Goal: Task Accomplishment & Management: Manage account settings

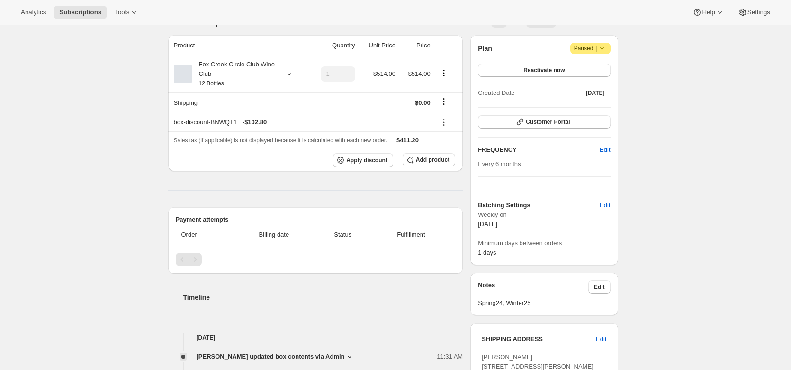
scroll to position [36, 0]
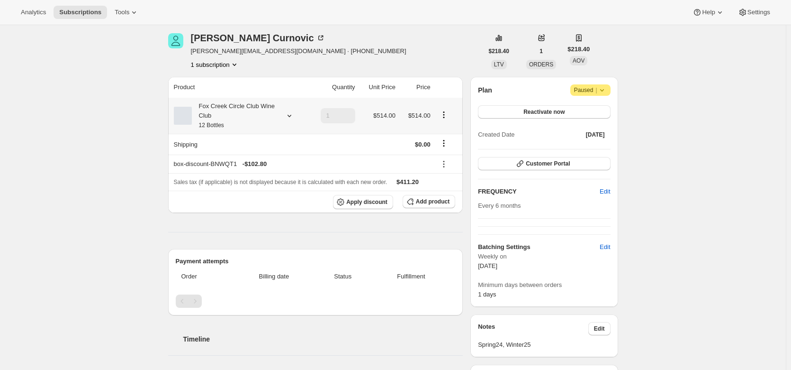
click at [290, 116] on icon at bounding box center [289, 115] width 9 height 9
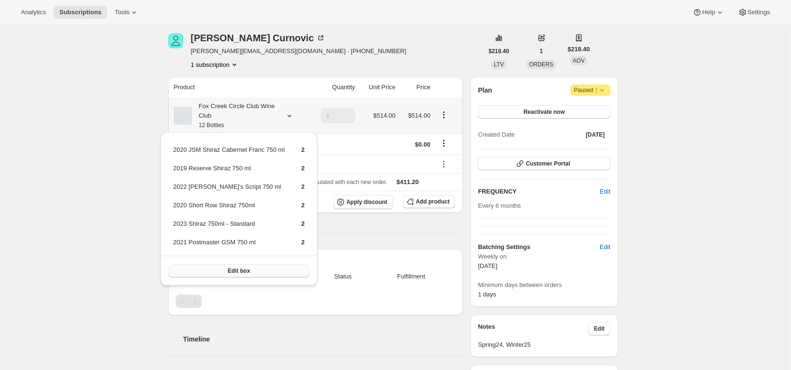
click at [244, 269] on span "Edit box" at bounding box center [239, 271] width 22 height 8
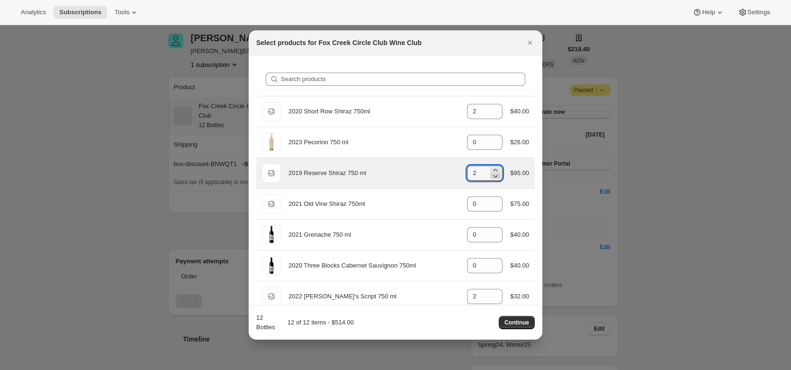
click at [491, 176] on icon ":rdi:" at bounding box center [495, 175] width 9 height 9
type input "0"
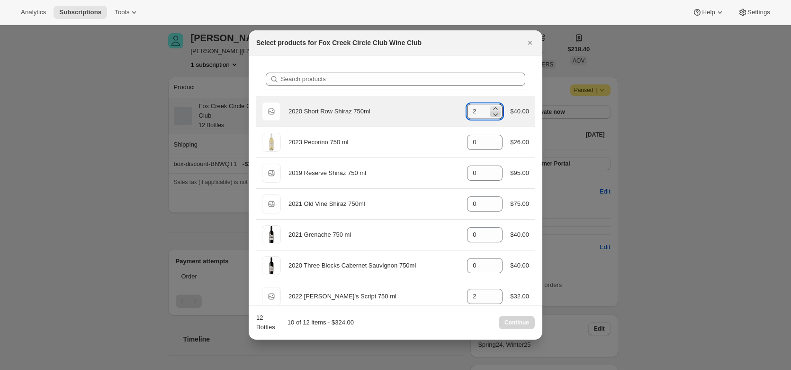
click at [496, 117] on icon ":rdi:" at bounding box center [495, 113] width 9 height 9
type input "0"
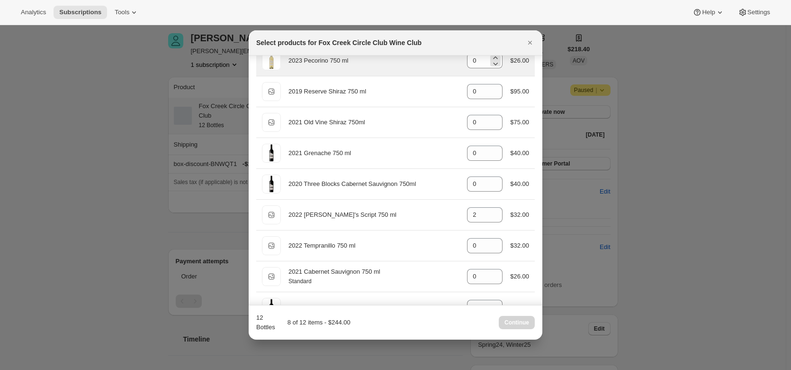
scroll to position [81, 0]
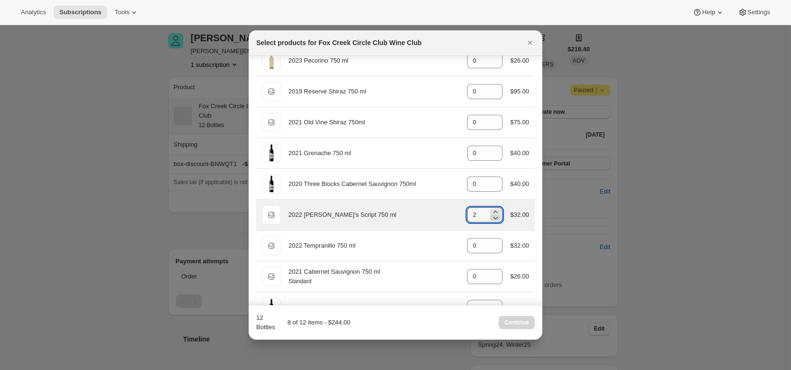
click at [491, 215] on icon ":rdi:" at bounding box center [495, 217] width 9 height 9
type input "0"
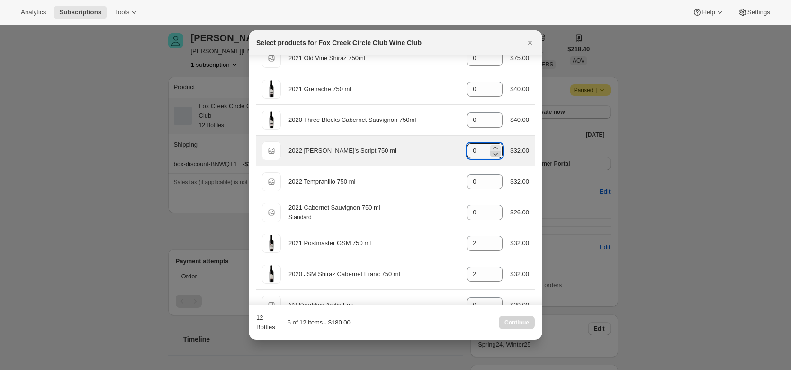
scroll to position [215, 0]
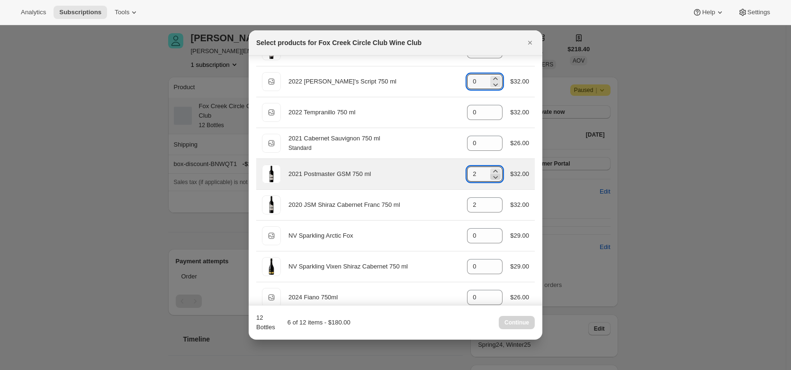
click at [494, 176] on icon ":rdi:" at bounding box center [496, 177] width 5 height 3
type input "0"
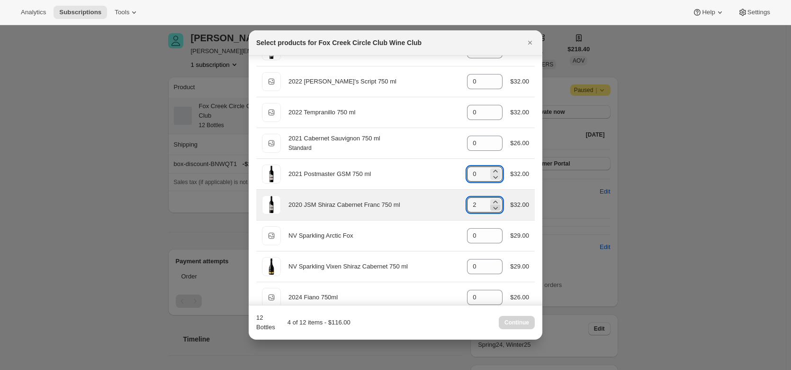
click at [494, 208] on icon ":rdi:" at bounding box center [496, 208] width 5 height 3
type input "0"
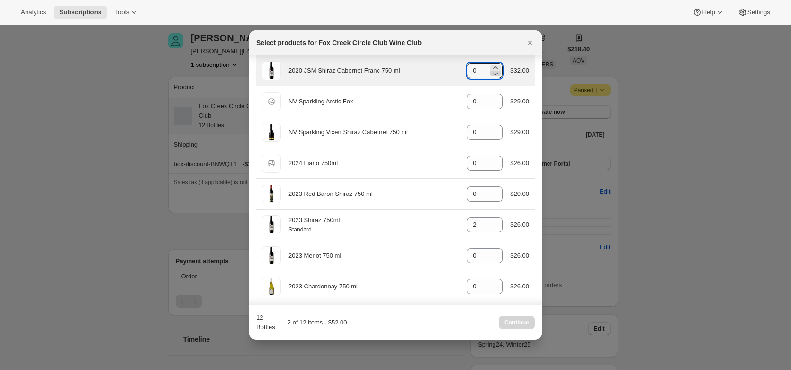
scroll to position [349, 0]
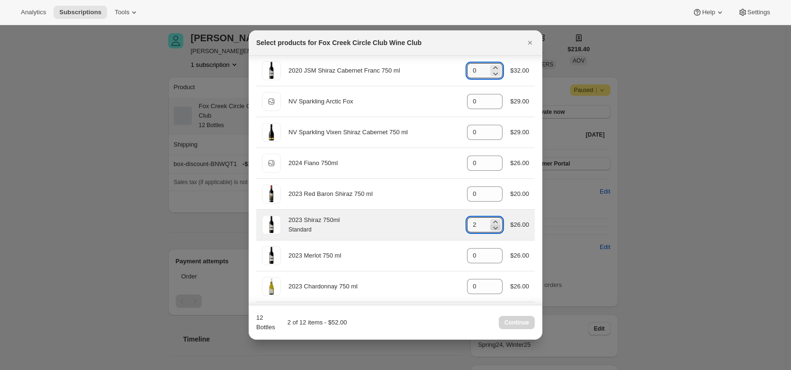
click at [492, 230] on icon ":rdi:" at bounding box center [495, 227] width 9 height 9
type input "0"
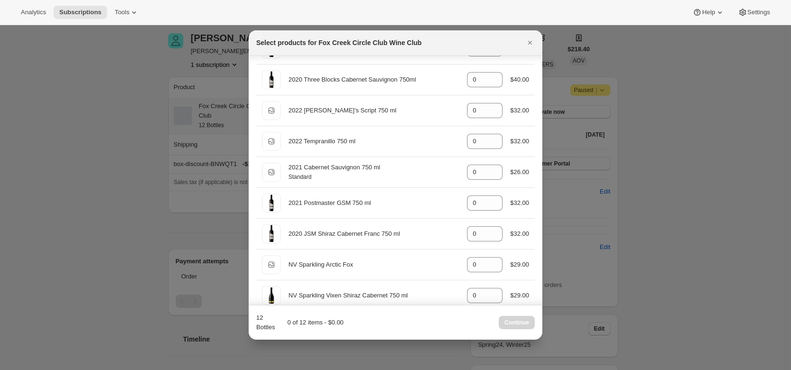
scroll to position [183, 0]
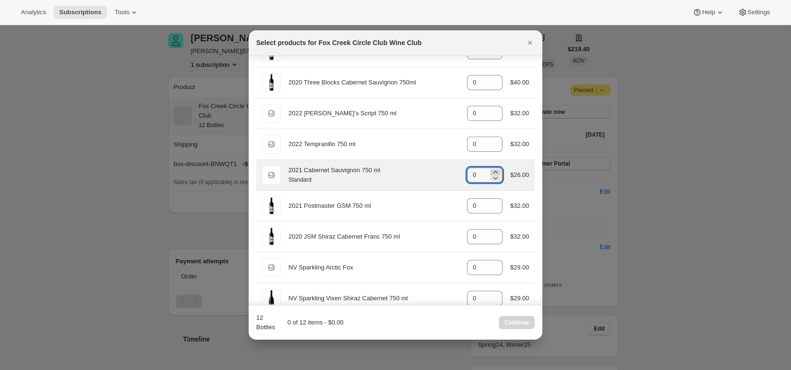
click at [492, 170] on icon ":rdi:" at bounding box center [495, 171] width 9 height 9
type input "2"
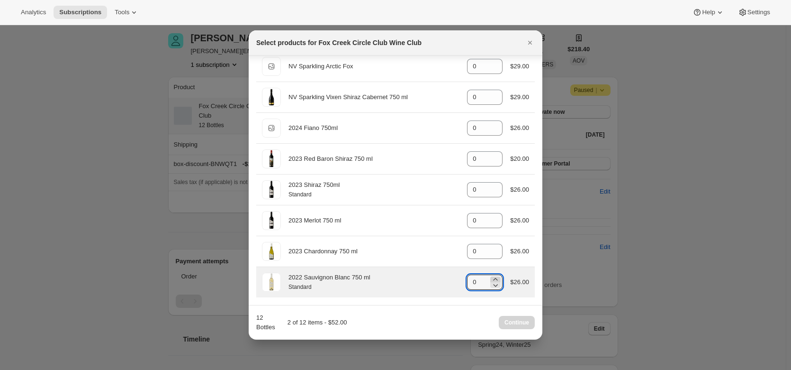
click at [491, 276] on icon ":rdi:" at bounding box center [495, 278] width 9 height 9
type input "3"
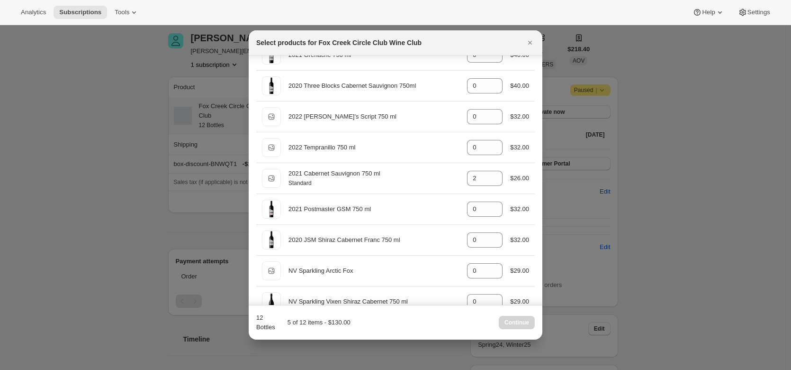
scroll to position [162, 0]
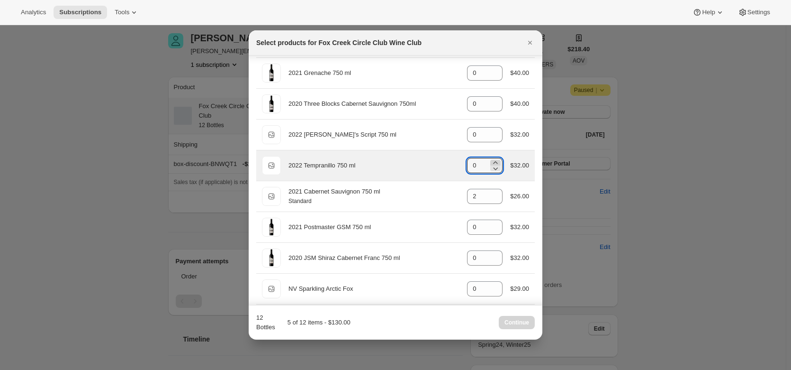
click at [494, 162] on icon ":rdi:" at bounding box center [496, 162] width 4 height 2
type input "2"
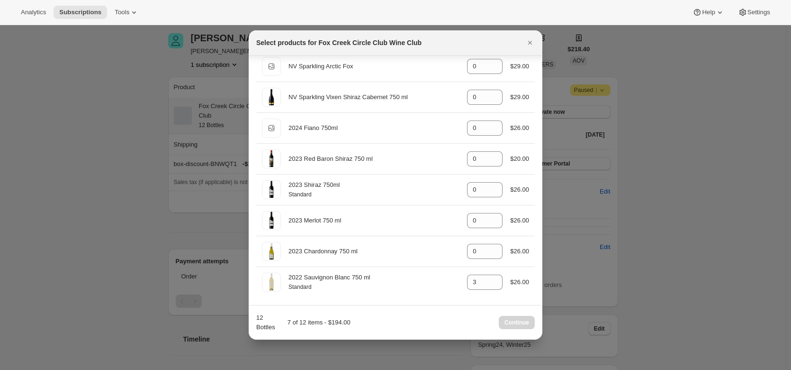
scroll to position [383, 0]
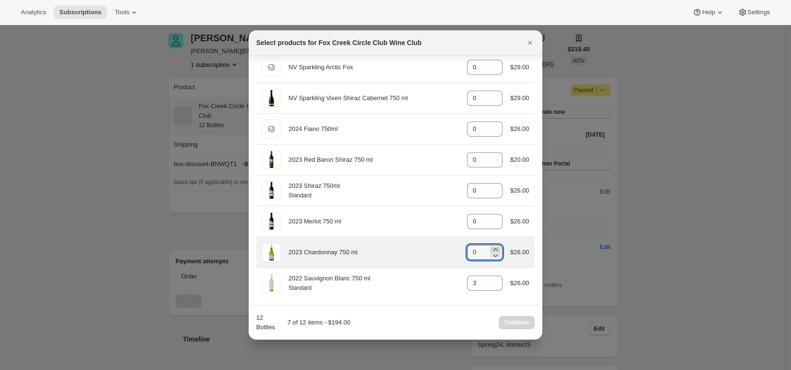
click at [493, 247] on icon ":rdi:" at bounding box center [495, 248] width 9 height 9
type input "3"
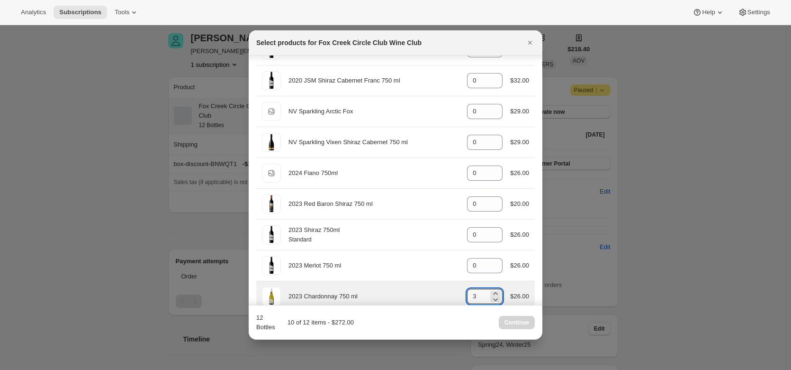
scroll to position [338, 0]
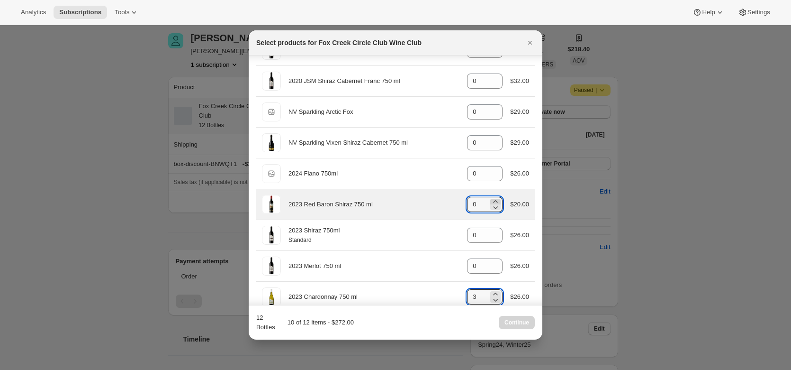
click at [492, 200] on icon ":rdi:" at bounding box center [495, 201] width 9 height 9
type input "2"
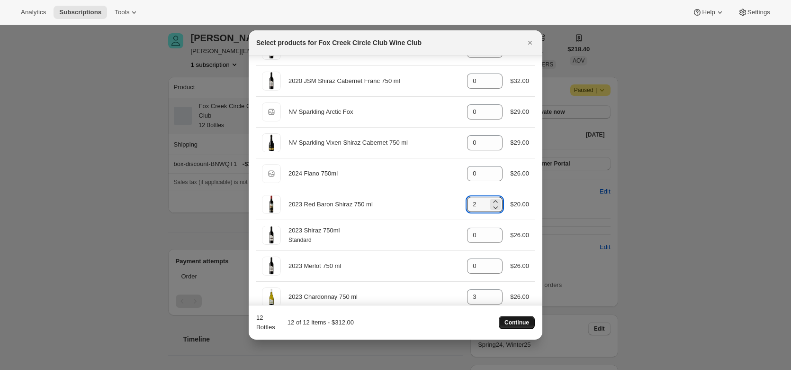
click at [530, 319] on button "Continue" at bounding box center [517, 322] width 36 height 13
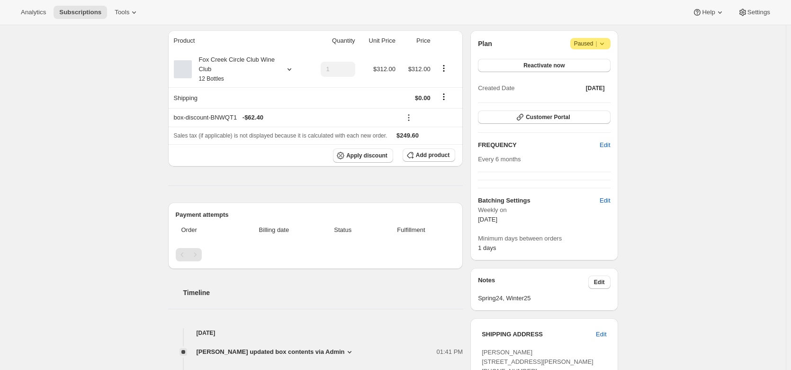
scroll to position [0, 0]
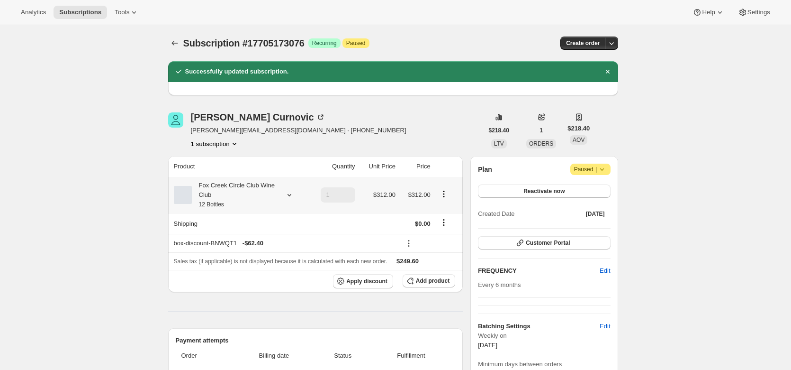
click at [290, 195] on icon at bounding box center [289, 194] width 9 height 9
click at [442, 283] on span "Add product" at bounding box center [433, 281] width 34 height 8
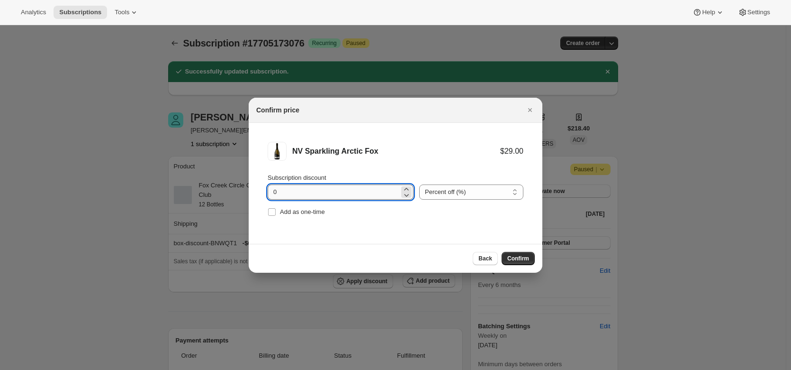
drag, startPoint x: 306, startPoint y: 193, endPoint x: 270, endPoint y: 196, distance: 36.1
click at [270, 196] on input "0" at bounding box center [334, 191] width 132 height 15
type input "20"
click at [510, 254] on span "Confirm" at bounding box center [518, 258] width 22 height 8
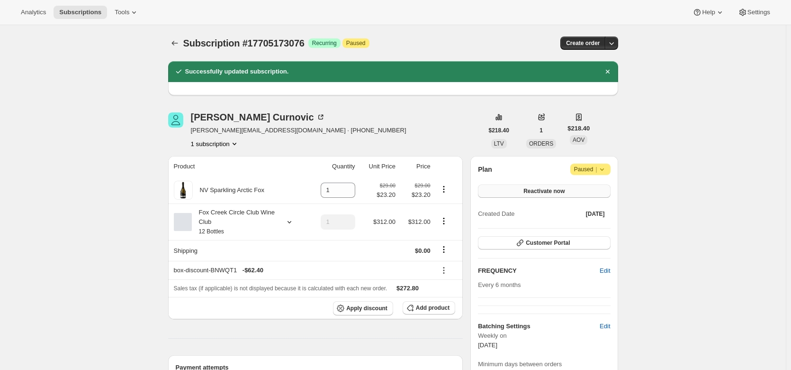
click at [546, 192] on span "Reactivate now" at bounding box center [544, 191] width 41 height 8
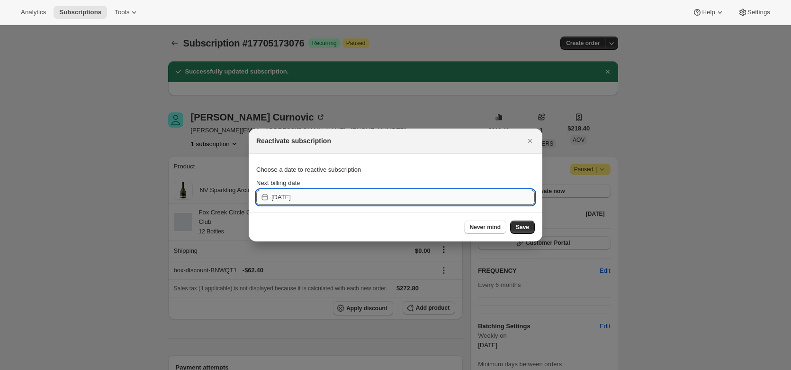
click at [341, 193] on input "2025-10-11" at bounding box center [403, 197] width 263 height 15
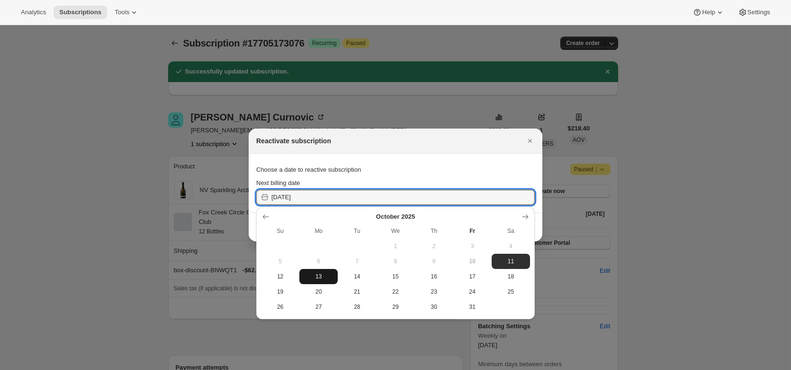
click at [316, 274] on span "13" at bounding box center [318, 276] width 31 height 8
type input "2025-10-12"
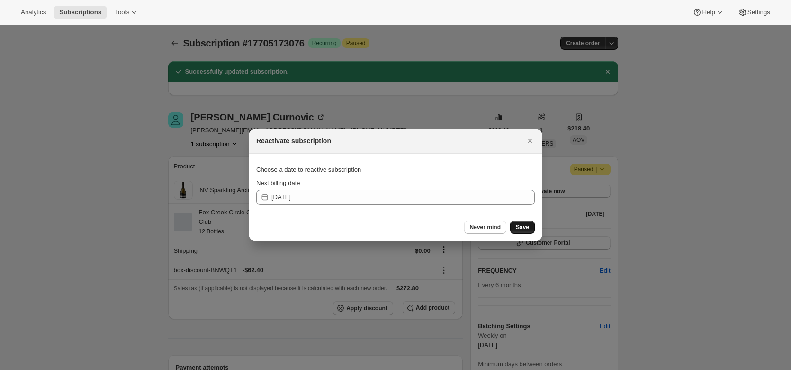
click at [522, 227] on span "Save" at bounding box center [522, 227] width 13 height 8
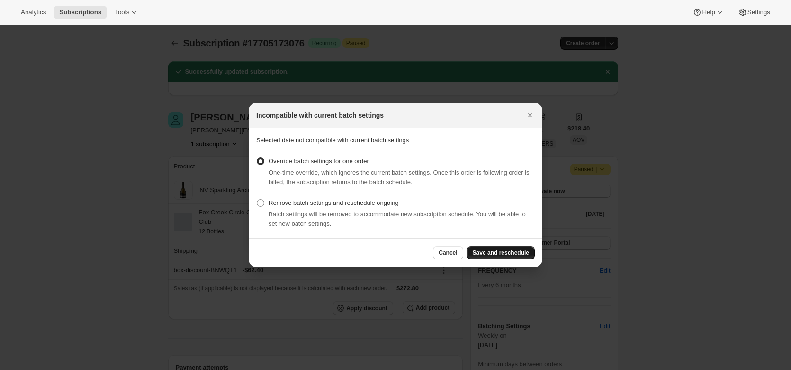
click at [513, 255] on span "Save and reschedule" at bounding box center [501, 253] width 56 height 8
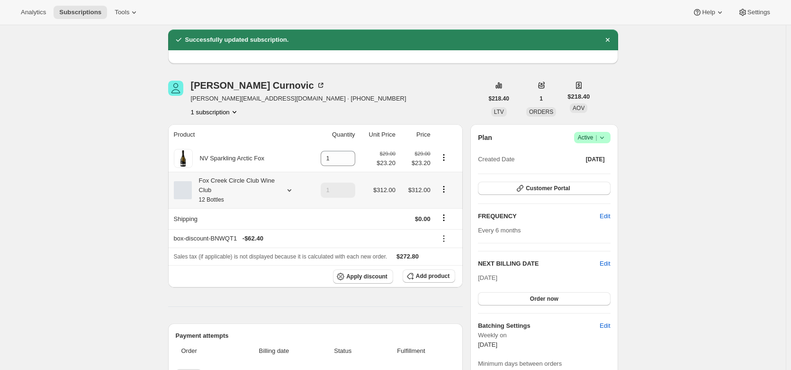
scroll to position [76, 0]
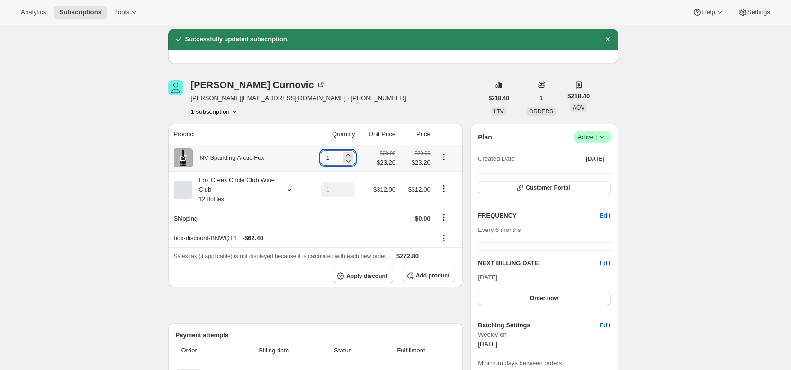
drag, startPoint x: 335, startPoint y: 157, endPoint x: 330, endPoint y: 157, distance: 5.7
click at [330, 157] on input "1" at bounding box center [331, 157] width 20 height 15
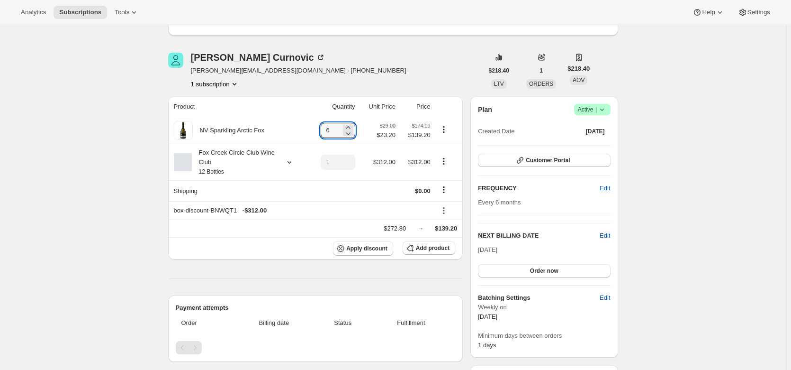
scroll to position [105, 0]
type input "6"
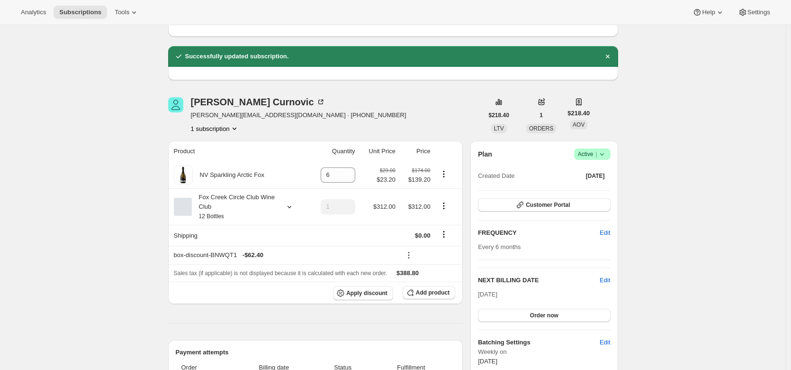
scroll to position [72, 0]
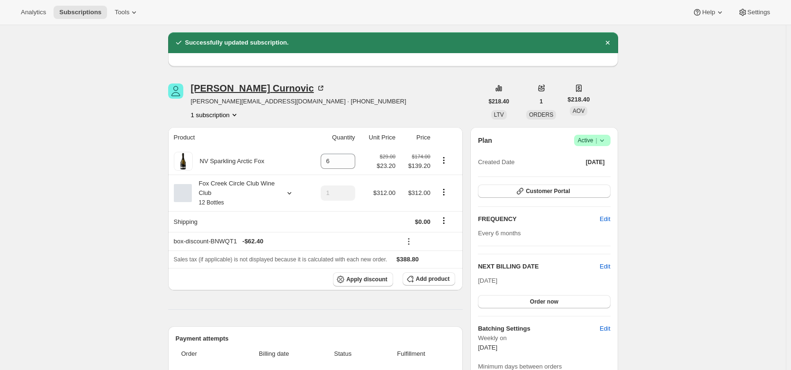
click at [316, 86] on icon at bounding box center [320, 87] width 9 height 9
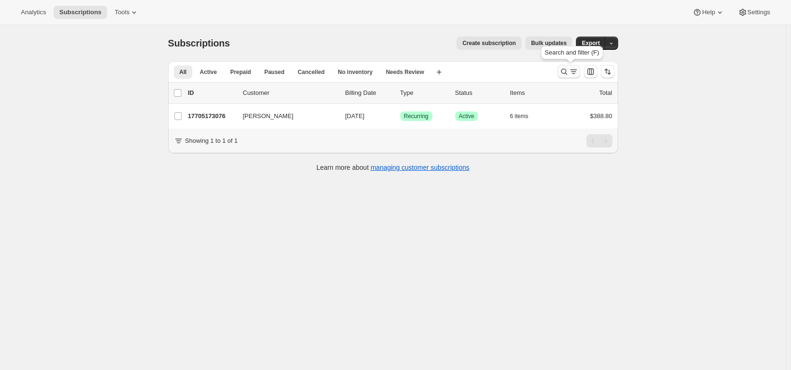
click at [567, 69] on icon "Search and filter results" at bounding box center [564, 71] width 9 height 9
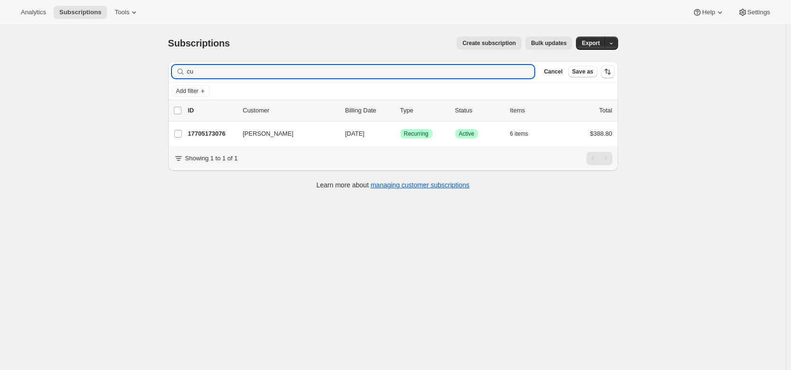
type input "c"
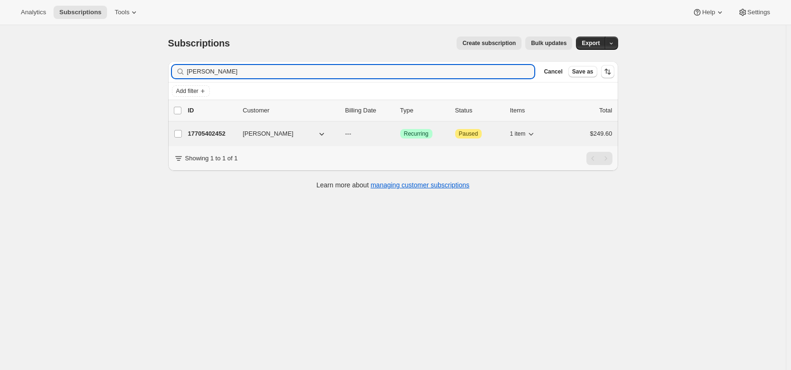
type input "Shane Brouwer"
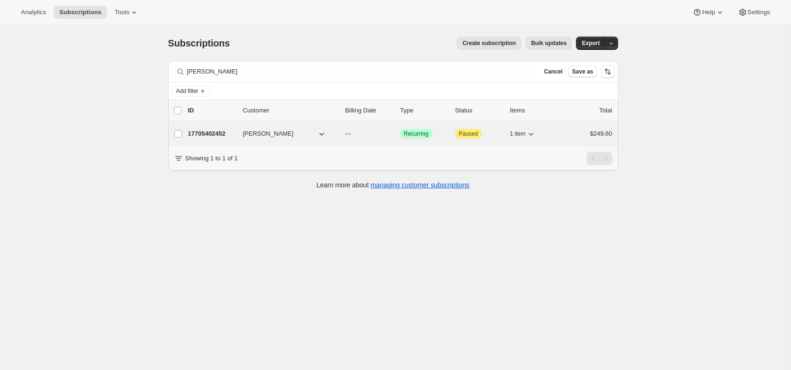
click at [219, 134] on p "17705402452" at bounding box center [211, 133] width 47 height 9
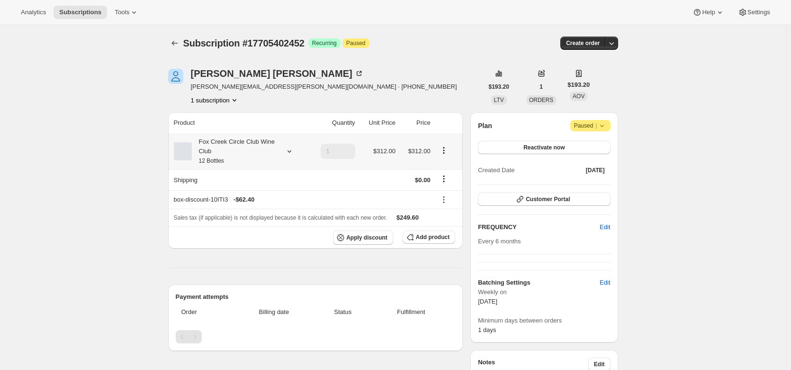
click at [289, 146] on div "Fox Creek Circle Club Wine Club 12 Bottles" at bounding box center [239, 151] width 131 height 28
click at [290, 149] on icon at bounding box center [289, 150] width 9 height 9
click at [253, 211] on button "Edit box" at bounding box center [237, 213] width 93 height 13
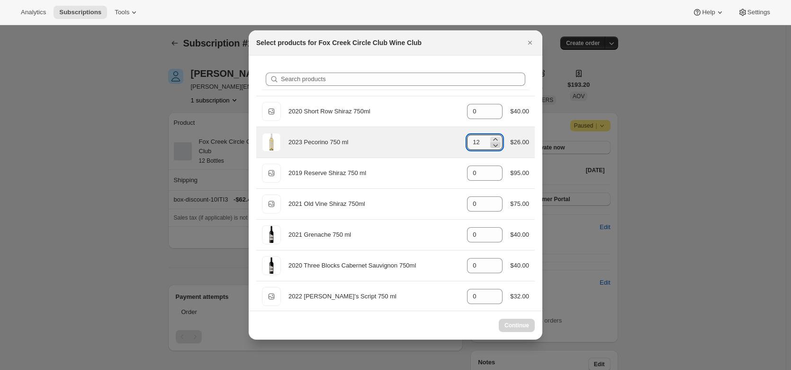
click at [493, 147] on icon ":r157:" at bounding box center [495, 144] width 9 height 9
click at [495, 148] on icon ":r157:" at bounding box center [495, 144] width 9 height 9
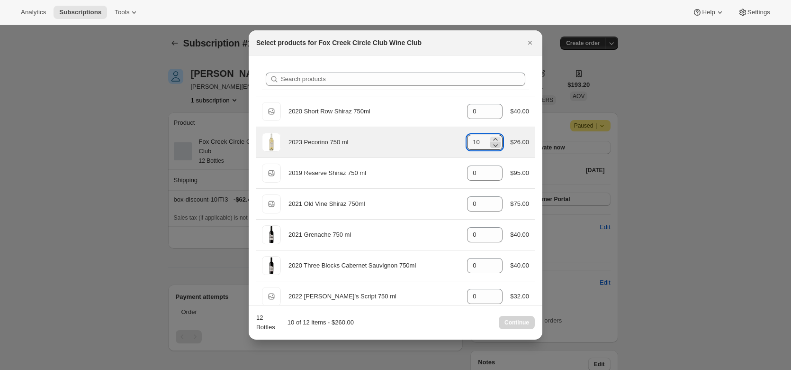
click at [495, 148] on icon ":r157:" at bounding box center [495, 144] width 9 height 9
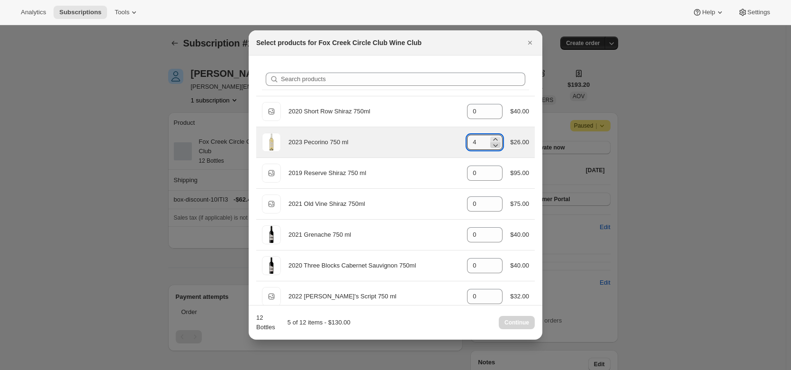
click at [495, 148] on icon ":r157:" at bounding box center [495, 144] width 9 height 9
type input "0"
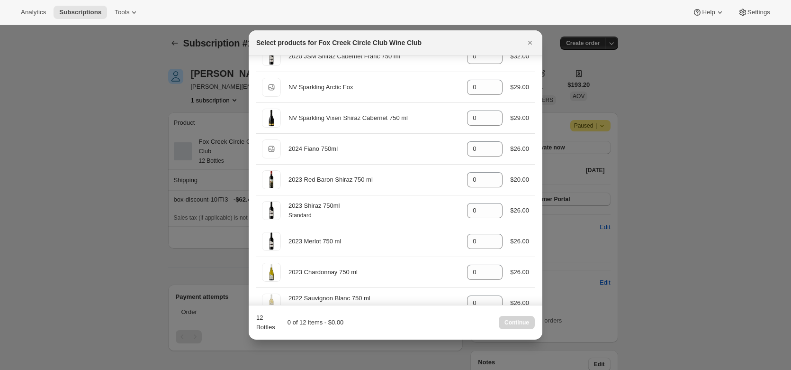
scroll to position [363, 0]
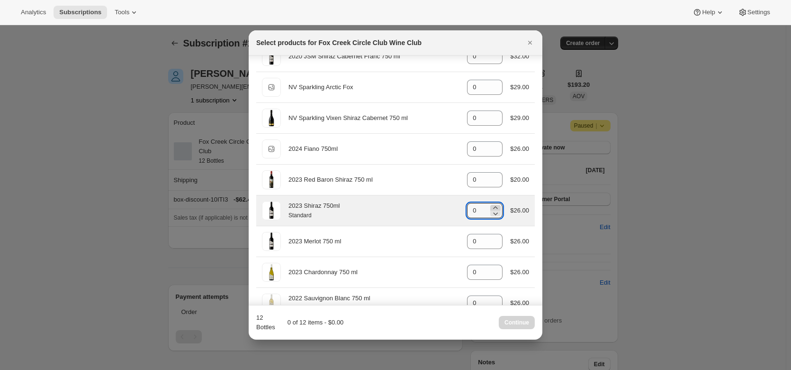
click at [494, 208] on icon ":r157:" at bounding box center [496, 207] width 4 height 2
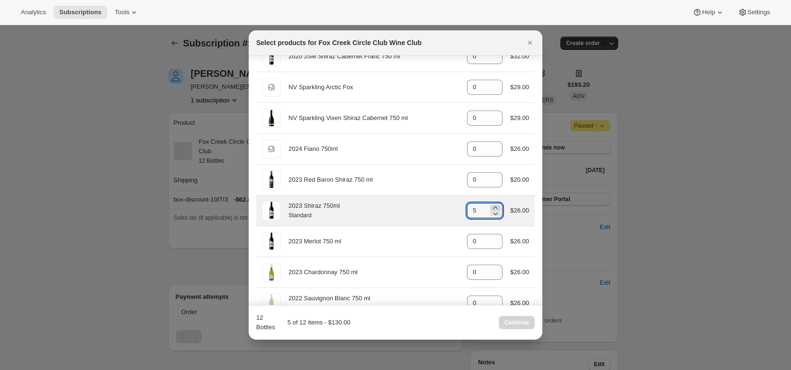
click at [494, 208] on icon ":r157:" at bounding box center [496, 207] width 4 height 2
type input "6"
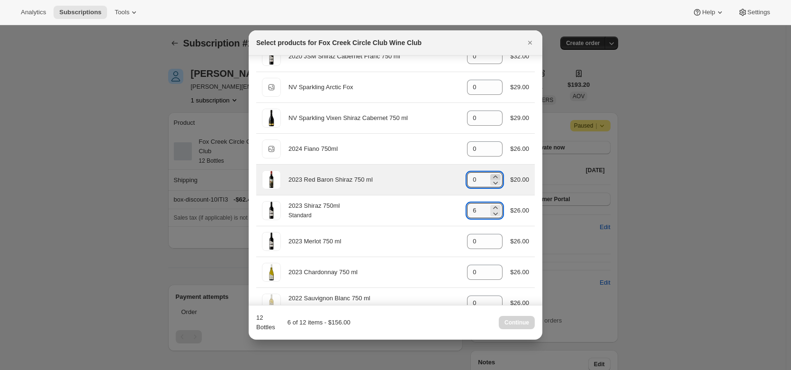
click at [494, 175] on icon ":r157:" at bounding box center [495, 176] width 9 height 9
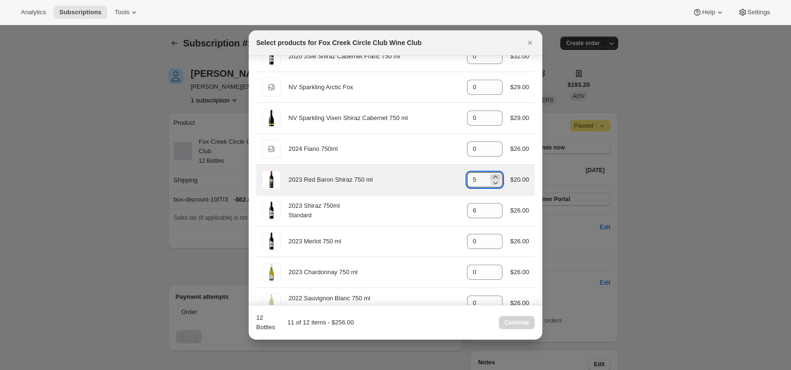
click at [494, 175] on icon ":r157:" at bounding box center [495, 176] width 9 height 9
type input "6"
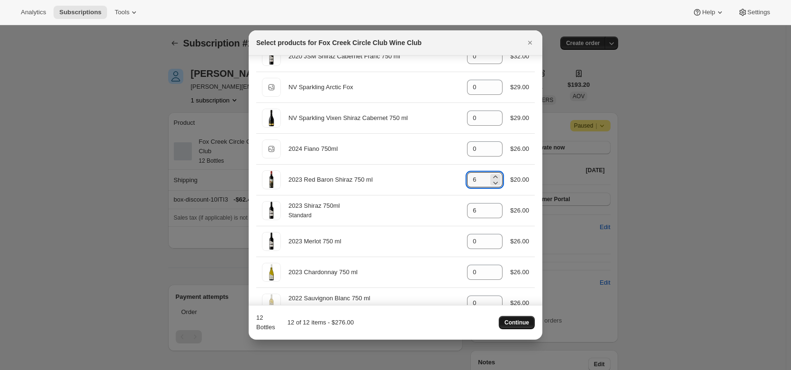
click at [516, 320] on span "Continue" at bounding box center [517, 322] width 25 height 8
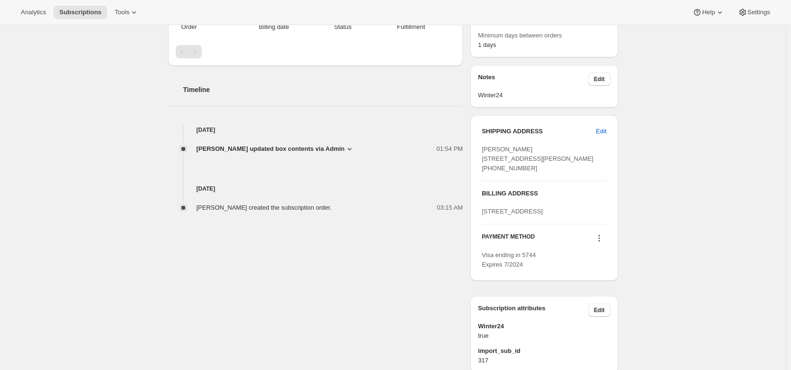
scroll to position [329, 0]
click at [263, 233] on div "Shane Brouwer shane.brouwer@hotmail.com · +61400675414 1 subscription $193.20 L…" at bounding box center [390, 70] width 458 height 604
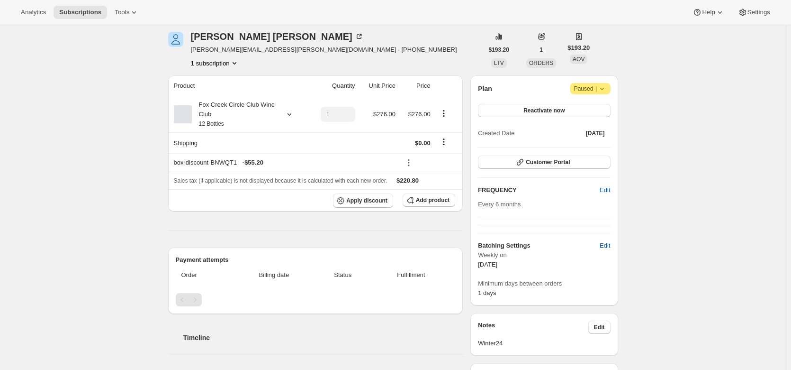
scroll to position [80, 0]
click at [359, 36] on icon at bounding box center [360, 36] width 3 height 3
click at [290, 115] on icon at bounding box center [289, 114] width 9 height 9
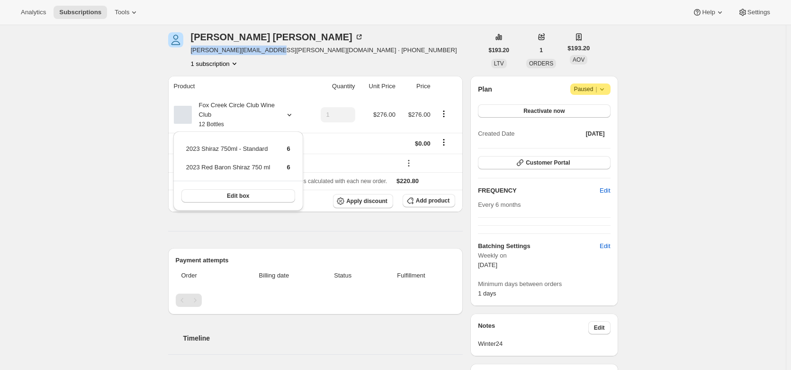
drag, startPoint x: 272, startPoint y: 50, endPoint x: 192, endPoint y: 48, distance: 80.6
click at [192, 48] on div "Shane Brouwer shane.brouwer@hotmail.com · +61400675414 1 subscription" at bounding box center [325, 50] width 315 height 36
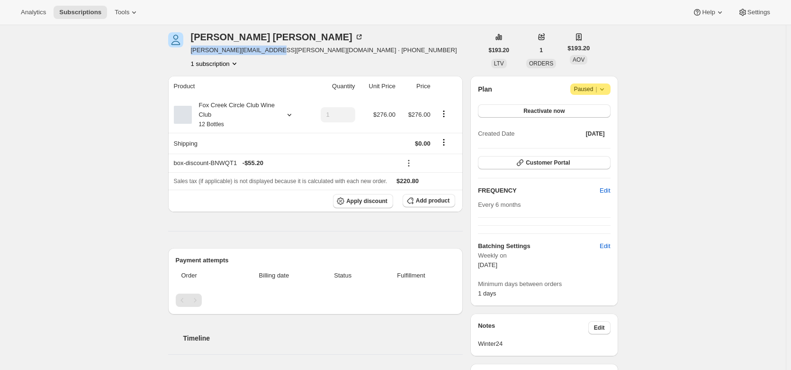
copy span "shane.brouwer@hotmail.com"
click at [556, 159] on span "Customer Portal" at bounding box center [548, 163] width 44 height 8
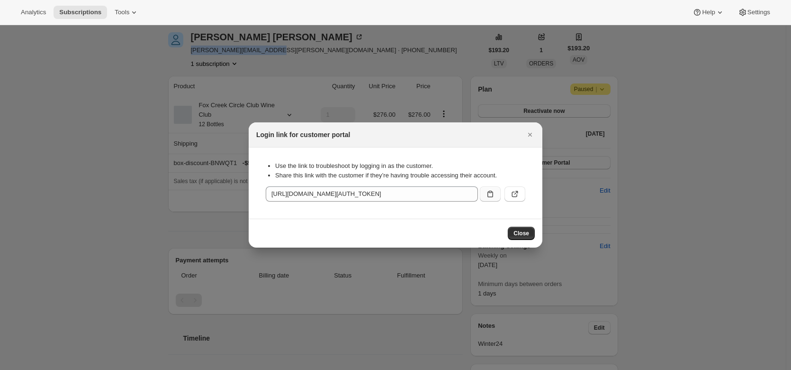
click at [491, 195] on icon ":r18q:" at bounding box center [490, 193] width 9 height 9
copy span "shane.brouwer@hotmail.com"
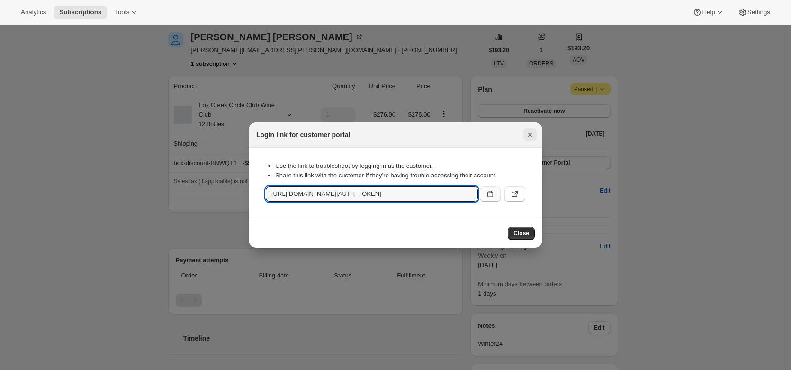
click at [531, 135] on icon "Close" at bounding box center [530, 135] width 4 height 4
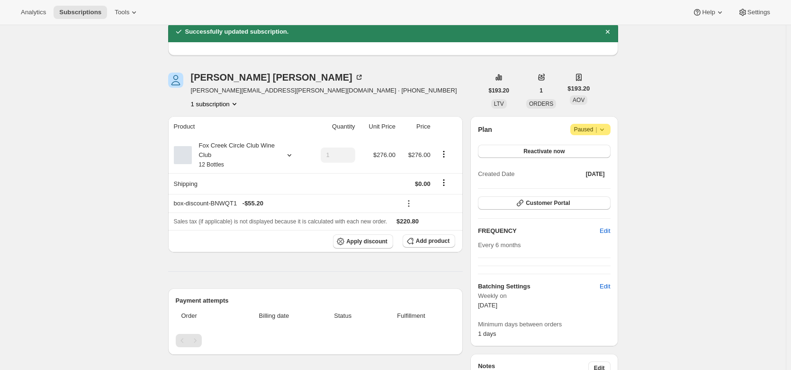
scroll to position [0, 0]
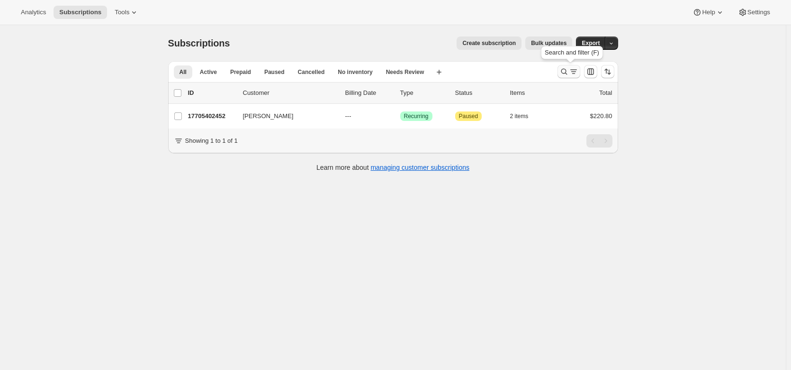
click at [573, 74] on icon "Search and filter results" at bounding box center [573, 71] width 9 height 9
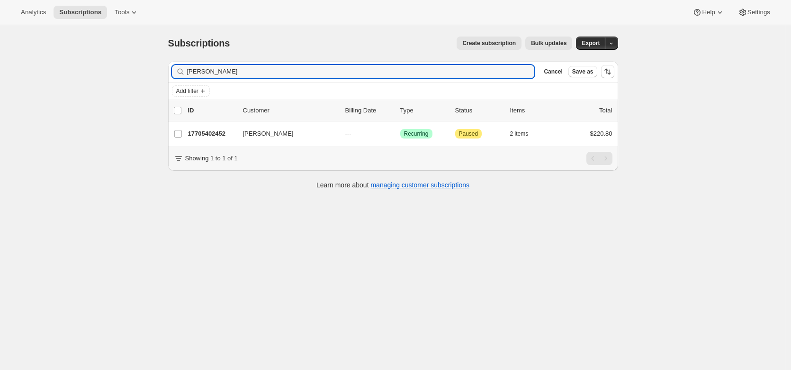
drag, startPoint x: 243, startPoint y: 71, endPoint x: 188, endPoint y: 76, distance: 55.2
click at [188, 76] on div "Shane Brouwer Clear" at bounding box center [353, 71] width 363 height 13
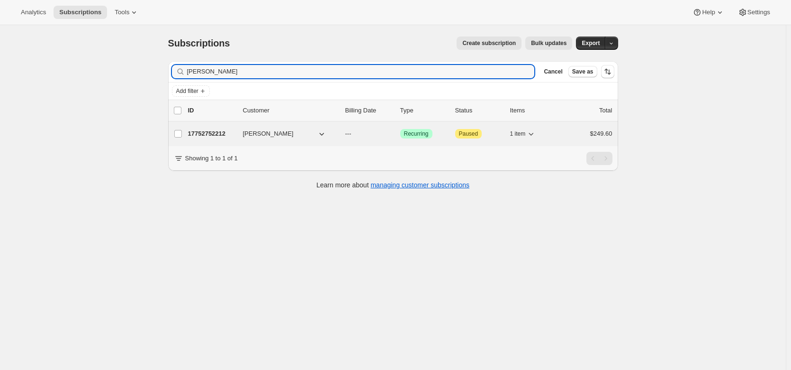
type input "Claire Miran"
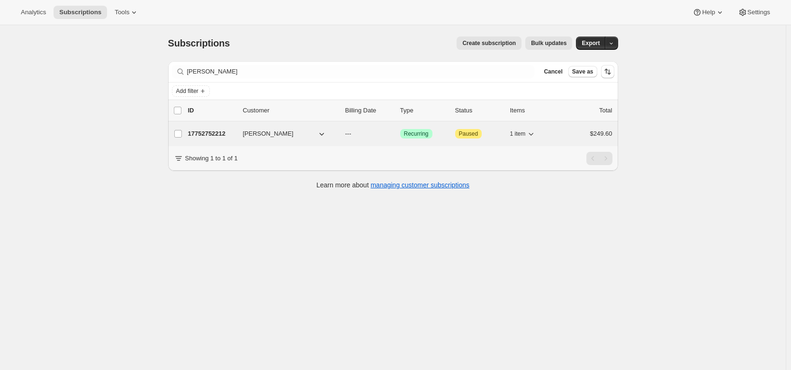
click at [205, 135] on p "17752752212" at bounding box center [211, 133] width 47 height 9
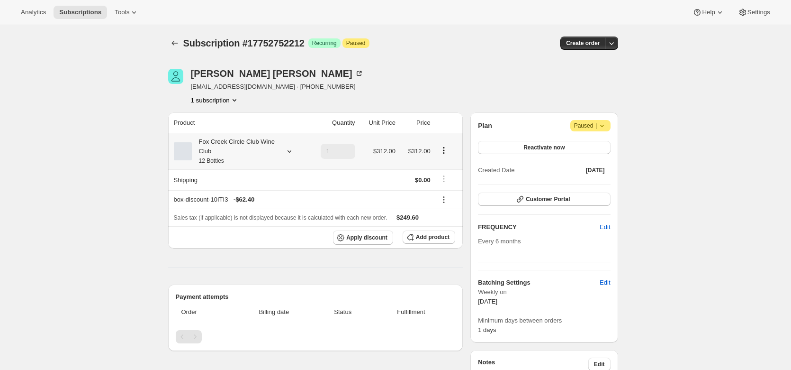
click at [290, 146] on div "Fox Creek Circle Club Wine Club 12 Bottles" at bounding box center [239, 151] width 131 height 28
click at [290, 149] on icon at bounding box center [289, 150] width 9 height 9
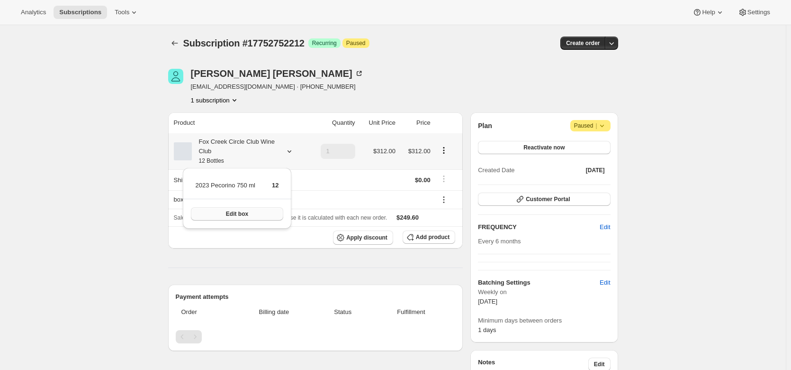
click at [264, 216] on button "Edit box" at bounding box center [237, 213] width 93 height 13
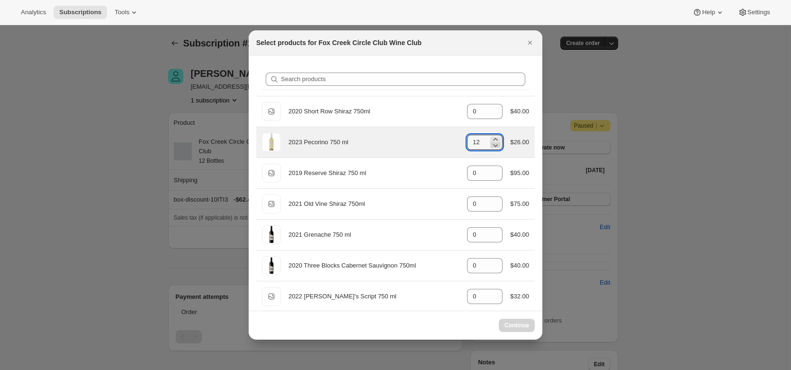
click at [493, 147] on icon ":r1ga:" at bounding box center [495, 144] width 9 height 9
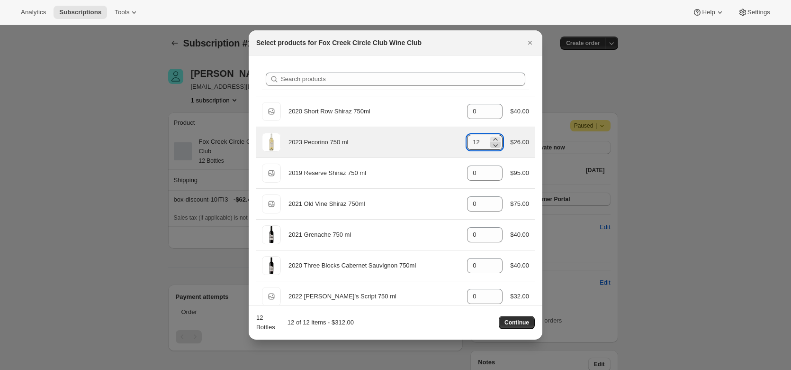
click at [493, 147] on icon ":r1ga:" at bounding box center [495, 144] width 9 height 9
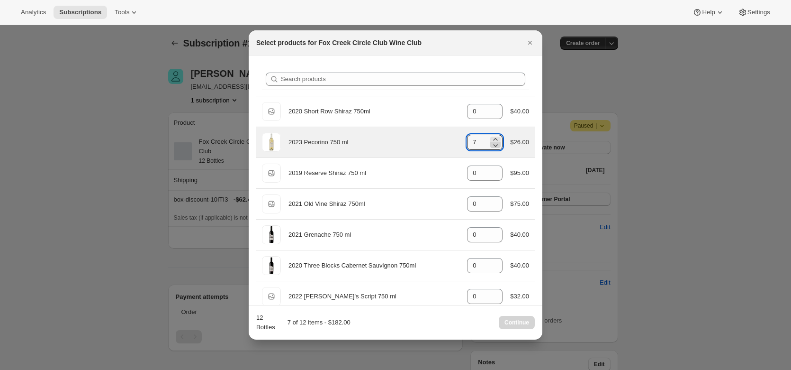
click at [493, 147] on icon ":r1ga:" at bounding box center [495, 144] width 9 height 9
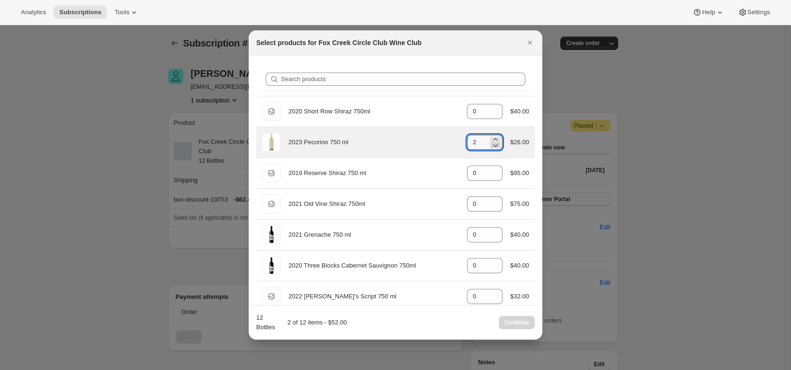
click at [493, 147] on icon ":r1ga:" at bounding box center [495, 144] width 9 height 9
type input "0"
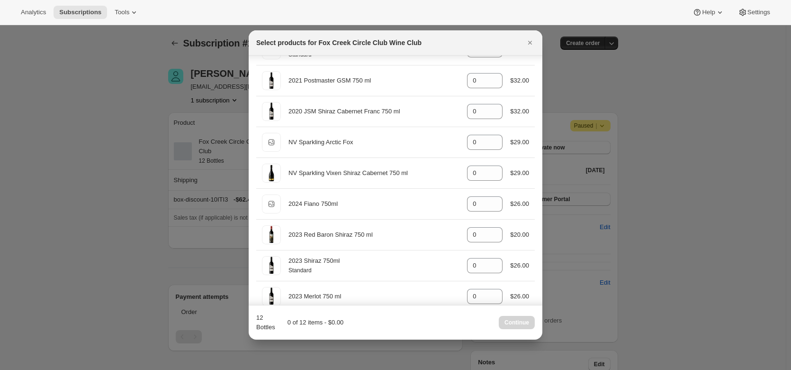
scroll to position [384, 0]
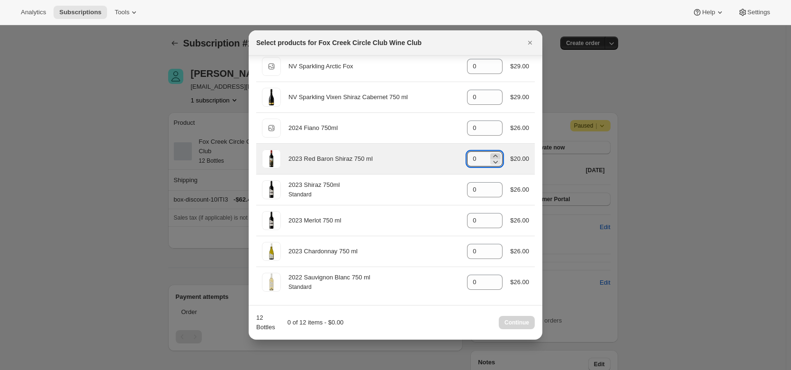
click at [494, 155] on icon ":r1ga:" at bounding box center [496, 155] width 4 height 2
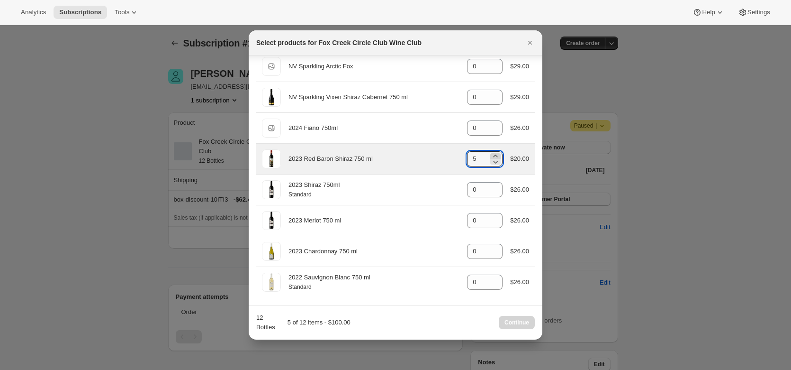
click at [494, 155] on icon ":r1ga:" at bounding box center [496, 155] width 4 height 2
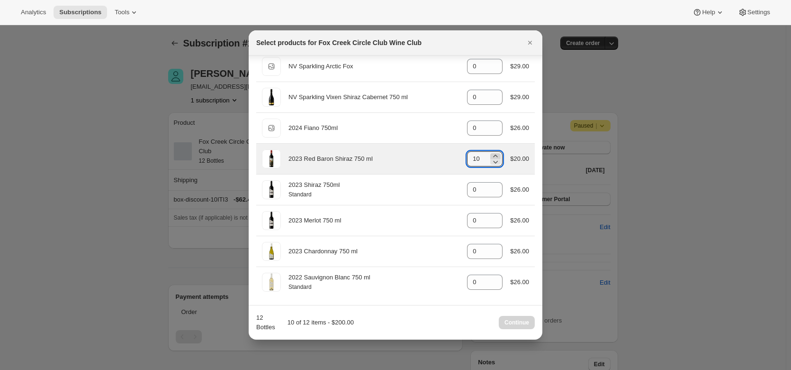
click at [494, 155] on icon ":r1ga:" at bounding box center [496, 155] width 4 height 2
type input "12"
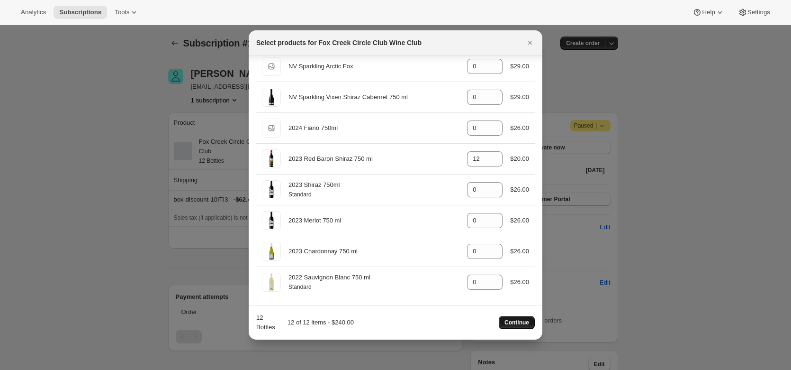
click at [519, 322] on span "Continue" at bounding box center [517, 322] width 25 height 8
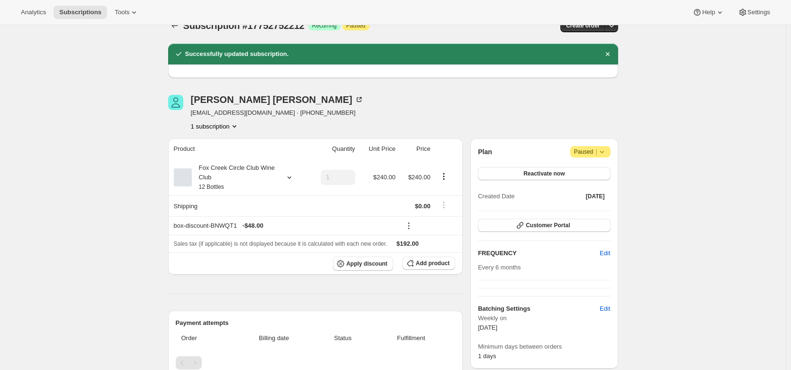
scroll to position [0, 0]
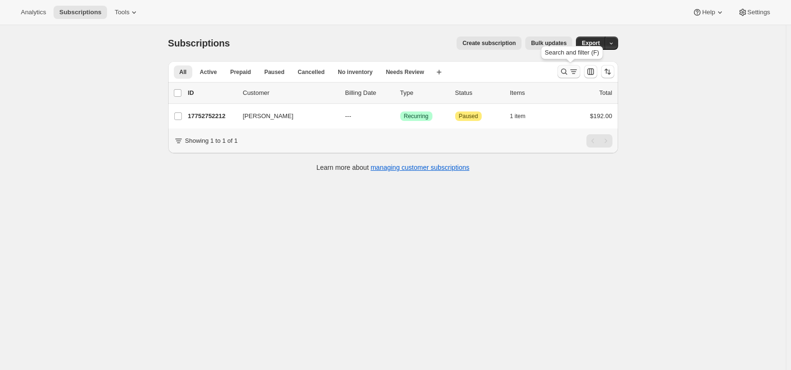
click at [569, 72] on icon "Search and filter results" at bounding box center [564, 71] width 9 height 9
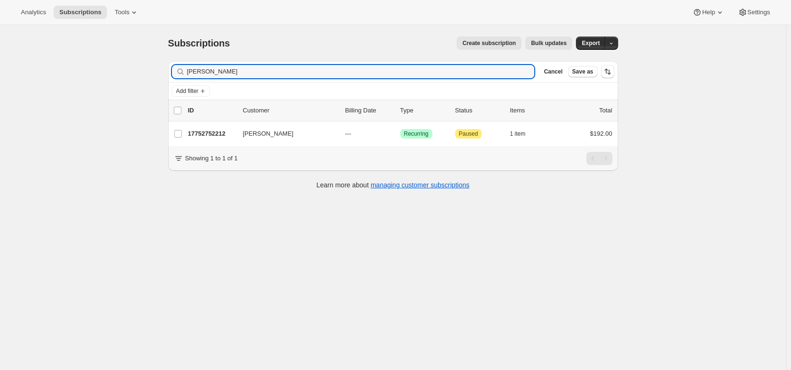
drag, startPoint x: 227, startPoint y: 73, endPoint x: 180, endPoint y: 76, distance: 47.9
click at [180, 76] on div "Claire Miran Clear" at bounding box center [353, 71] width 363 height 13
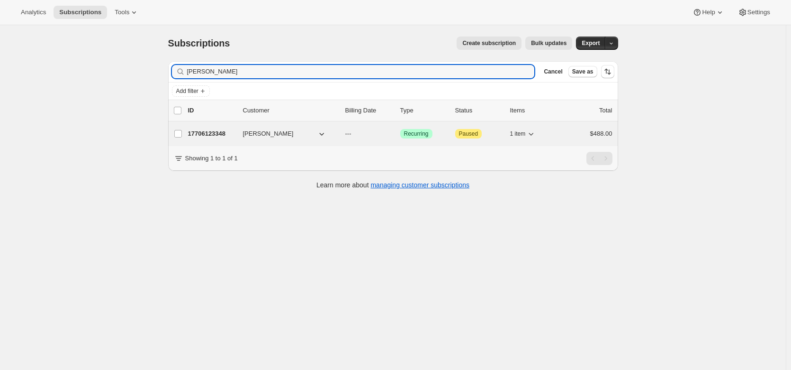
type input "Edward Culpin"
click at [206, 134] on p "17706123348" at bounding box center [211, 133] width 47 height 9
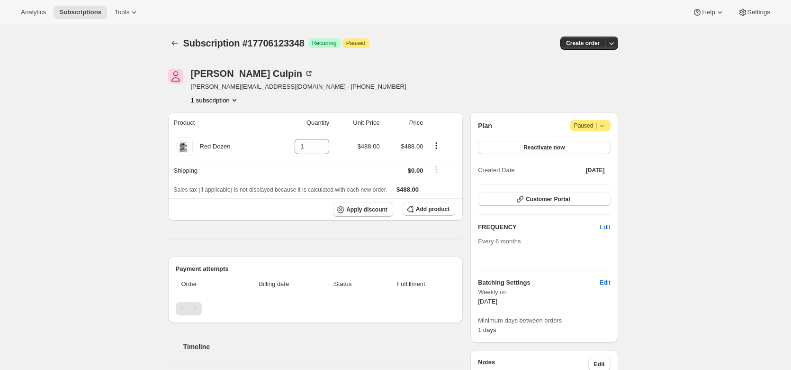
scroll to position [0, 0]
click at [423, 205] on span "Add product" at bounding box center [433, 209] width 34 height 8
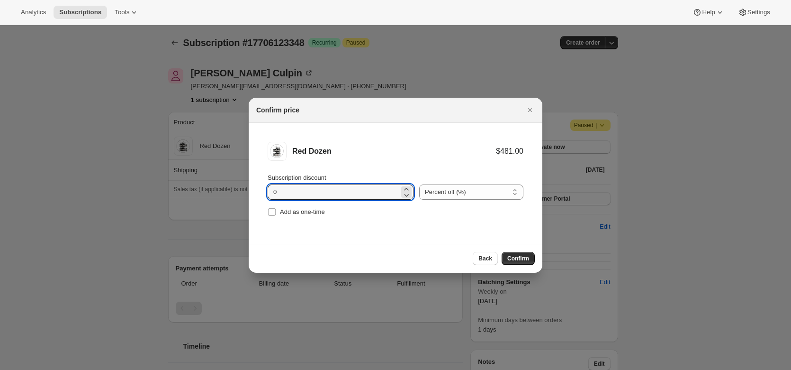
drag, startPoint x: 294, startPoint y: 191, endPoint x: 240, endPoint y: 203, distance: 55.2
type input "20"
click at [514, 252] on button "Confirm" at bounding box center [518, 258] width 33 height 13
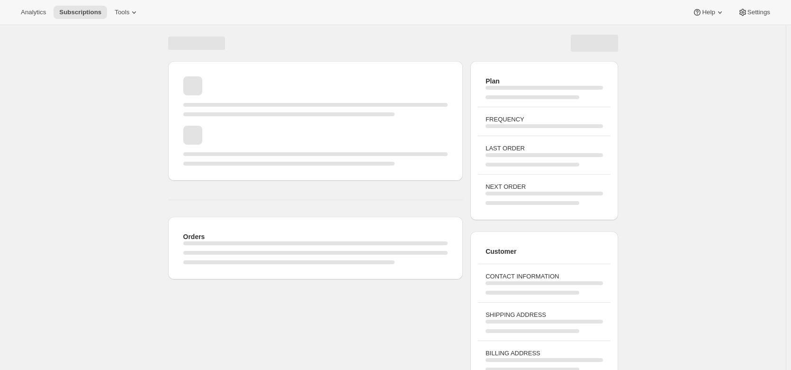
scroll to position [0, 0]
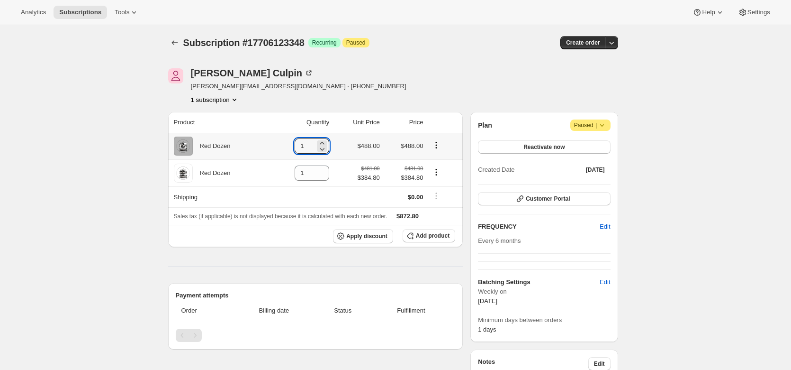
drag, startPoint x: 311, startPoint y: 145, endPoint x: 274, endPoint y: 148, distance: 37.2
click at [274, 148] on td "1" at bounding box center [301, 146] width 63 height 27
type input "0"
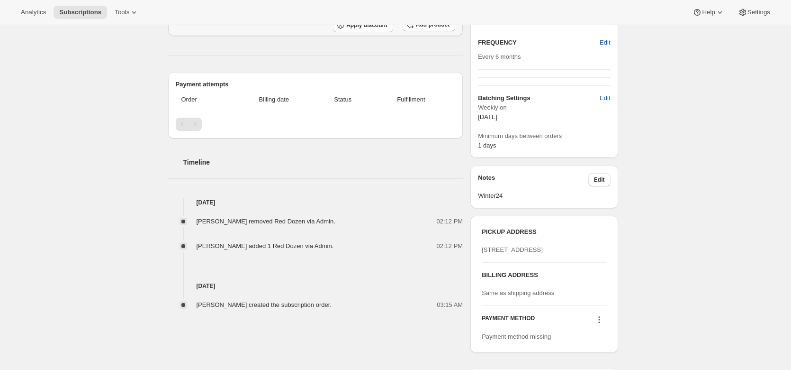
scroll to position [0, 0]
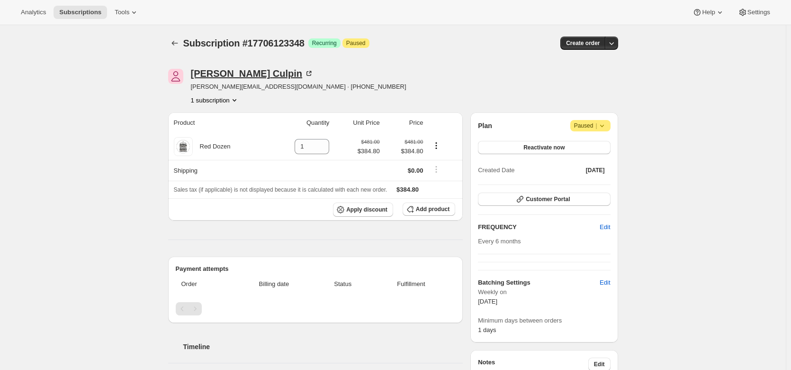
click at [304, 72] on icon at bounding box center [308, 73] width 9 height 9
click at [609, 121] on span "Attention Paused |" at bounding box center [590, 125] width 40 height 11
click at [603, 141] on span "Cancel subscription" at bounding box center [594, 144] width 54 height 7
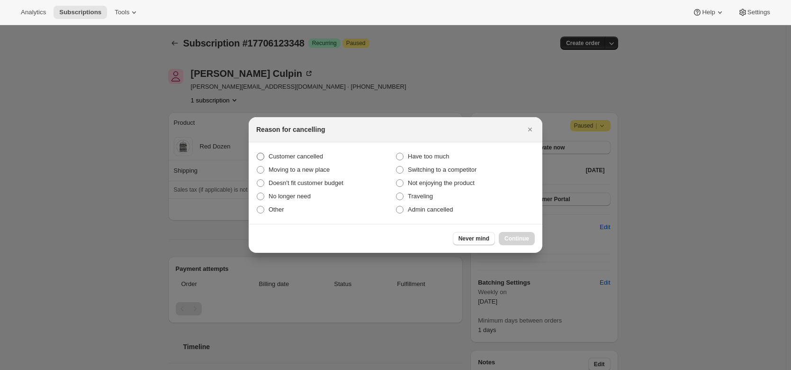
click at [290, 158] on span "Customer cancelled" at bounding box center [296, 156] width 54 height 7
click at [257, 153] on input "Customer cancelled" at bounding box center [257, 153] width 0 height 0
radio input "true"
click at [519, 240] on span "Continue" at bounding box center [517, 239] width 25 height 8
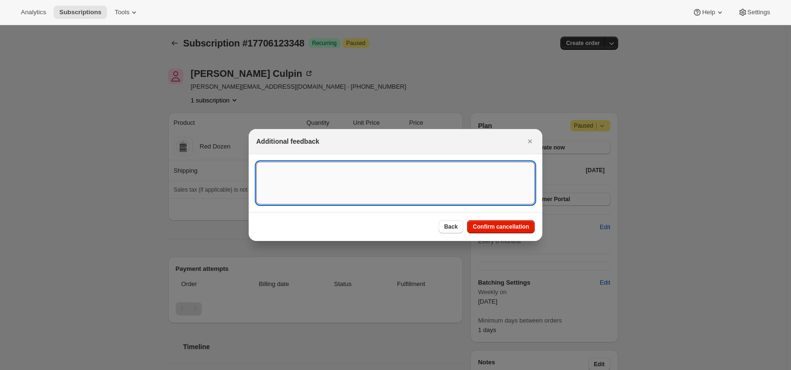
click at [282, 166] on textarea ":r1u3:" at bounding box center [395, 183] width 279 height 43
type textarea "no longer drinking and cancelled in 2024."
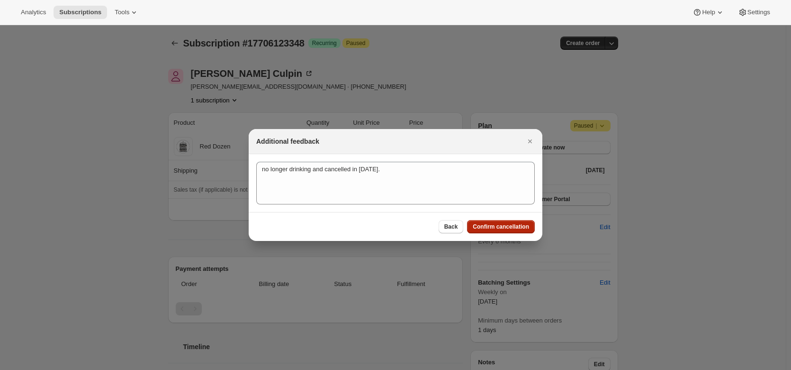
click at [507, 224] on span "Confirm cancellation" at bounding box center [501, 227] width 56 height 8
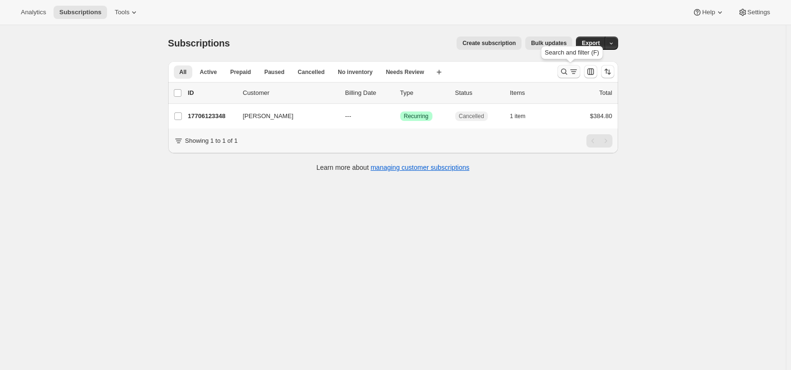
click at [566, 71] on icon "Search and filter results" at bounding box center [564, 71] width 9 height 9
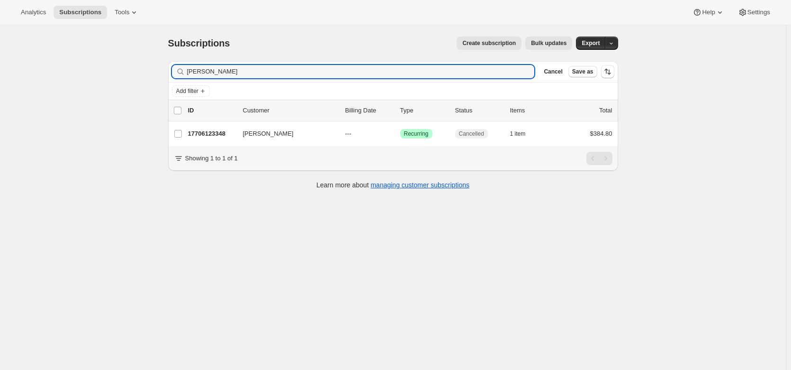
drag, startPoint x: 254, startPoint y: 72, endPoint x: 183, endPoint y: 69, distance: 71.1
click at [183, 69] on div "Edward Culpin Clear" at bounding box center [353, 71] width 363 height 13
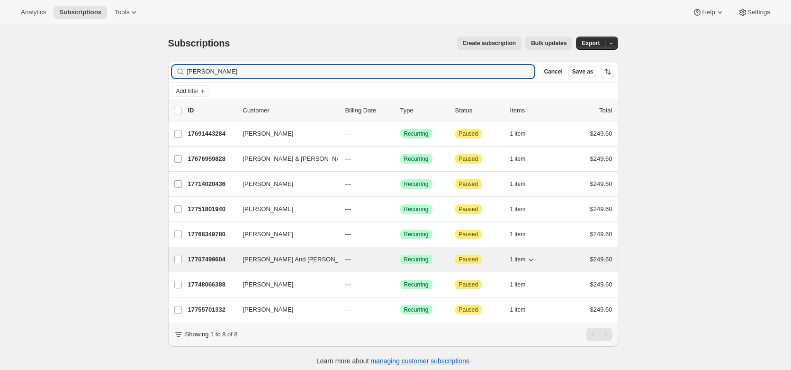
type input "Trevor"
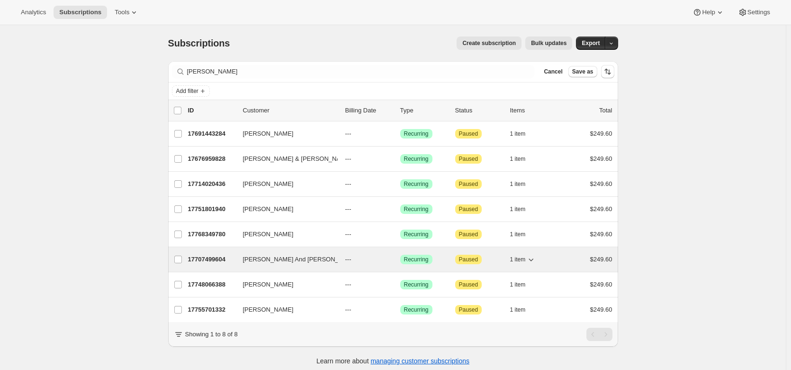
click at [206, 257] on p "17707499604" at bounding box center [211, 258] width 47 height 9
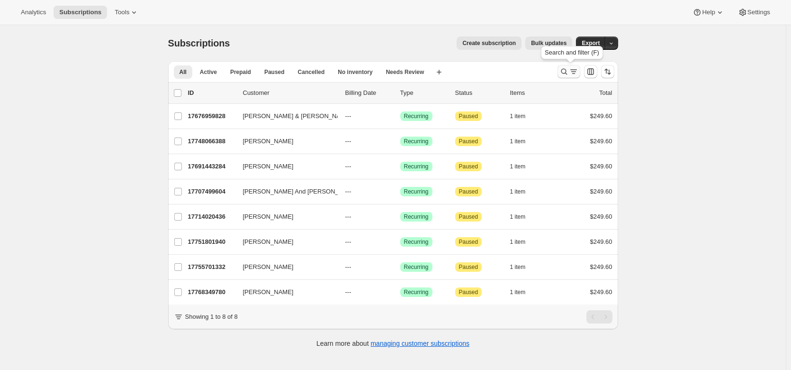
click at [564, 71] on icon "Search and filter results" at bounding box center [564, 72] width 6 height 6
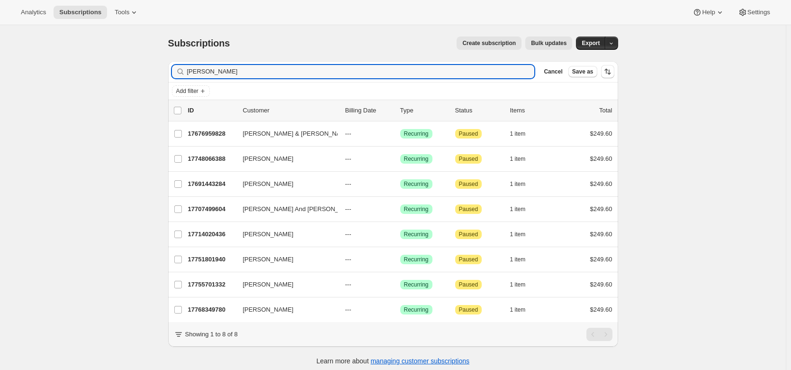
drag, startPoint x: 215, startPoint y: 69, endPoint x: 163, endPoint y: 67, distance: 51.7
click at [163, 67] on div "Filter subscribers Trevor Clear Cancel Save as Add filter 0 selected Update nex…" at bounding box center [390, 214] width 458 height 321
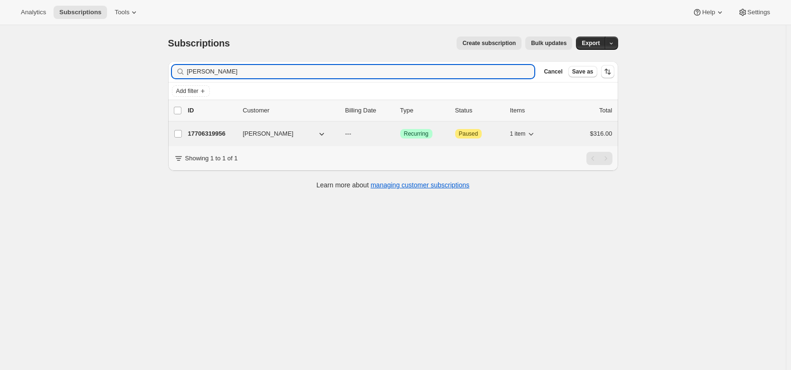
type input "bartel"
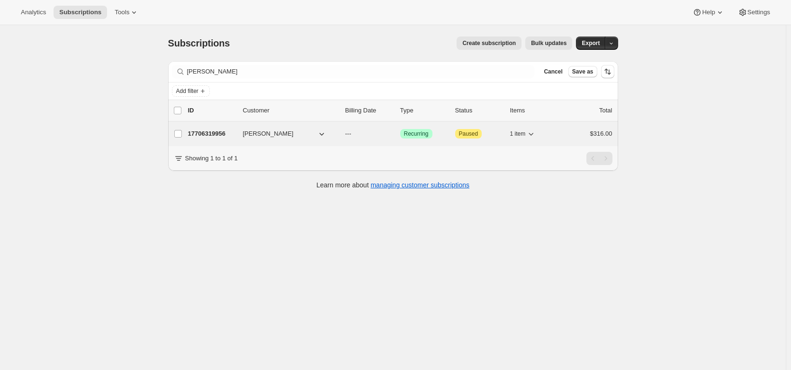
click at [203, 131] on p "17706319956" at bounding box center [211, 133] width 47 height 9
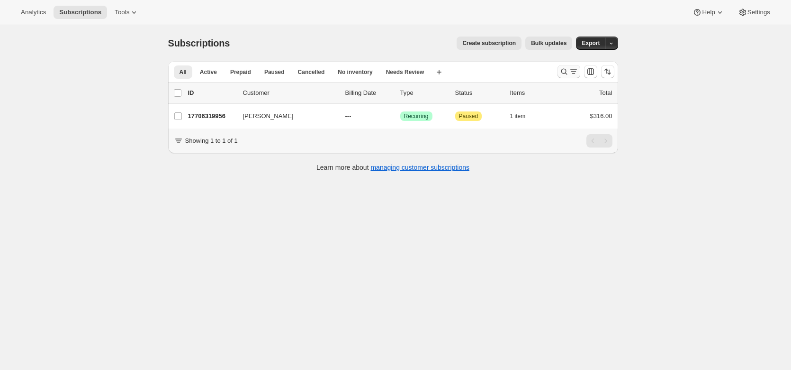
click at [573, 73] on icon "Search and filter results" at bounding box center [573, 71] width 9 height 9
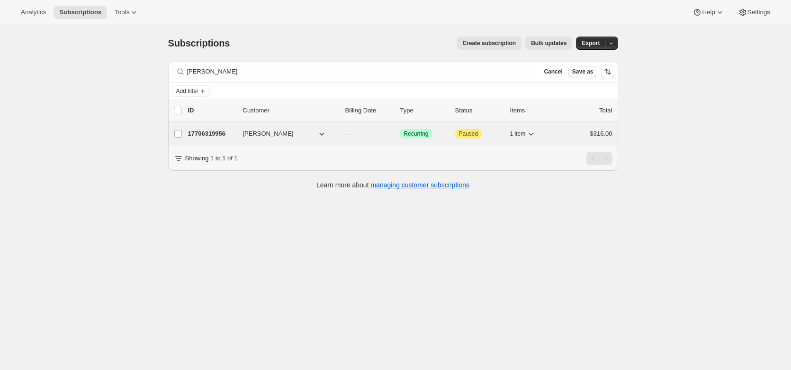
click at [203, 130] on p "17706319956" at bounding box center [211, 133] width 47 height 9
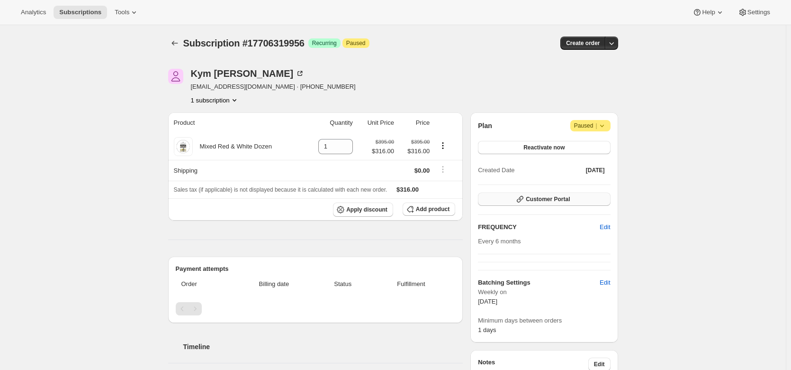
click at [556, 199] on span "Customer Portal" at bounding box center [548, 199] width 44 height 8
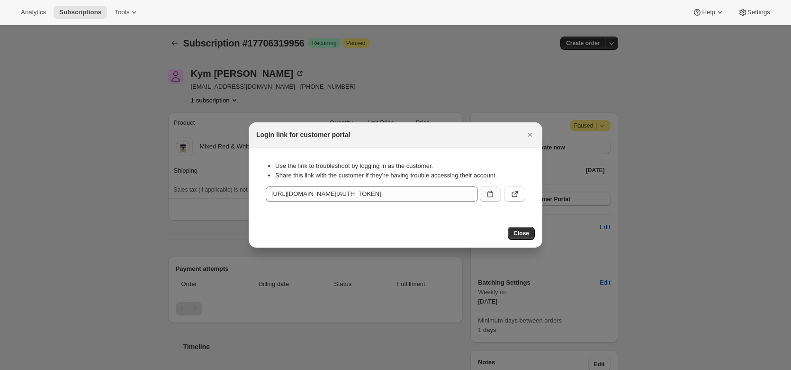
click at [489, 197] on icon ":r2v:" at bounding box center [490, 193] width 9 height 9
click at [529, 132] on icon "Close" at bounding box center [529, 134] width 9 height 9
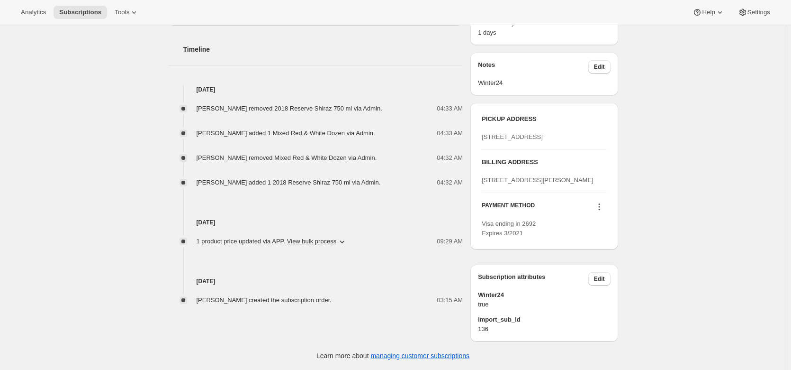
scroll to position [326, 0]
click at [604, 211] on icon at bounding box center [599, 206] width 9 height 9
click at [598, 259] on span "Send link to update card" at bounding box center [601, 262] width 66 height 7
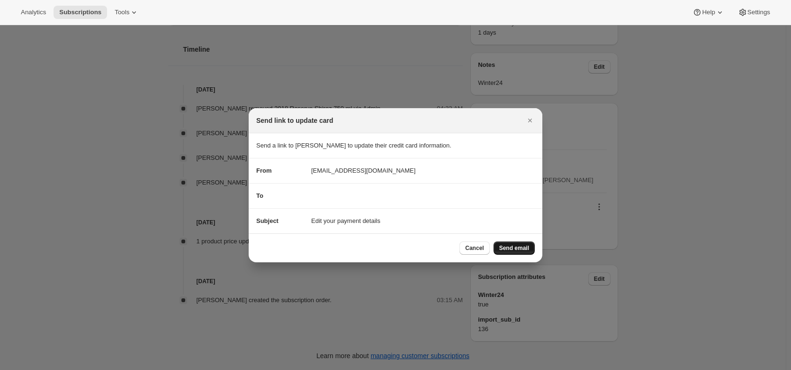
click at [525, 244] on button "Send email" at bounding box center [514, 247] width 41 height 13
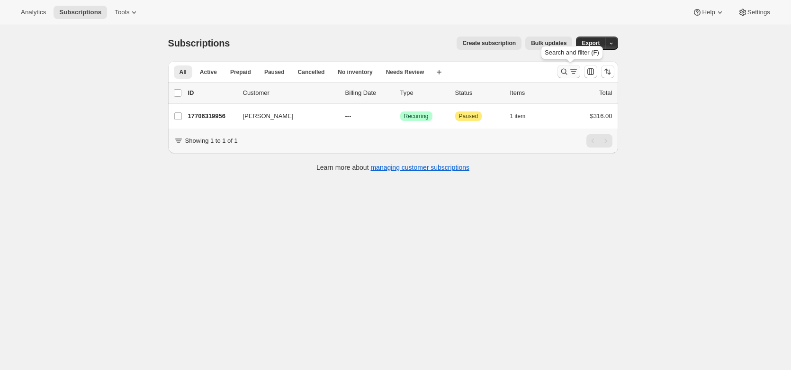
click at [569, 71] on icon "Search and filter results" at bounding box center [564, 71] width 9 height 9
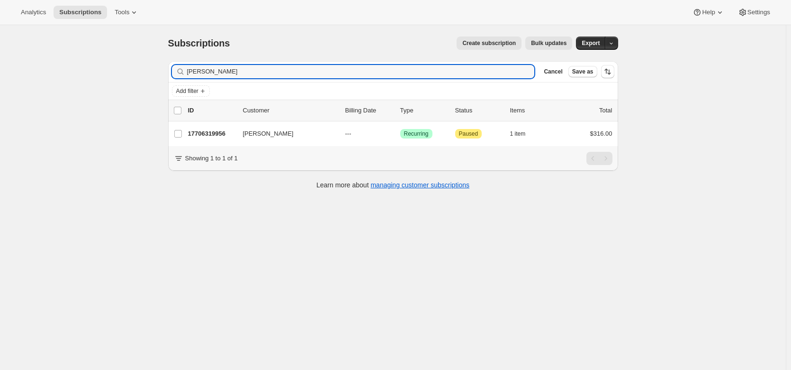
drag, startPoint x: 218, startPoint y: 72, endPoint x: 181, endPoint y: 72, distance: 37.4
click at [181, 72] on div "bartel Clear" at bounding box center [353, 71] width 363 height 13
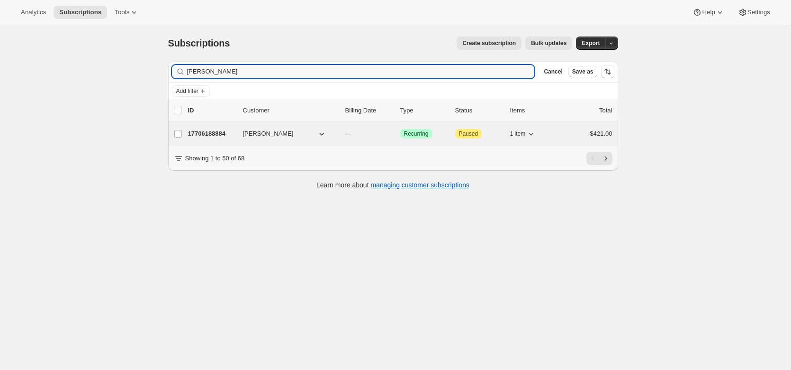
type input "michael Rothwell"
click at [208, 136] on p "17706188884" at bounding box center [211, 133] width 47 height 9
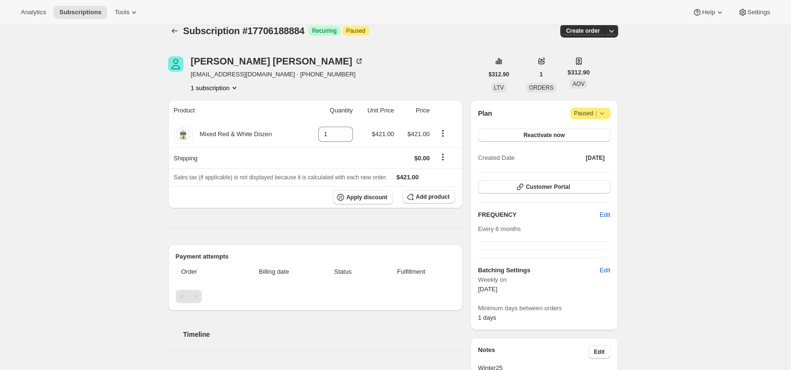
scroll to position [12, 0]
click at [437, 194] on span "Add product" at bounding box center [433, 197] width 34 height 8
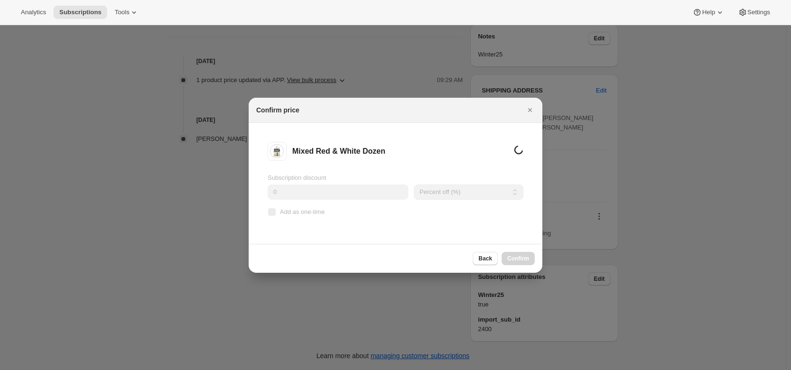
scroll to position [0, 0]
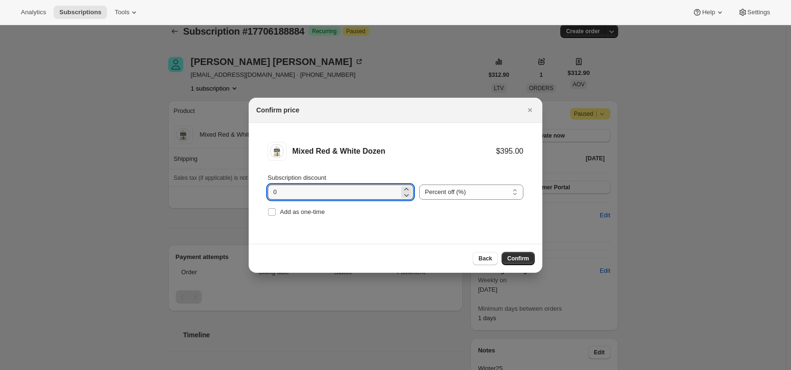
drag, startPoint x: 288, startPoint y: 197, endPoint x: 254, endPoint y: 191, distance: 34.2
click at [254, 191] on li "Mixed Red & White Dozen $395.00 Subscription discount 0 Percent off (%) Amount …" at bounding box center [396, 180] width 294 height 115
type input "20"
click at [516, 261] on span "Confirm" at bounding box center [518, 258] width 22 height 8
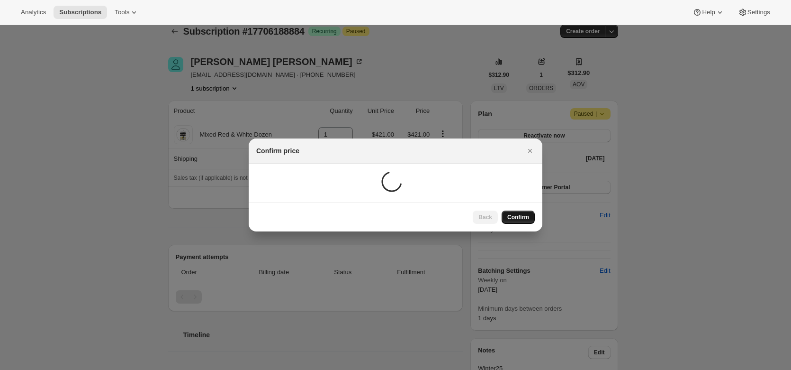
scroll to position [12, 0]
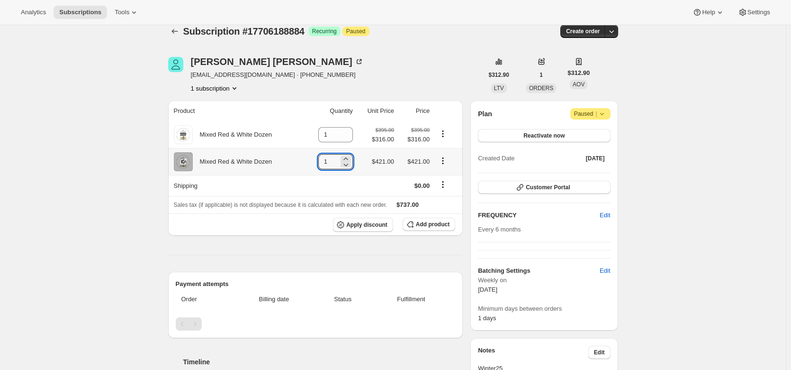
drag, startPoint x: 338, startPoint y: 160, endPoint x: 314, endPoint y: 158, distance: 23.8
click at [314, 158] on td "1" at bounding box center [329, 161] width 51 height 27
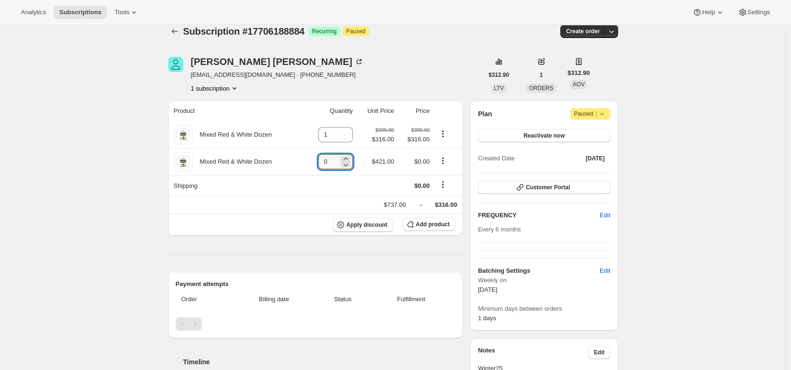
type input "0"
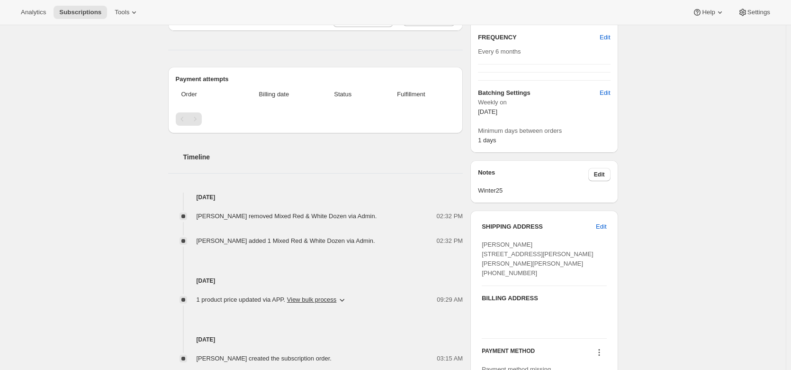
scroll to position [0, 0]
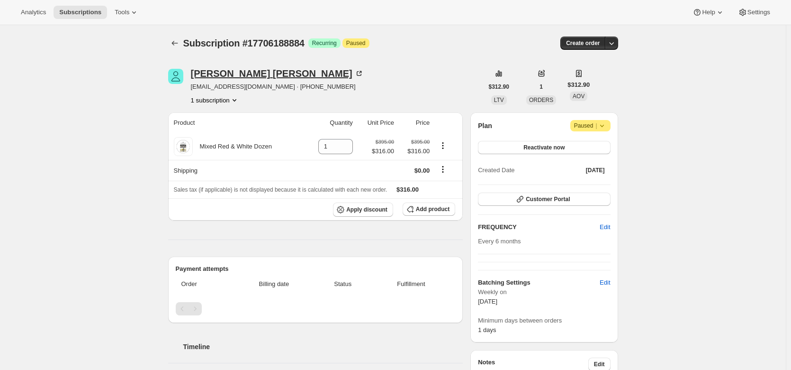
click at [359, 72] on icon at bounding box center [360, 72] width 3 height 3
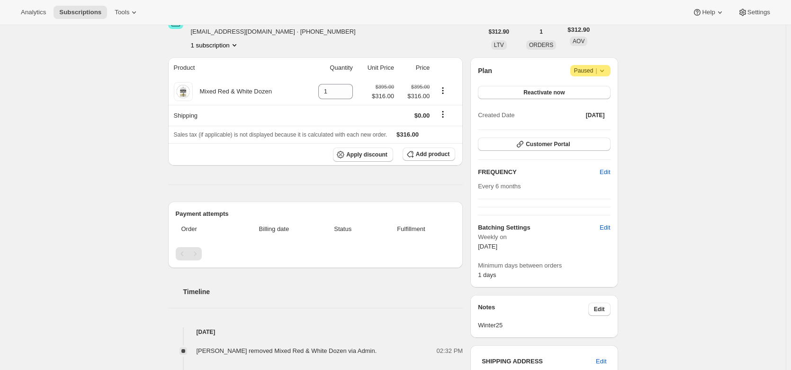
scroll to position [54, 0]
click at [607, 69] on icon at bounding box center [602, 70] width 9 height 9
click at [609, 95] on button "Cancel subscription" at bounding box center [593, 89] width 59 height 15
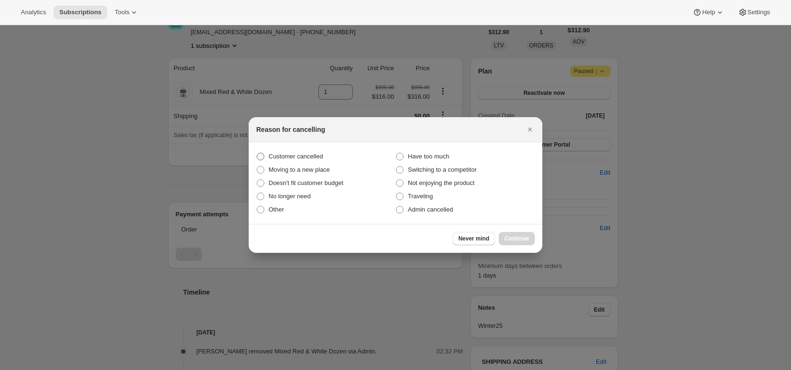
click at [308, 155] on span "Customer cancelled" at bounding box center [296, 156] width 54 height 7
click at [257, 153] on input "Customer cancelled" at bounding box center [257, 153] width 0 height 0
radio input "true"
click at [520, 240] on span "Continue" at bounding box center [517, 239] width 25 height 8
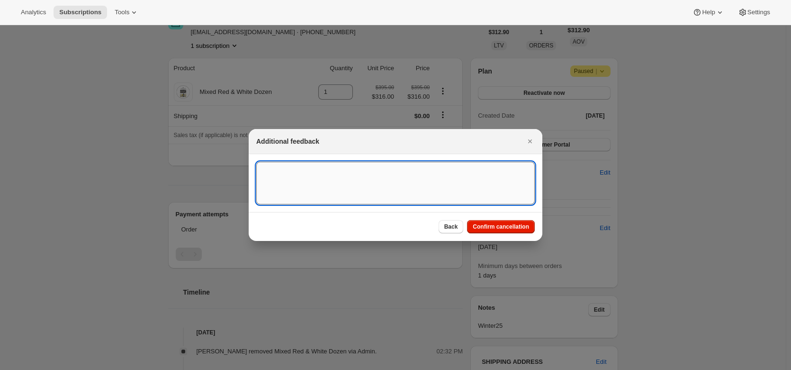
click at [340, 172] on textarea ":rlb:" at bounding box center [395, 183] width 279 height 43
type textarea "does not want to be in the club but is happy to get odd calls."
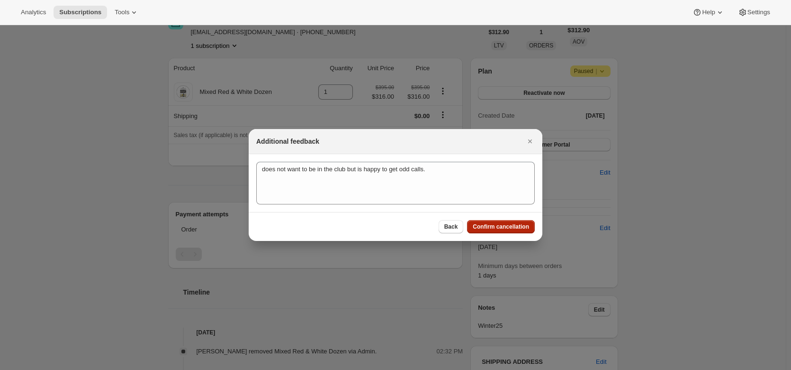
click at [496, 227] on span "Confirm cancellation" at bounding box center [501, 227] width 56 height 8
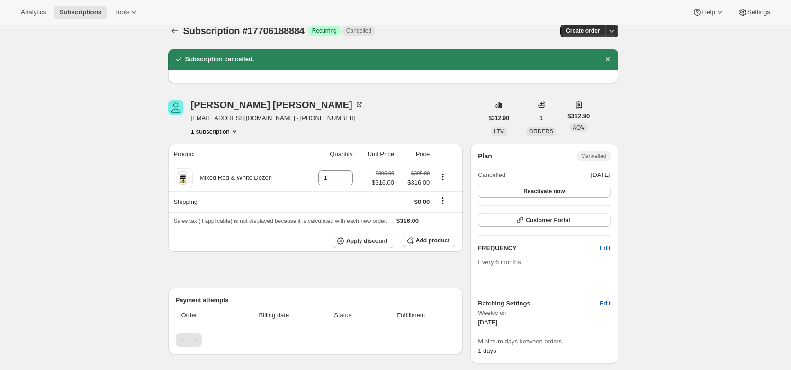
scroll to position [0, 0]
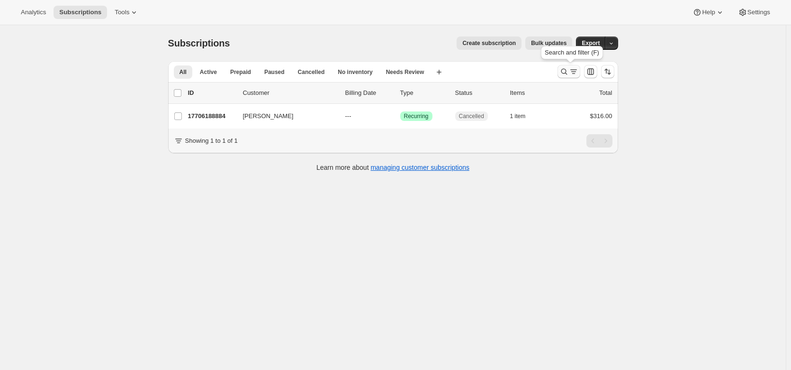
click at [569, 71] on icon "Search and filter results" at bounding box center [564, 71] width 9 height 9
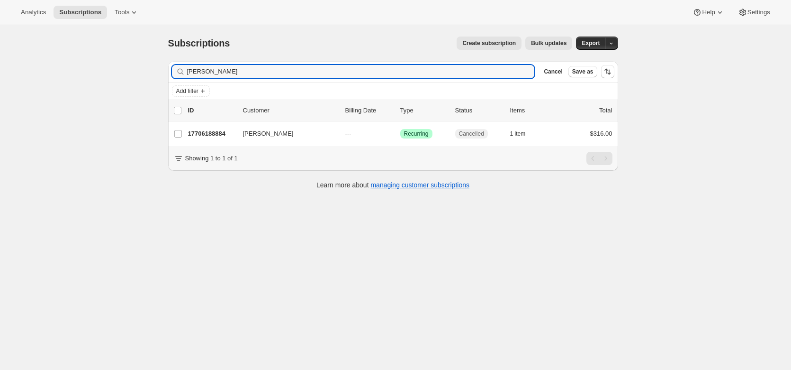
drag, startPoint x: 262, startPoint y: 68, endPoint x: 166, endPoint y: 74, distance: 95.4
click at [166, 74] on div "Filter subscribers michael Rothwell Clear Cancel Save as Add filter 0 selected …" at bounding box center [390, 126] width 458 height 145
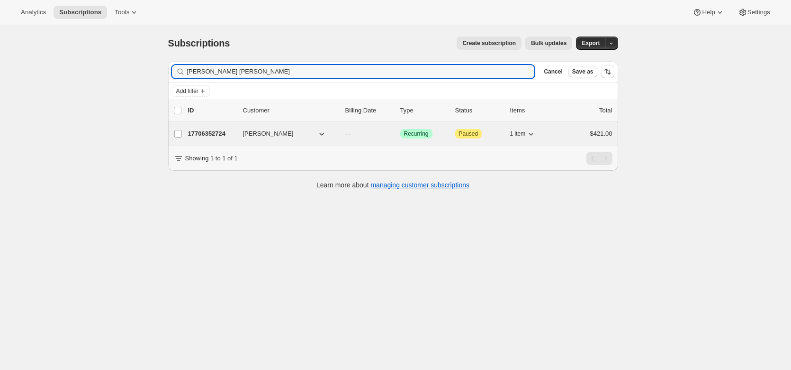
type input "Jim Buz"
click at [205, 136] on p "17706352724" at bounding box center [211, 133] width 47 height 9
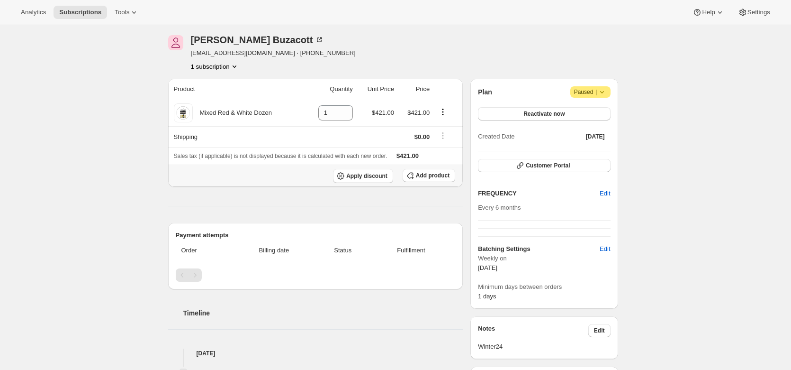
scroll to position [33, 0]
click at [443, 175] on span "Add product" at bounding box center [433, 176] width 34 height 8
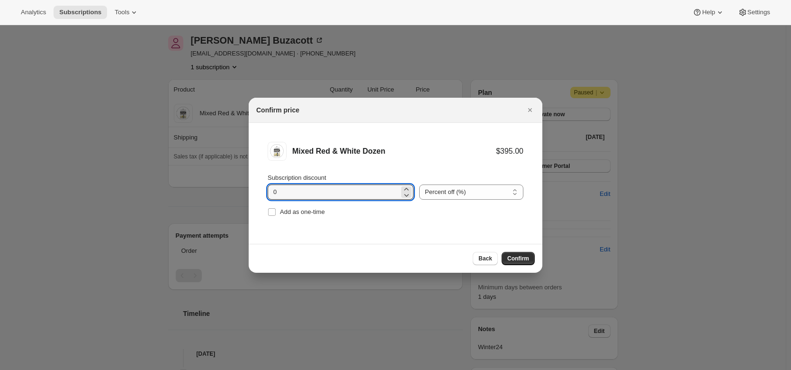
drag, startPoint x: 295, startPoint y: 196, endPoint x: 251, endPoint y: 184, distance: 45.1
click at [251, 184] on li "Mixed Red & White Dozen $395.00 Subscription discount 0 Percent off (%) Amount …" at bounding box center [396, 180] width 294 height 115
type input "20"
click at [513, 254] on button "Confirm" at bounding box center [518, 258] width 33 height 13
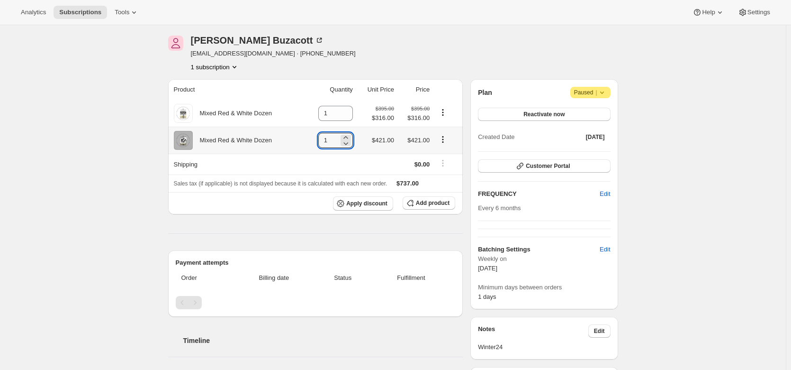
drag, startPoint x: 333, startPoint y: 143, endPoint x: 279, endPoint y: 128, distance: 55.6
click at [279, 128] on tr "Mixed Red & White Dozen 1 $421.00 $421.00" at bounding box center [315, 140] width 295 height 27
type input "0"
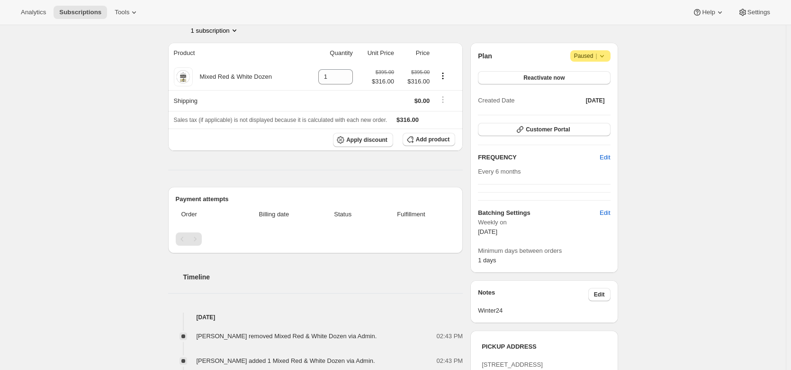
scroll to position [69, 0]
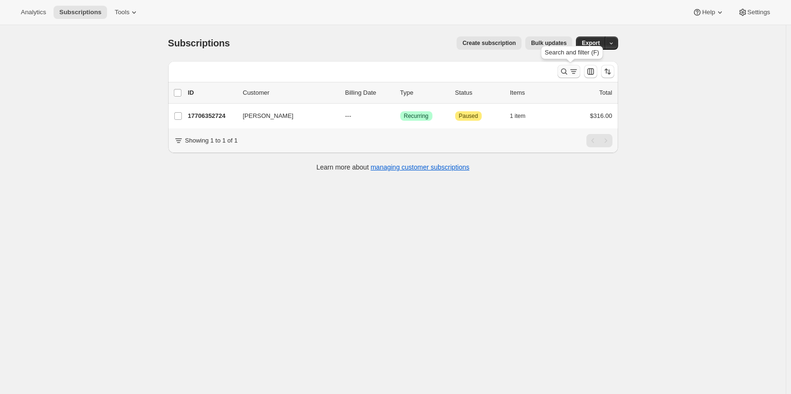
click at [571, 74] on icon "Search and filter results" at bounding box center [573, 71] width 9 height 9
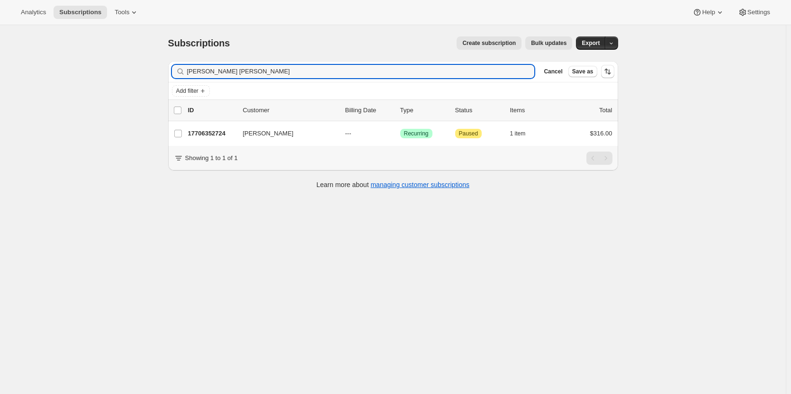
drag, startPoint x: 215, startPoint y: 72, endPoint x: 159, endPoint y: 76, distance: 56.1
click at [159, 76] on div "Subscriptions. This page is ready Subscriptions Create subscription Bulk update…" at bounding box center [393, 112] width 473 height 174
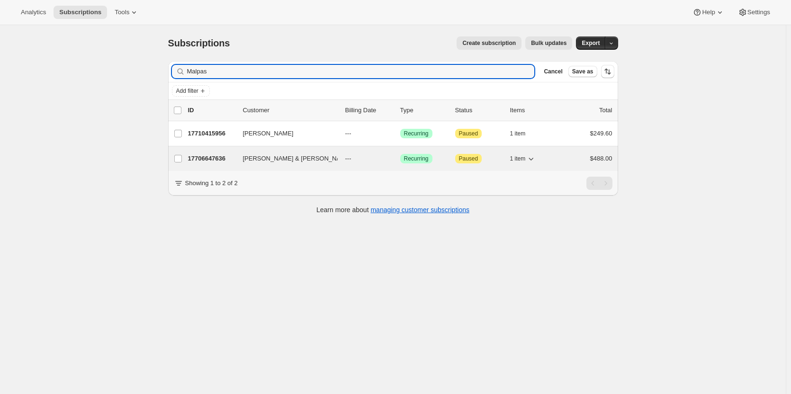
type input "Malpas"
click at [208, 156] on p "17706647636" at bounding box center [211, 158] width 47 height 9
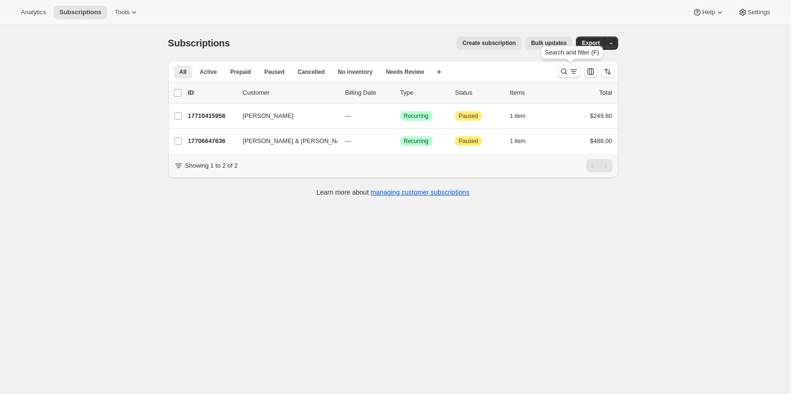
click at [566, 74] on icon "Search and filter results" at bounding box center [564, 71] width 9 height 9
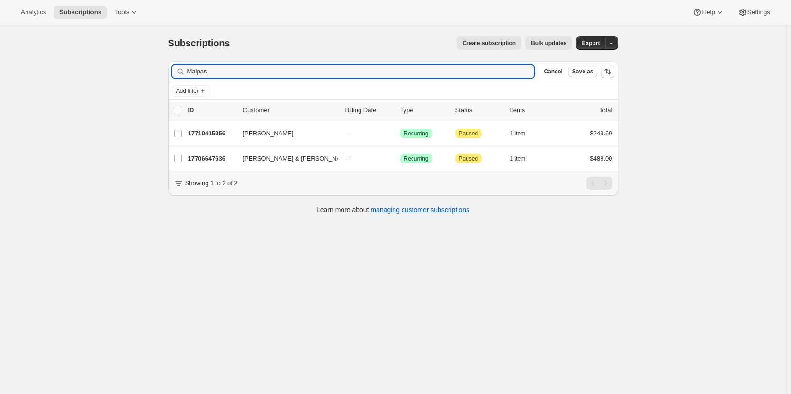
drag, startPoint x: 232, startPoint y: 73, endPoint x: 184, endPoint y: 79, distance: 47.7
click at [184, 79] on div "Filter subscribers Malpas Clear Cancel Save as" at bounding box center [393, 71] width 450 height 21
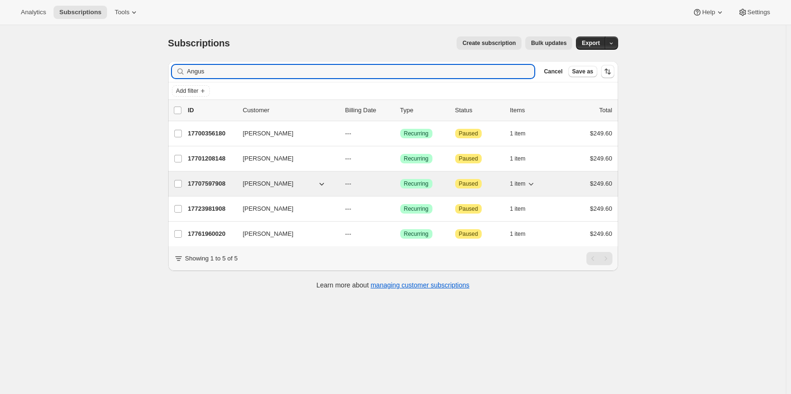
type input "Angus"
click at [207, 181] on p "17707597908" at bounding box center [211, 183] width 47 height 9
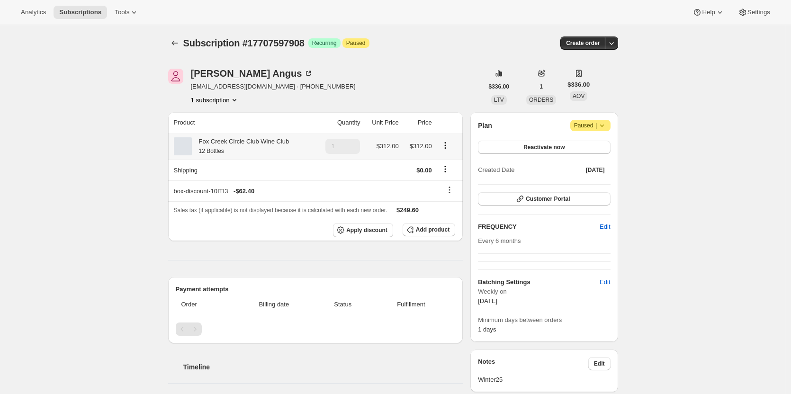
click at [471, 172] on icon at bounding box center [475, 176] width 9 height 9
click at [260, 215] on button "Edit box" at bounding box center [237, 213] width 93 height 13
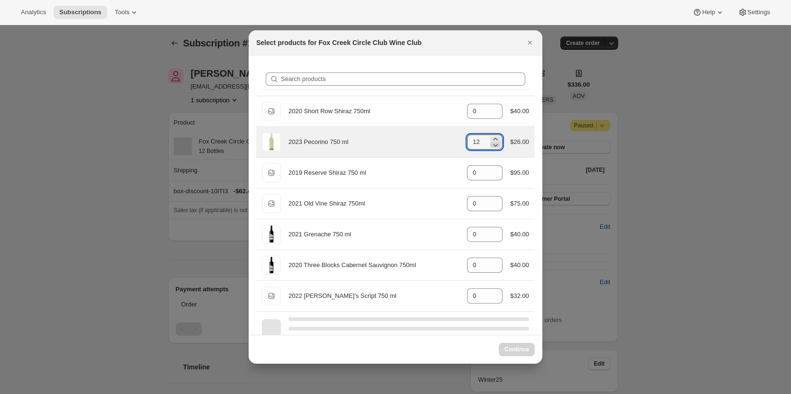
click at [495, 147] on icon ":r1da:" at bounding box center [495, 144] width 9 height 9
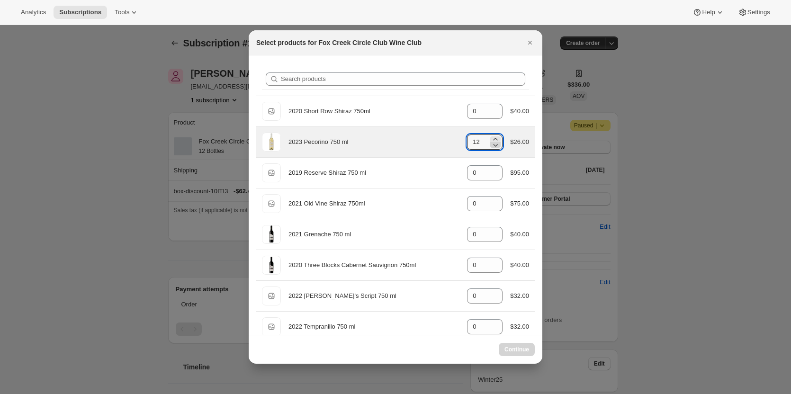
click at [495, 147] on icon ":r1da:" at bounding box center [495, 144] width 9 height 9
click at [494, 146] on icon ":r1da:" at bounding box center [495, 144] width 9 height 9
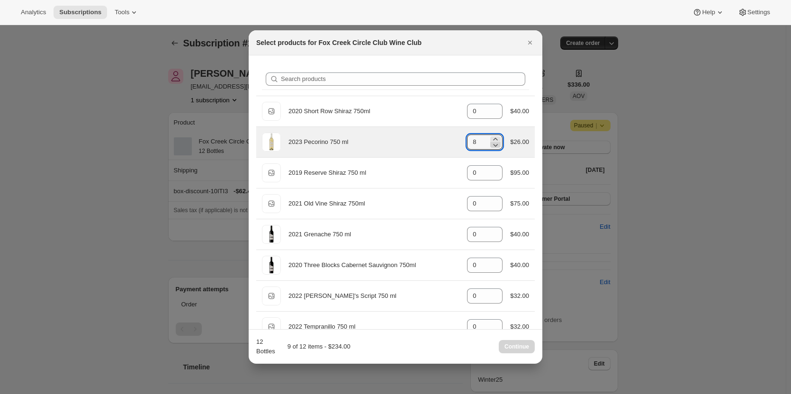
click at [494, 146] on icon ":r1da:" at bounding box center [495, 144] width 9 height 9
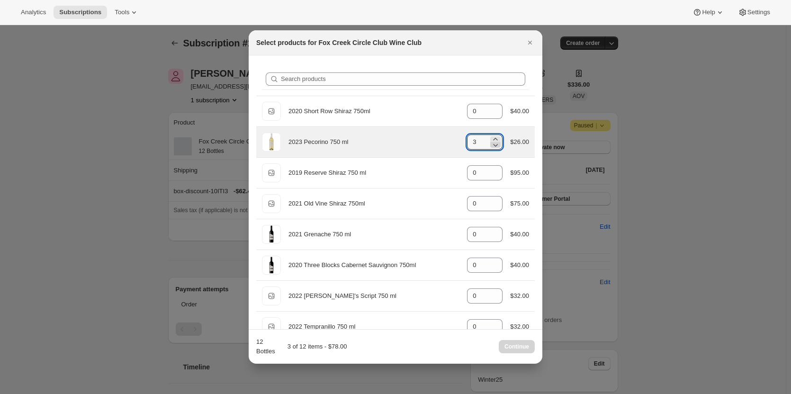
click at [494, 146] on icon ":r1da:" at bounding box center [495, 144] width 9 height 9
type input "0"
click at [494, 146] on icon ":r1da:" at bounding box center [495, 144] width 9 height 9
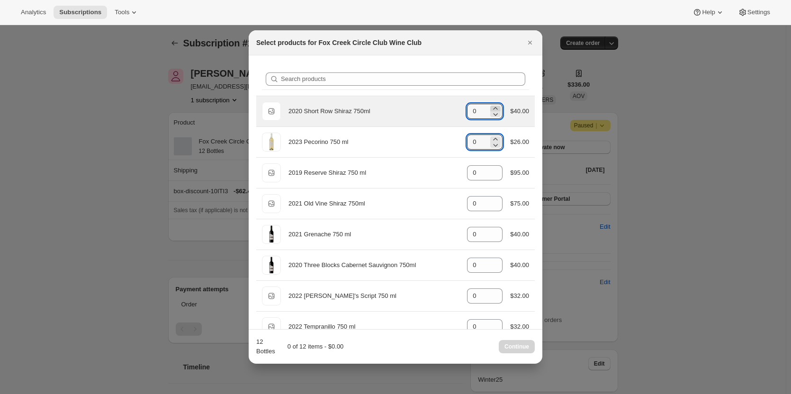
click at [493, 106] on icon ":r1da:" at bounding box center [495, 108] width 9 height 9
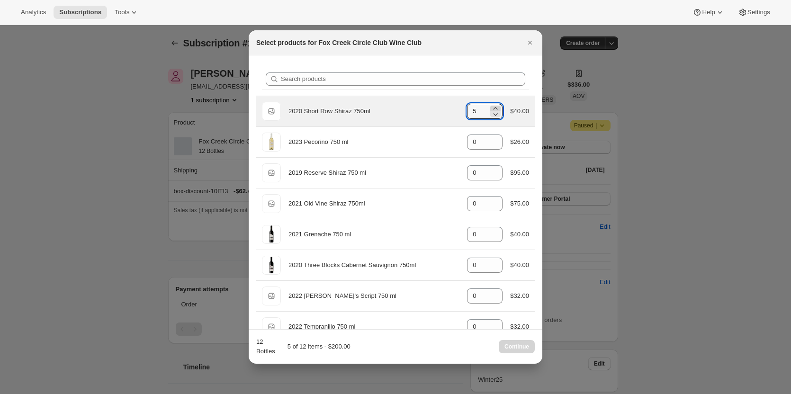
click at [493, 106] on icon ":r1da:" at bounding box center [495, 108] width 9 height 9
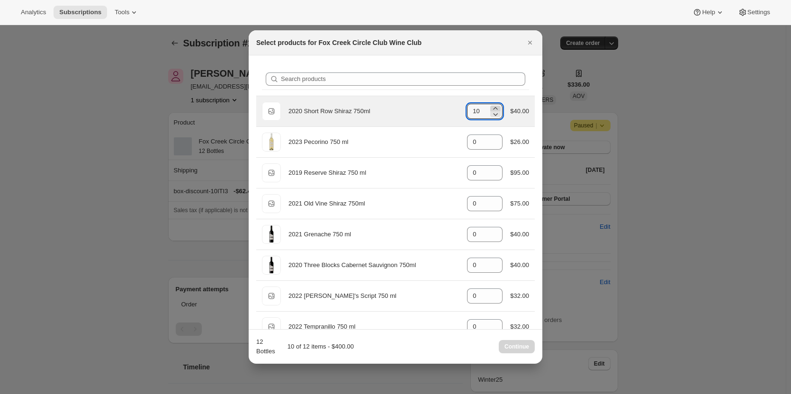
click at [493, 106] on icon ":r1da:" at bounding box center [495, 108] width 9 height 9
type input "12"
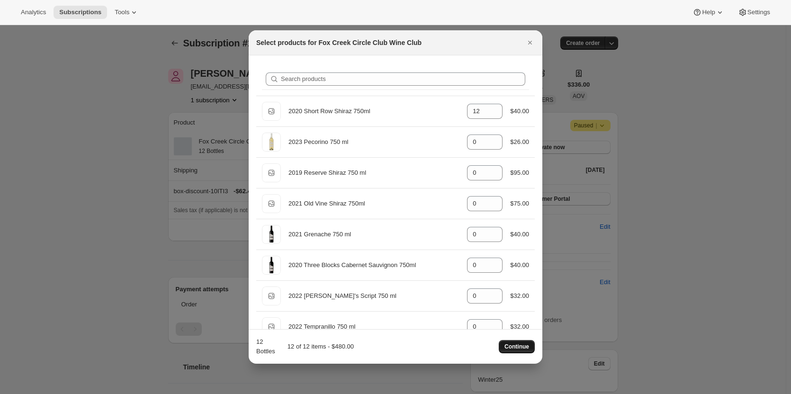
click at [513, 344] on span "Continue" at bounding box center [517, 347] width 25 height 8
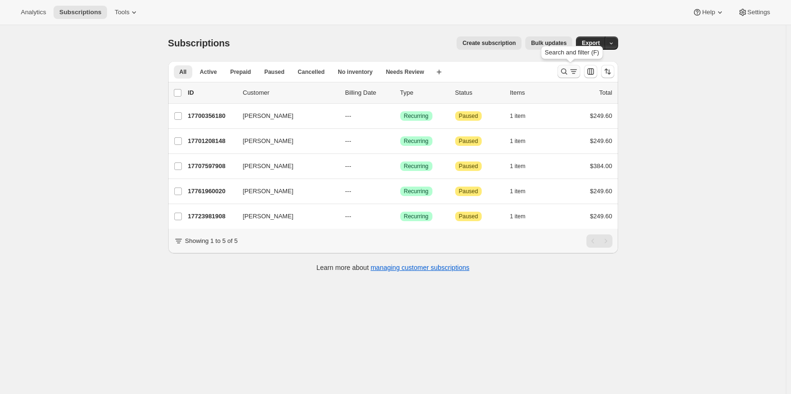
click at [571, 73] on icon "Search and filter results" at bounding box center [573, 71] width 9 height 9
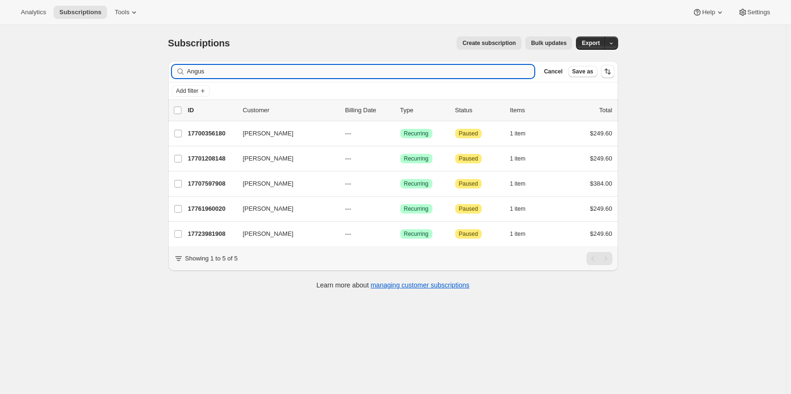
drag, startPoint x: 243, startPoint y: 72, endPoint x: 192, endPoint y: 76, distance: 50.8
click at [192, 76] on input "Angus" at bounding box center [361, 71] width 348 height 13
click at [212, 71] on input "Angus" at bounding box center [361, 71] width 348 height 13
type input "A"
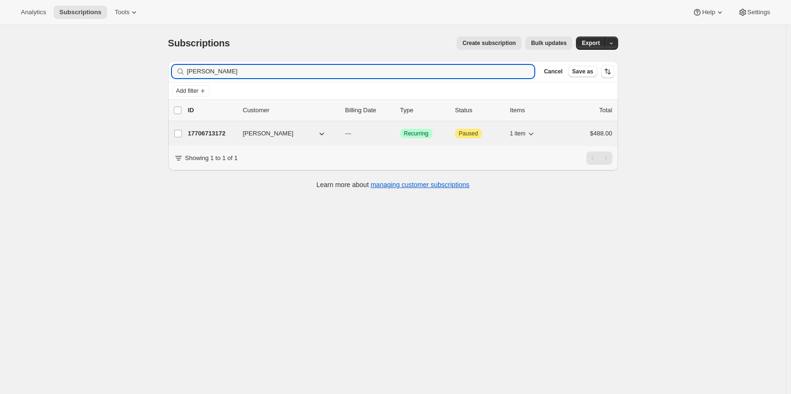
type input "David Edmunds"
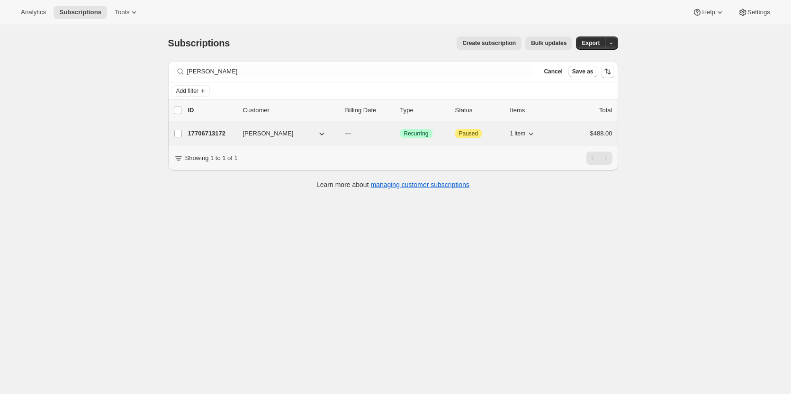
click at [209, 132] on p "17706713172" at bounding box center [211, 133] width 47 height 9
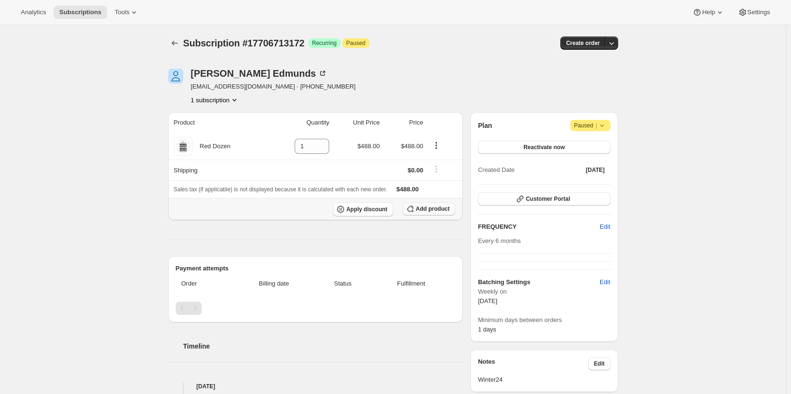
click at [428, 209] on span "Add product" at bounding box center [433, 209] width 34 height 8
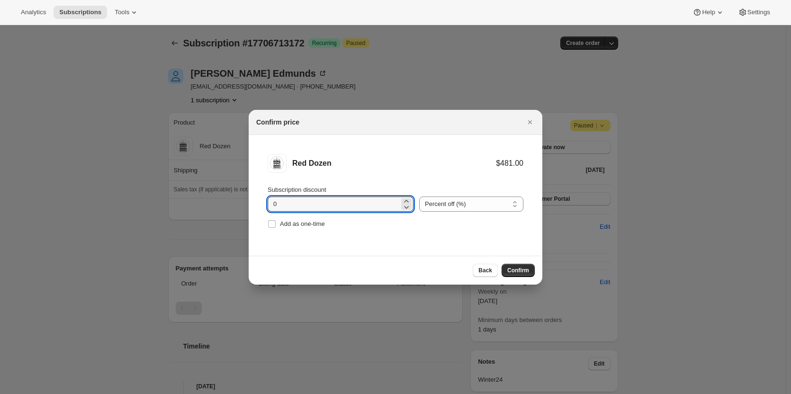
drag, startPoint x: 295, startPoint y: 202, endPoint x: 263, endPoint y: 206, distance: 32.4
click at [263, 206] on li "Red Dozen $481.00 Subscription discount 0 Percent off (%) Amount off ($) Percen…" at bounding box center [396, 192] width 294 height 115
type input "20"
click at [522, 267] on span "Confirm" at bounding box center [518, 271] width 22 height 8
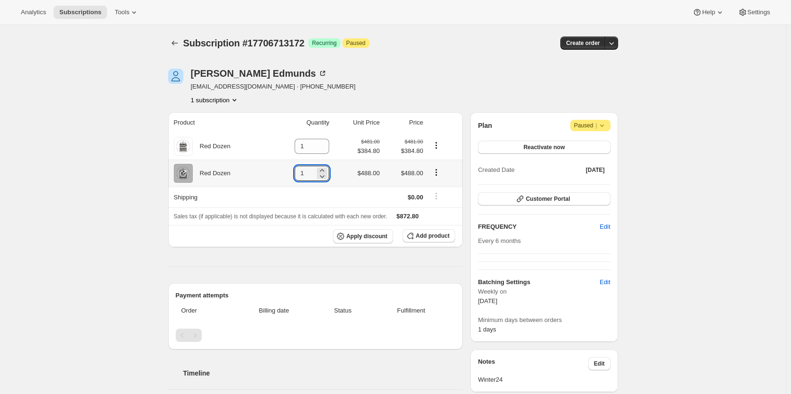
drag, startPoint x: 313, startPoint y: 171, endPoint x: 280, endPoint y: 171, distance: 32.7
click at [280, 171] on td "1" at bounding box center [301, 173] width 63 height 27
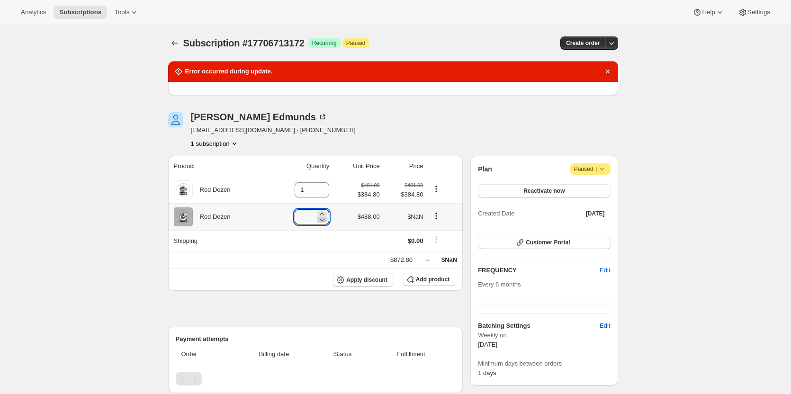
click at [326, 219] on icon at bounding box center [321, 219] width 9 height 9
click at [326, 215] on icon at bounding box center [321, 213] width 9 height 9
type input "0"
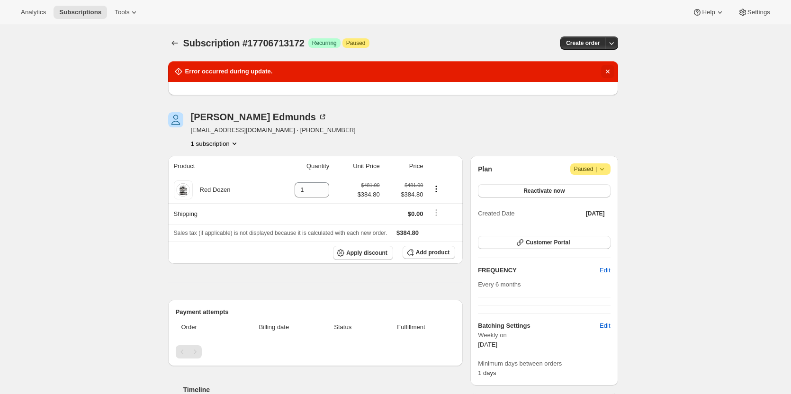
click at [609, 72] on icon "Dismiss notification" at bounding box center [607, 71] width 9 height 9
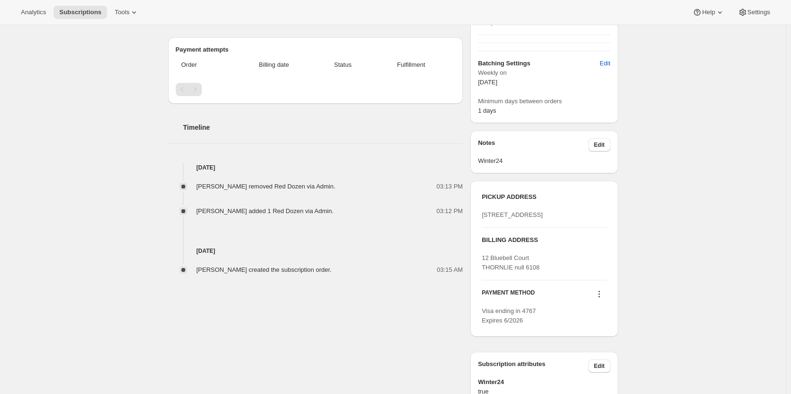
scroll to position [218, 0]
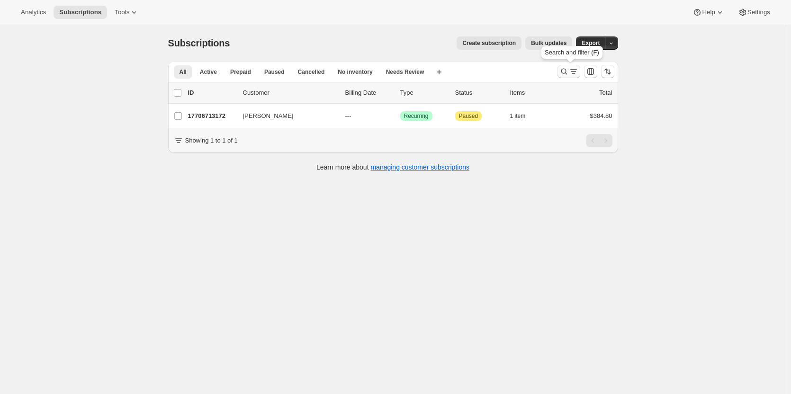
click at [562, 70] on icon "Search and filter results" at bounding box center [564, 71] width 9 height 9
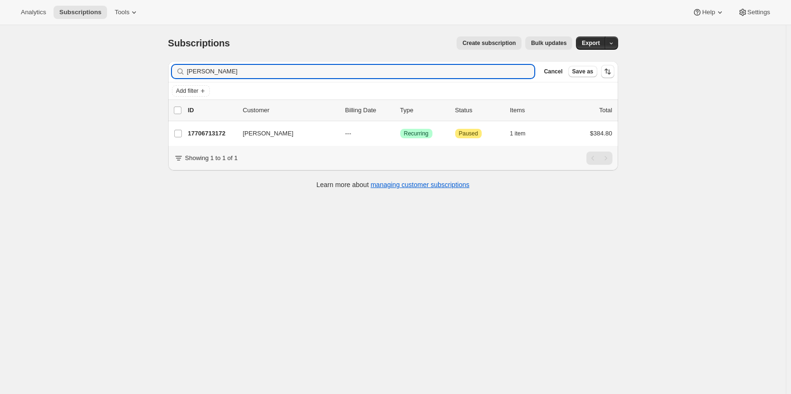
drag, startPoint x: 259, startPoint y: 72, endPoint x: 176, endPoint y: 66, distance: 82.7
click at [176, 66] on div "David Edmunds Clear" at bounding box center [353, 71] width 363 height 13
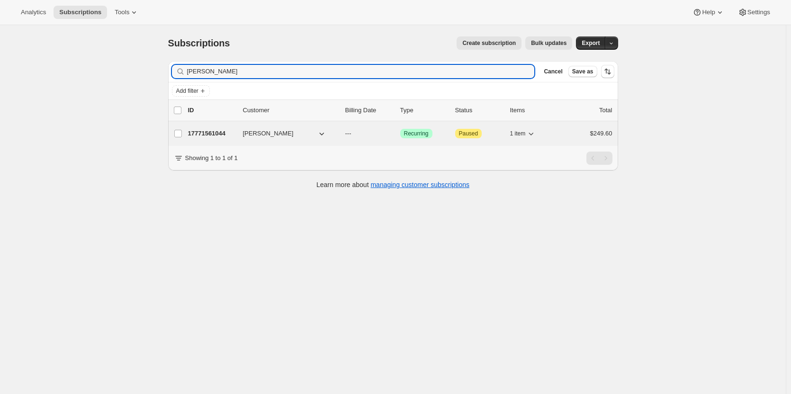
type input "John Storey"
click at [206, 132] on p "17771561044" at bounding box center [211, 133] width 47 height 9
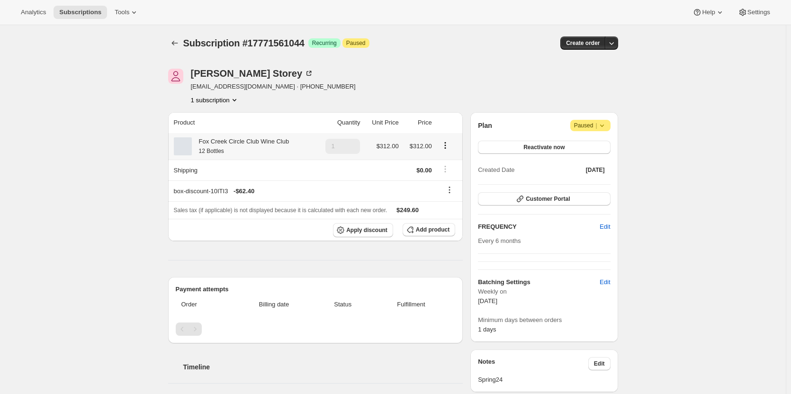
click at [471, 172] on icon at bounding box center [475, 176] width 9 height 9
click at [252, 213] on button "Edit box" at bounding box center [237, 213] width 93 height 13
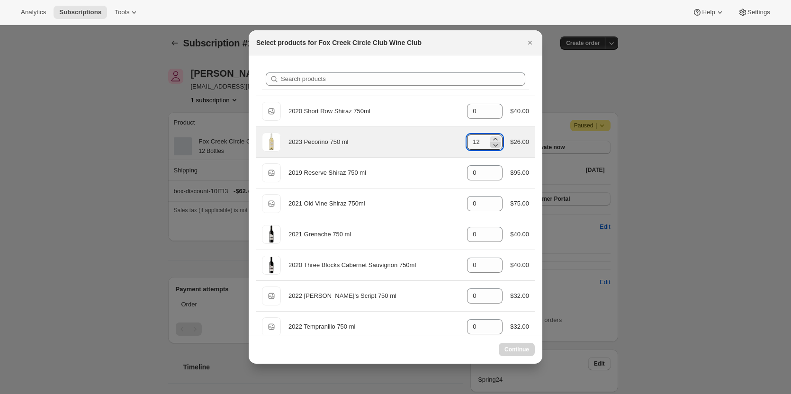
click at [495, 146] on icon ":r28q:" at bounding box center [495, 144] width 9 height 9
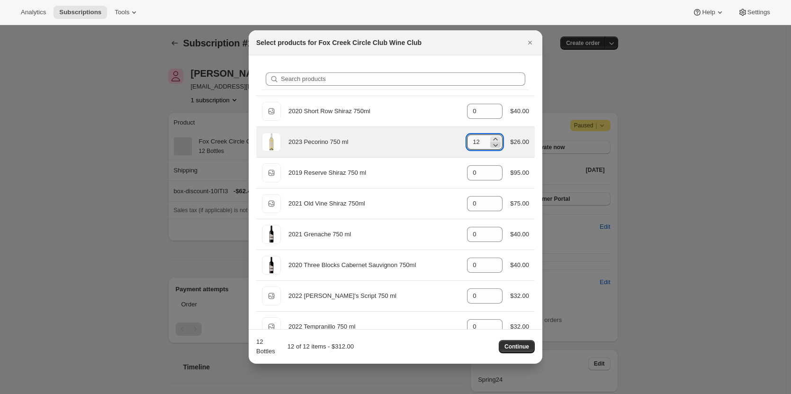
click at [496, 147] on icon ":r28q:" at bounding box center [495, 144] width 9 height 9
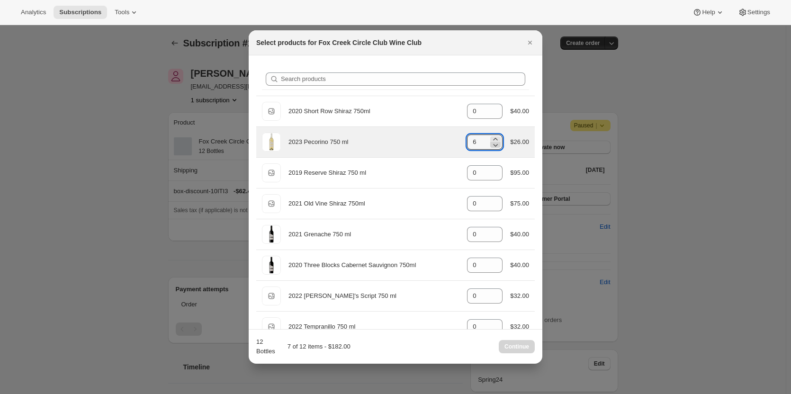
click at [496, 147] on icon ":r28q:" at bounding box center [495, 144] width 9 height 9
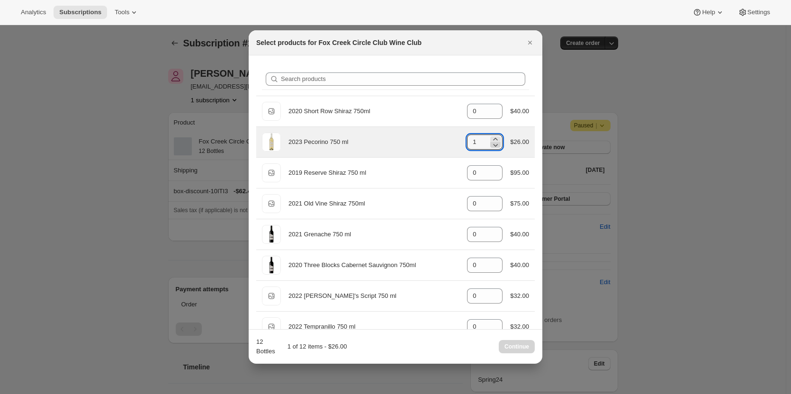
click at [496, 147] on icon ":r28q:" at bounding box center [495, 144] width 9 height 9
type input "0"
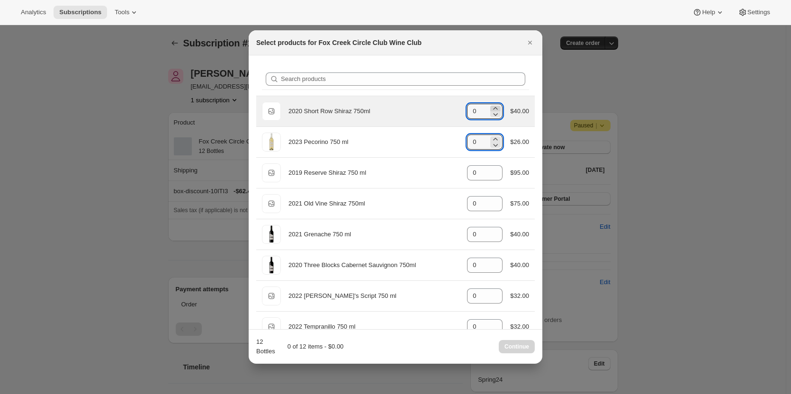
click at [493, 108] on icon ":r28q:" at bounding box center [495, 108] width 9 height 9
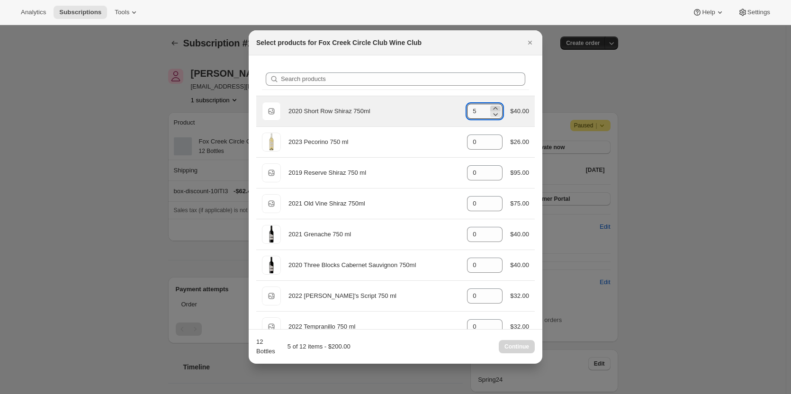
click at [493, 108] on icon ":r28q:" at bounding box center [495, 108] width 9 height 9
type input "6"
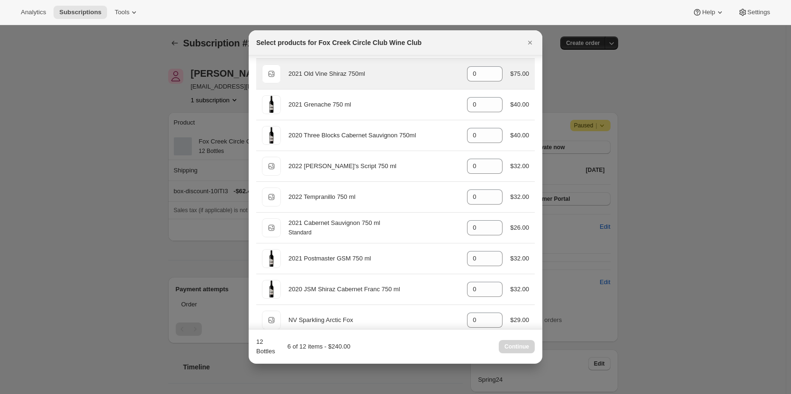
scroll to position [130, 0]
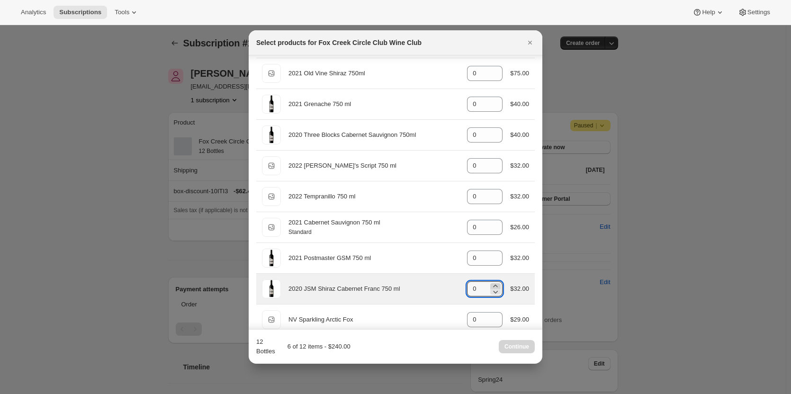
click at [491, 283] on icon ":r28q:" at bounding box center [495, 285] width 9 height 9
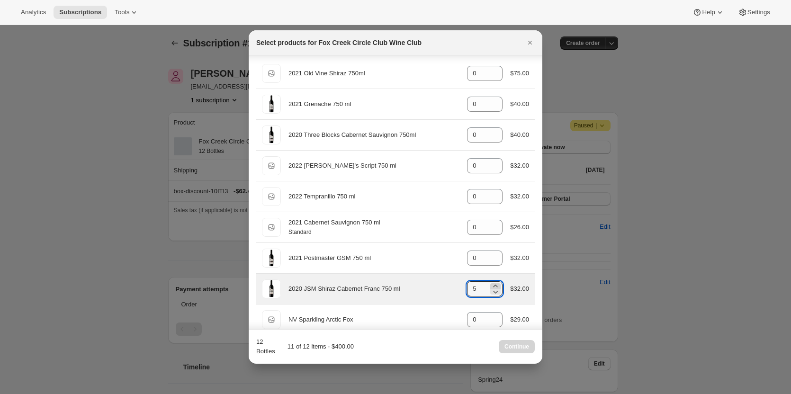
click at [491, 283] on icon ":r28q:" at bounding box center [495, 285] width 9 height 9
type input "6"
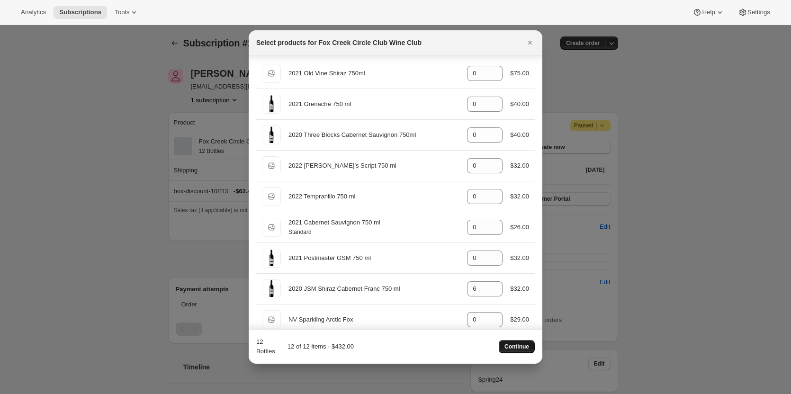
click at [523, 347] on span "Continue" at bounding box center [517, 347] width 25 height 8
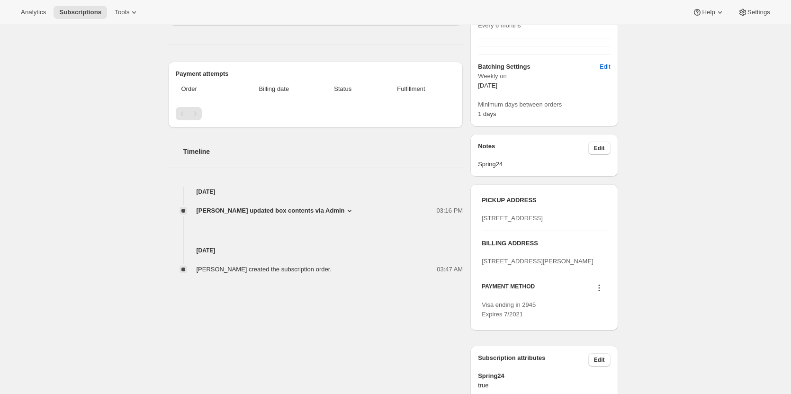
scroll to position [260, 0]
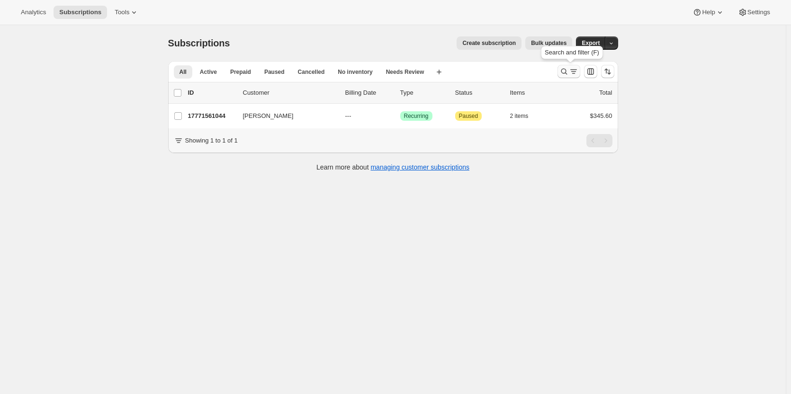
click at [560, 72] on button "Search and filter results" at bounding box center [569, 71] width 23 height 13
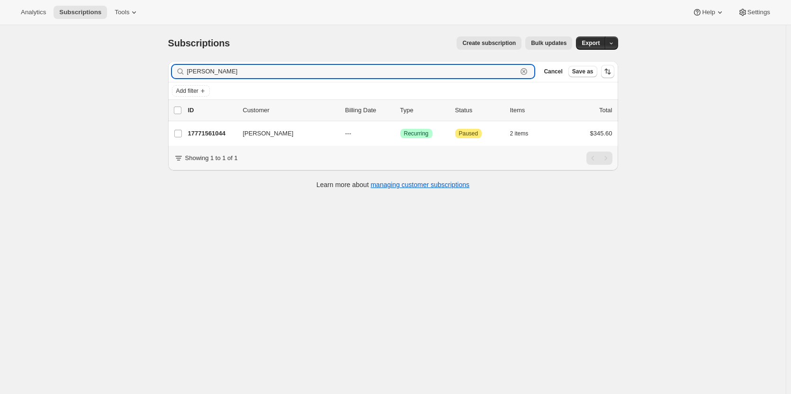
drag, startPoint x: 229, startPoint y: 70, endPoint x: 164, endPoint y: 71, distance: 65.4
click at [164, 71] on div "Filter subscribers John Storey Clear Cancel Save as Add filter 0 selected Updat…" at bounding box center [390, 126] width 458 height 145
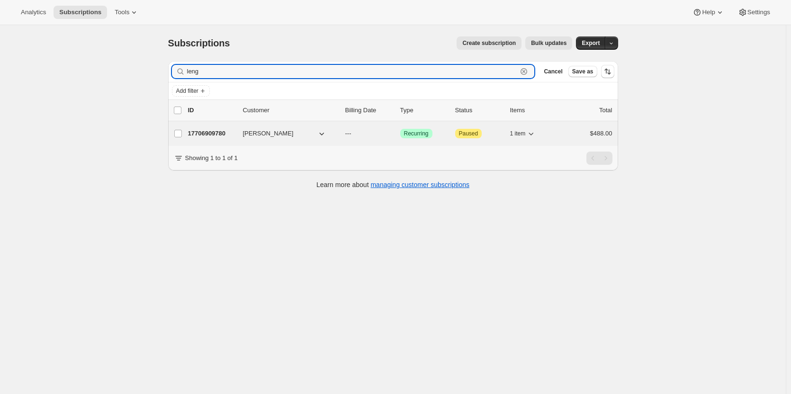
type input "leng"
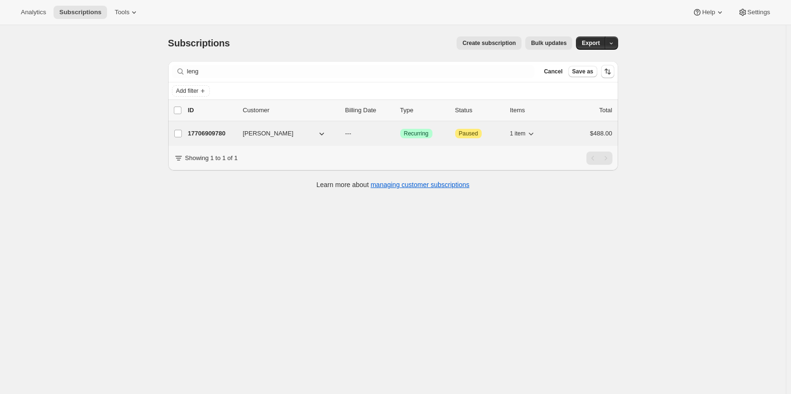
click at [207, 131] on p "17706909780" at bounding box center [211, 133] width 47 height 9
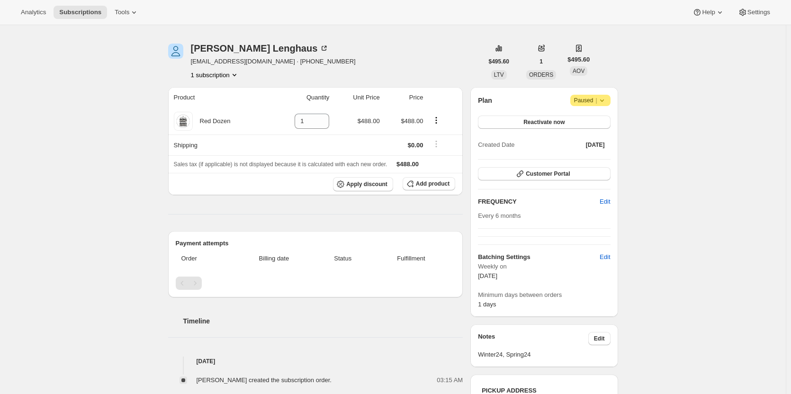
scroll to position [25, 0]
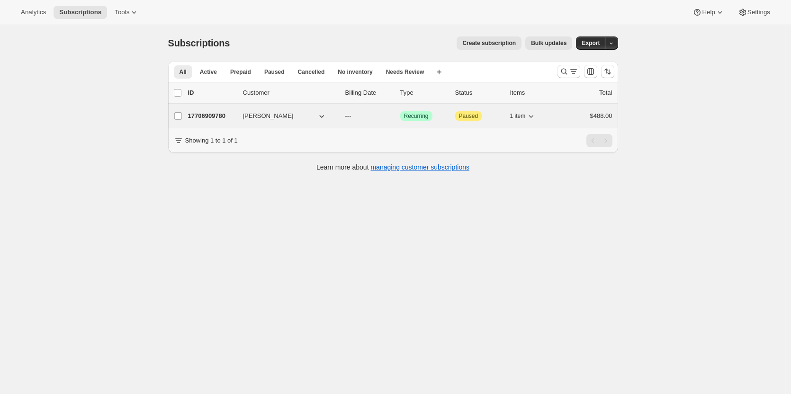
click at [216, 116] on p "17706909780" at bounding box center [211, 115] width 47 height 9
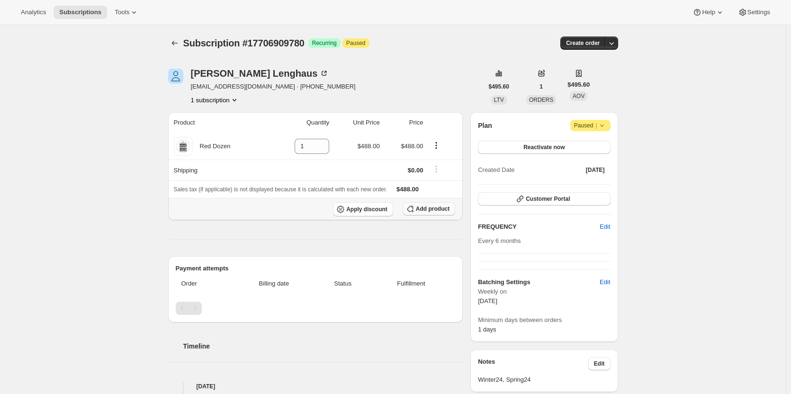
click at [436, 209] on span "Add product" at bounding box center [433, 209] width 34 height 8
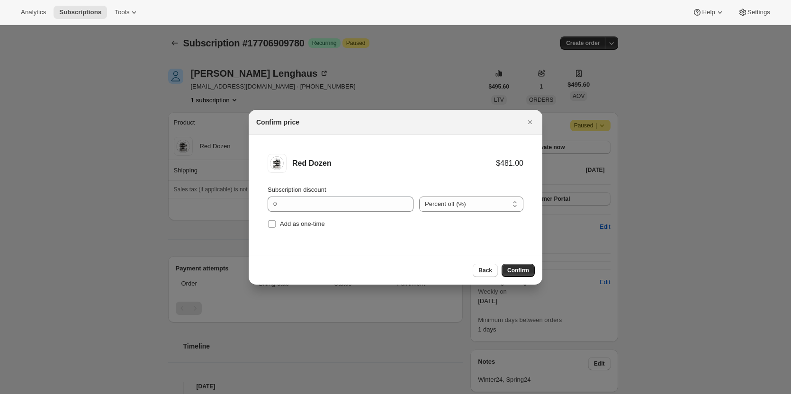
click at [289, 212] on div "Subscription discount 0 Percent off (%) Amount off ($) Percent off (%) Add as o…" at bounding box center [396, 207] width 256 height 45
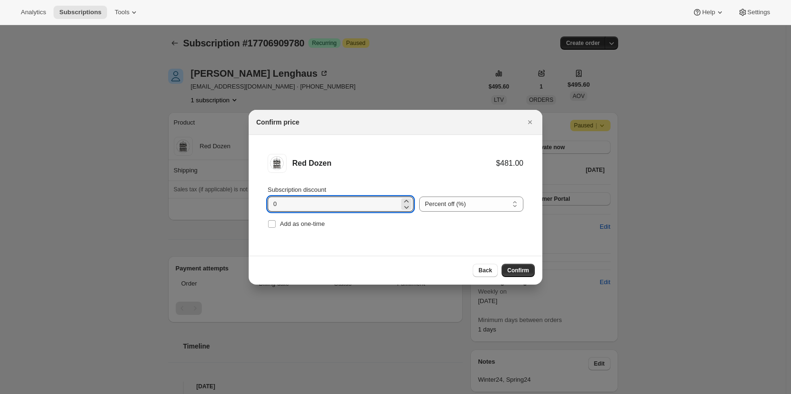
drag, startPoint x: 288, startPoint y: 209, endPoint x: 240, endPoint y: 206, distance: 48.0
type input "20"
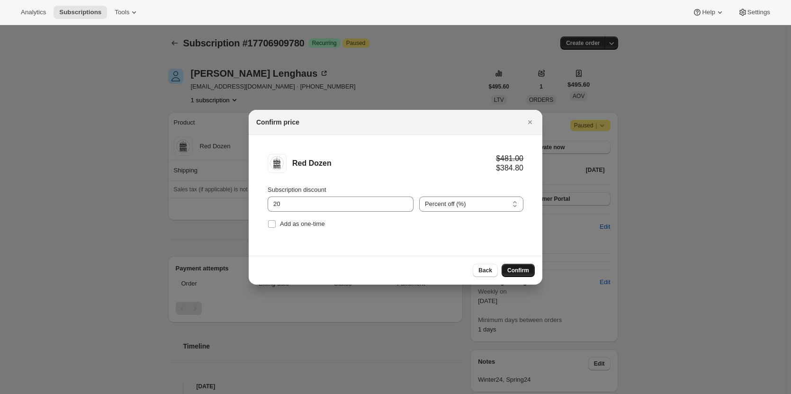
click at [519, 269] on span "Confirm" at bounding box center [518, 271] width 22 height 8
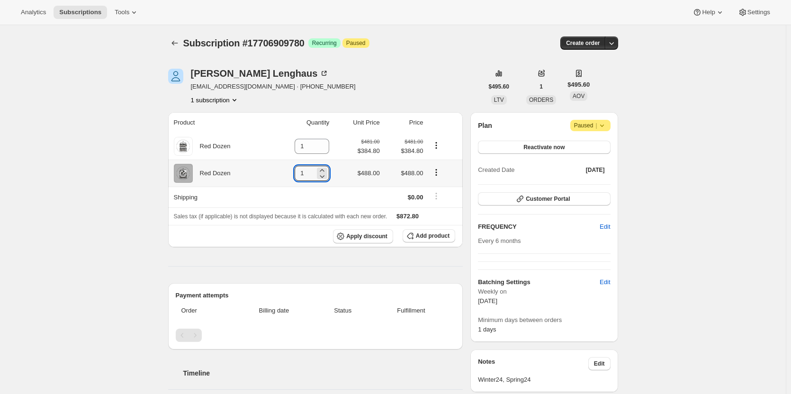
drag, startPoint x: 306, startPoint y: 172, endPoint x: 290, endPoint y: 168, distance: 16.2
click at [290, 168] on td "1" at bounding box center [301, 173] width 63 height 27
type input "0"
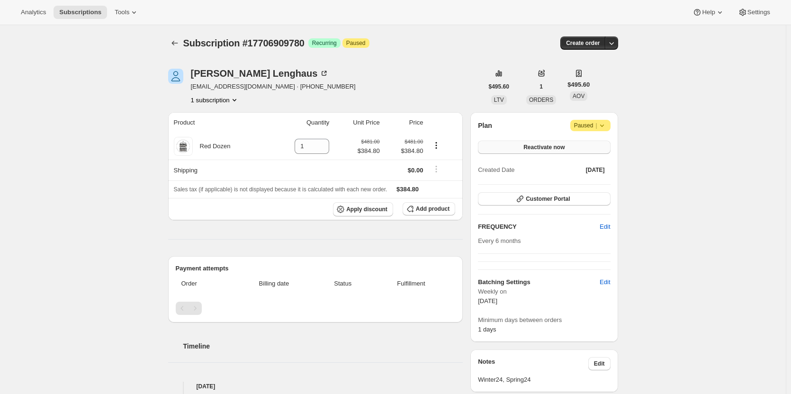
click at [565, 150] on span "Reactivate now" at bounding box center [544, 148] width 41 height 8
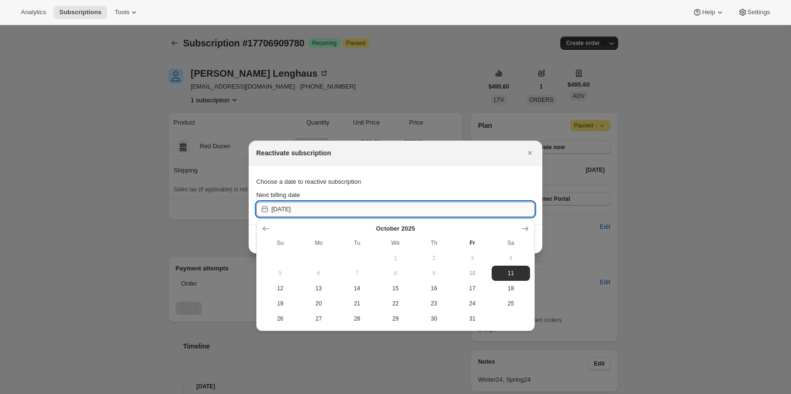
click at [347, 204] on input "2025-10-11" at bounding box center [403, 209] width 263 height 15
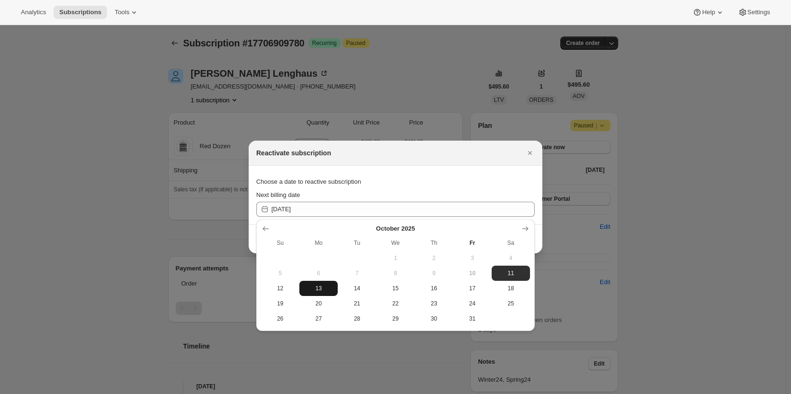
click at [316, 289] on span "13" at bounding box center [318, 289] width 31 height 8
type input "2025-10-12"
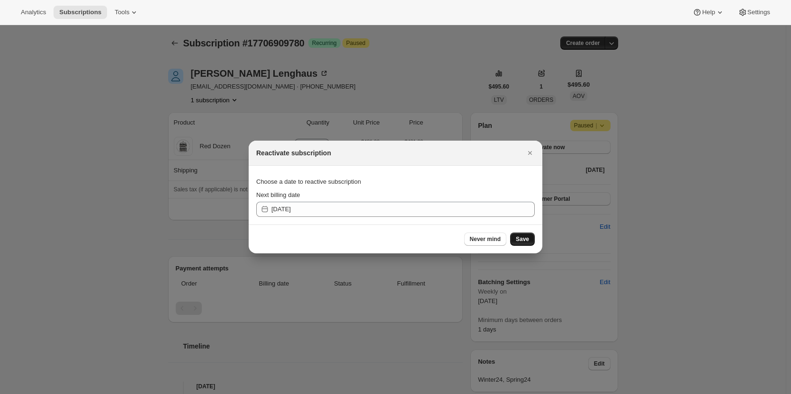
click at [527, 243] on button "Save" at bounding box center [522, 239] width 25 height 13
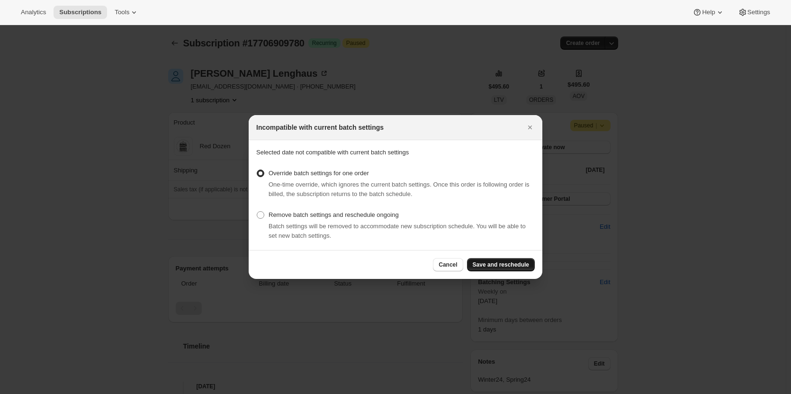
click at [517, 264] on span "Save and reschedule" at bounding box center [501, 265] width 56 height 8
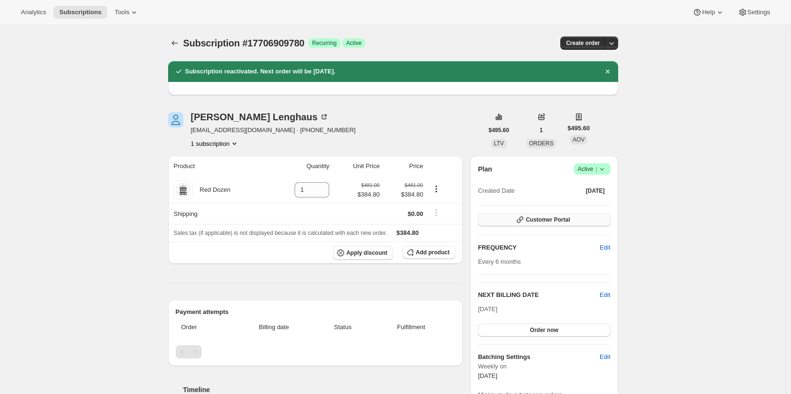
click at [549, 216] on button "Customer Portal" at bounding box center [544, 219] width 132 height 13
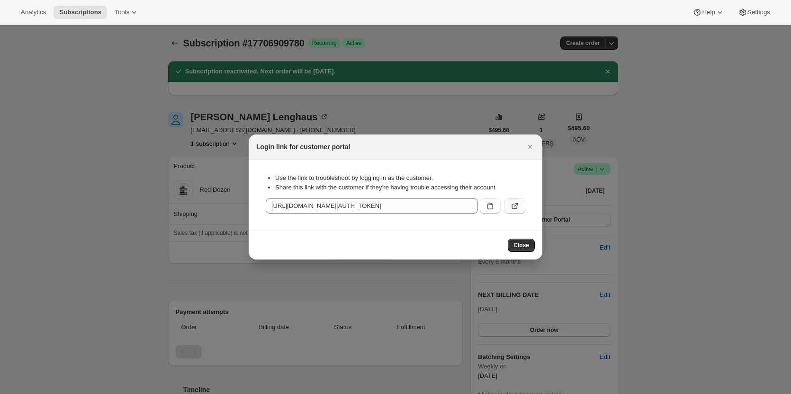
click at [516, 208] on icon ":r2r7:" at bounding box center [514, 205] width 9 height 9
click at [528, 146] on icon "Close" at bounding box center [529, 146] width 9 height 9
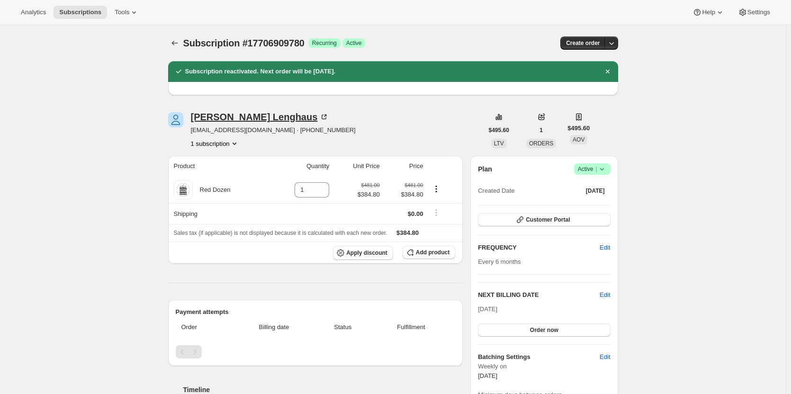
click at [319, 118] on icon at bounding box center [323, 116] width 9 height 9
click at [119, 299] on div "Subscription #17706909780. This page is ready Subscription #17706909780 Success…" at bounding box center [393, 395] width 786 height 741
click at [38, 62] on div "Subscription #17706909780. This page is ready Subscription #17706909780 Success…" at bounding box center [393, 395] width 786 height 741
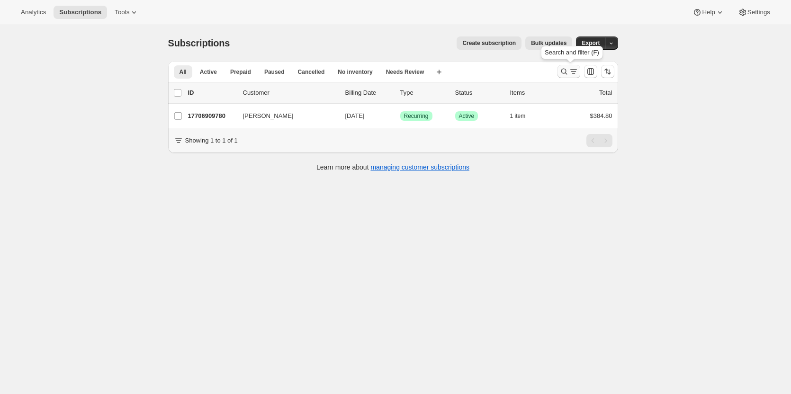
click at [575, 69] on icon "Search and filter results" at bounding box center [573, 71] width 9 height 9
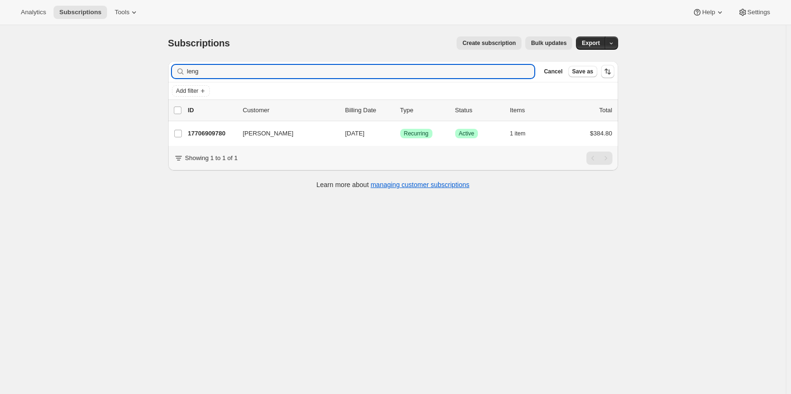
drag, startPoint x: 221, startPoint y: 67, endPoint x: 182, endPoint y: 74, distance: 39.5
click at [182, 74] on div "leng Clear" at bounding box center [353, 71] width 363 height 13
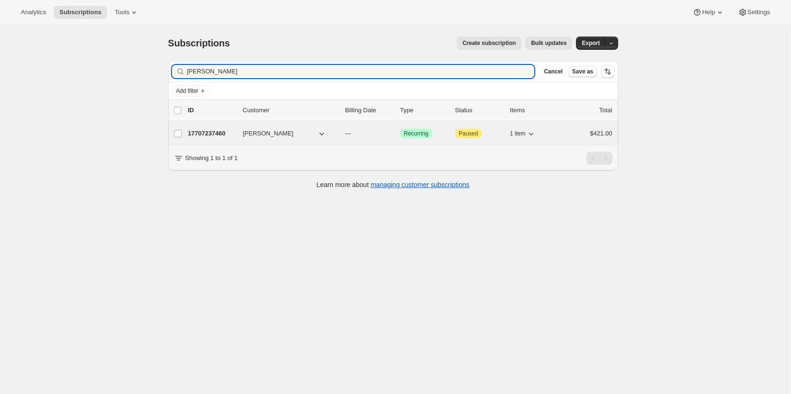
type input "Jackie Coysh"
click at [199, 134] on p "17707237460" at bounding box center [211, 133] width 47 height 9
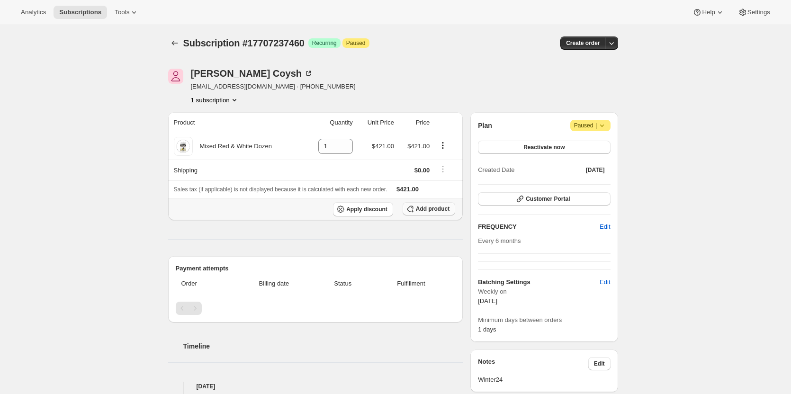
click at [442, 205] on span "Add product" at bounding box center [433, 209] width 34 height 8
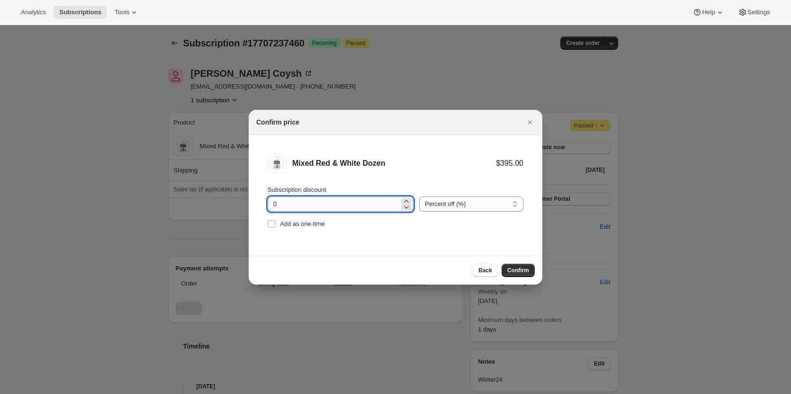
drag, startPoint x: 322, startPoint y: 207, endPoint x: 279, endPoint y: 208, distance: 43.1
click at [279, 208] on input "0" at bounding box center [334, 204] width 132 height 15
drag, startPoint x: 279, startPoint y: 208, endPoint x: 262, endPoint y: 202, distance: 17.5
click at [262, 202] on li "Mixed Red & White Dozen $395.00 Subscription discount 0 Percent off (%) Amount …" at bounding box center [396, 192] width 294 height 115
type input "20"
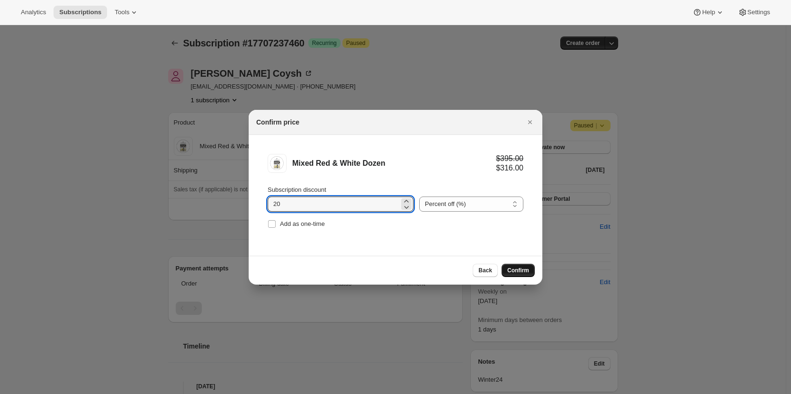
click at [507, 264] on button "Confirm" at bounding box center [518, 270] width 33 height 13
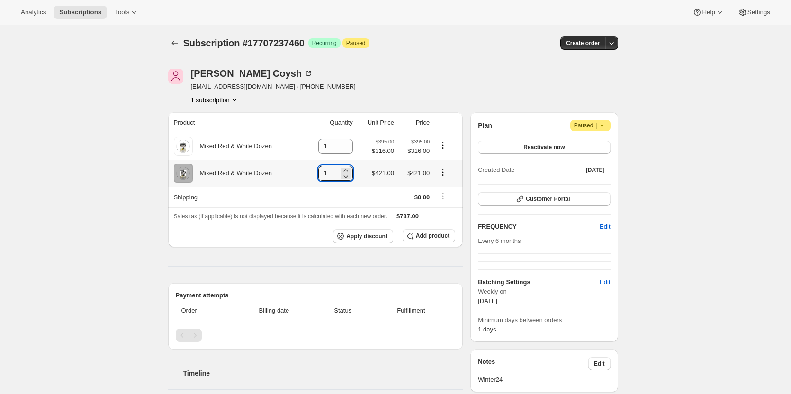
drag, startPoint x: 336, startPoint y: 169, endPoint x: 321, endPoint y: 168, distance: 15.7
click at [321, 168] on td "1" at bounding box center [329, 173] width 51 height 27
type input "0"
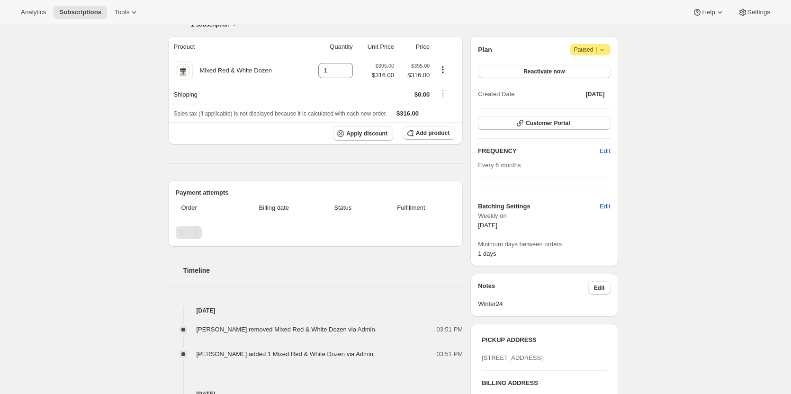
scroll to position [75, 0]
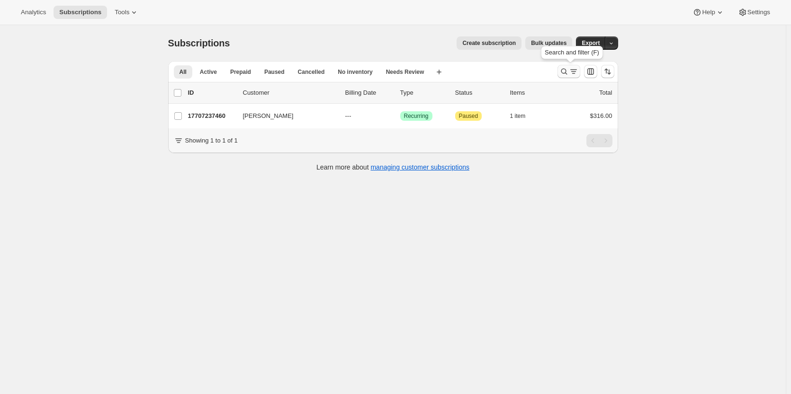
click at [567, 70] on icon "Search and filter results" at bounding box center [564, 72] width 6 height 6
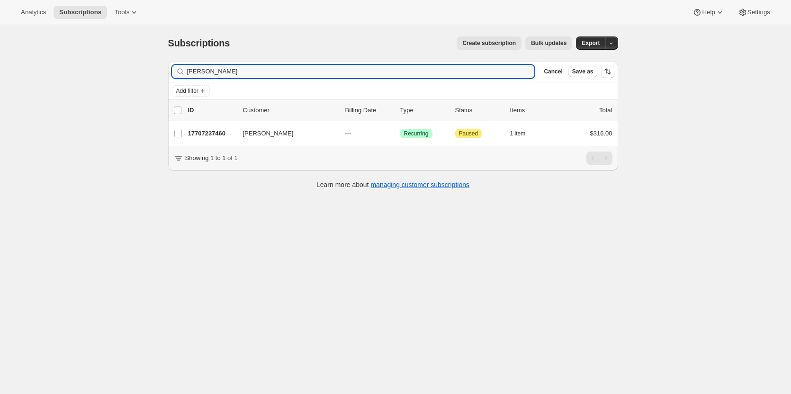
drag, startPoint x: 238, startPoint y: 71, endPoint x: 148, endPoint y: 62, distance: 90.5
click at [148, 62] on div "Subscriptions. This page is ready Subscriptions Create subscription Bulk update…" at bounding box center [393, 222] width 786 height 394
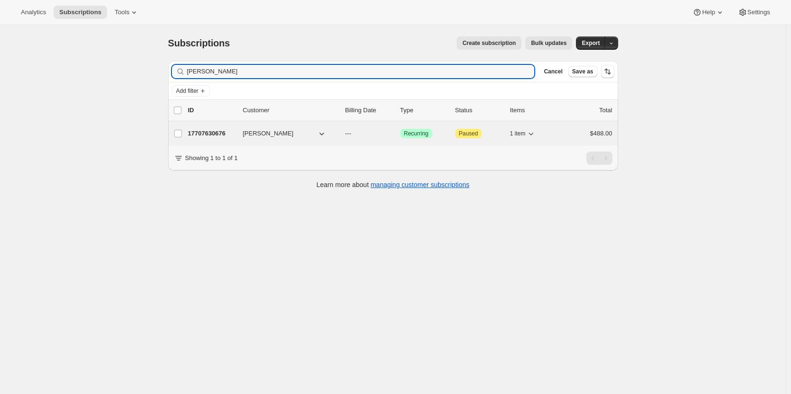
type input "Geoff Hobley"
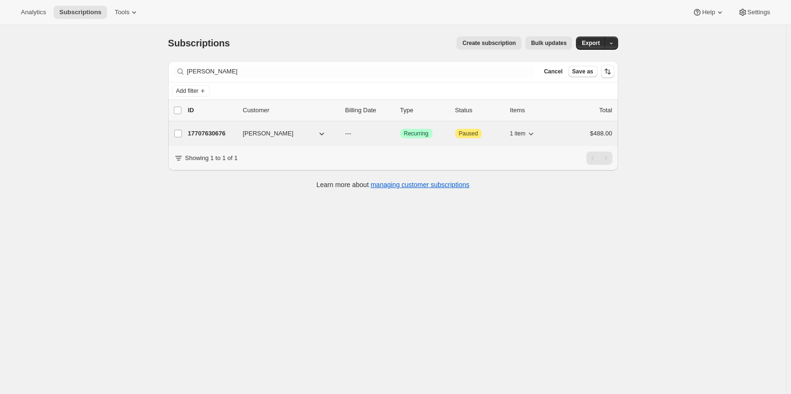
click at [208, 135] on p "17707630676" at bounding box center [211, 133] width 47 height 9
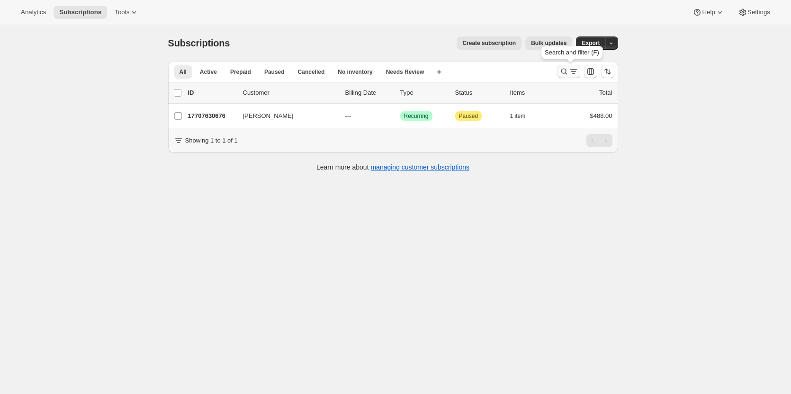
click at [565, 68] on icon "Search and filter results" at bounding box center [564, 71] width 9 height 9
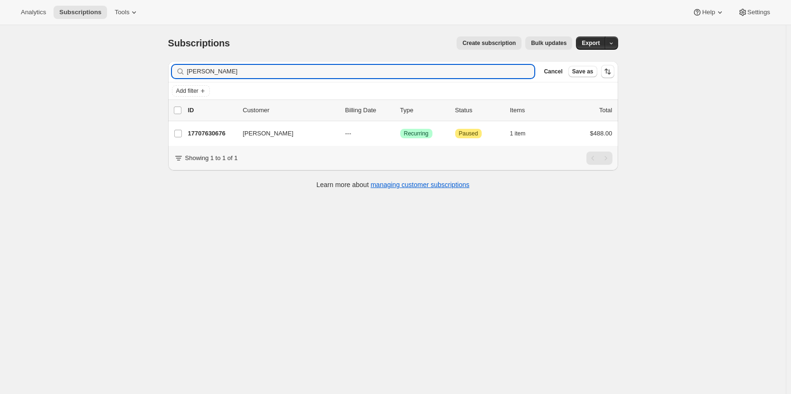
drag, startPoint x: 245, startPoint y: 68, endPoint x: 165, endPoint y: 62, distance: 80.3
click at [165, 62] on div "Filter subscribers Geoff Hobley Clear Cancel Save as Add filter 0 selected Upda…" at bounding box center [390, 126] width 458 height 145
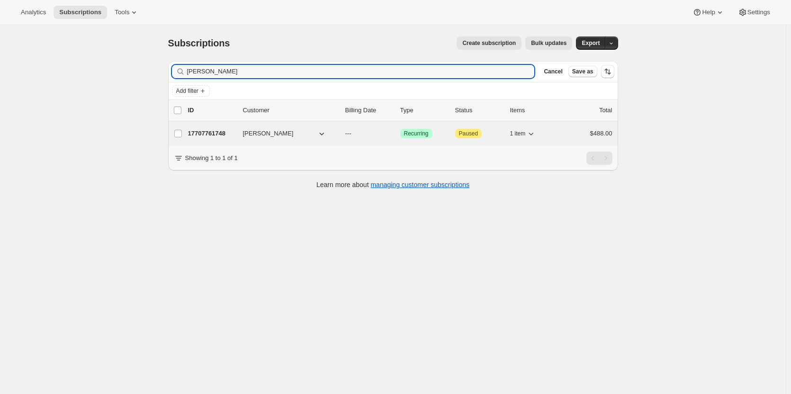
type input "david Basset"
click at [207, 132] on p "17707761748" at bounding box center [211, 133] width 47 height 9
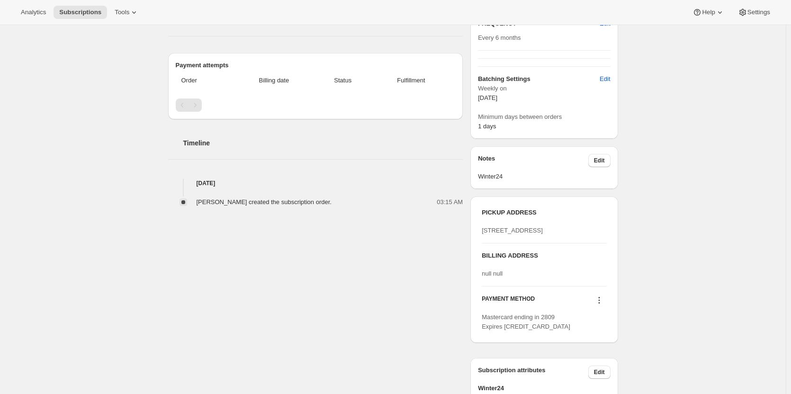
scroll to position [204, 0]
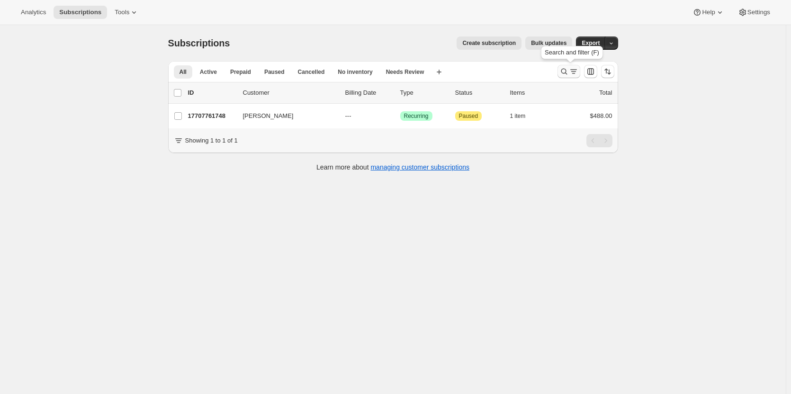
click at [572, 69] on icon "Search and filter results" at bounding box center [573, 71] width 9 height 9
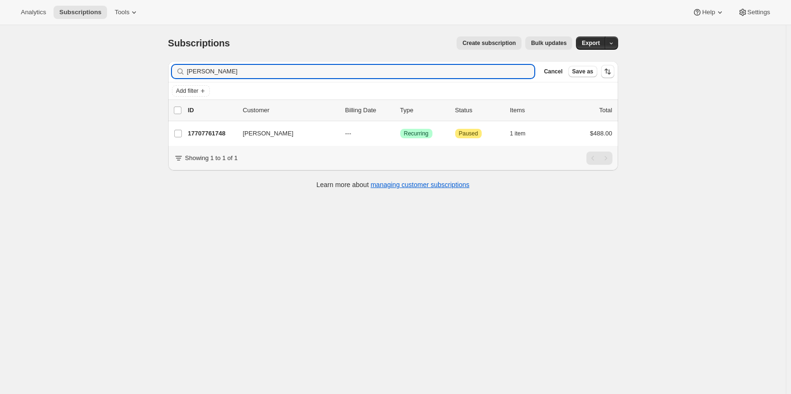
drag, startPoint x: 260, startPoint y: 66, endPoint x: 183, endPoint y: 70, distance: 76.4
click at [183, 70] on div "david Basset Clear" at bounding box center [353, 71] width 363 height 13
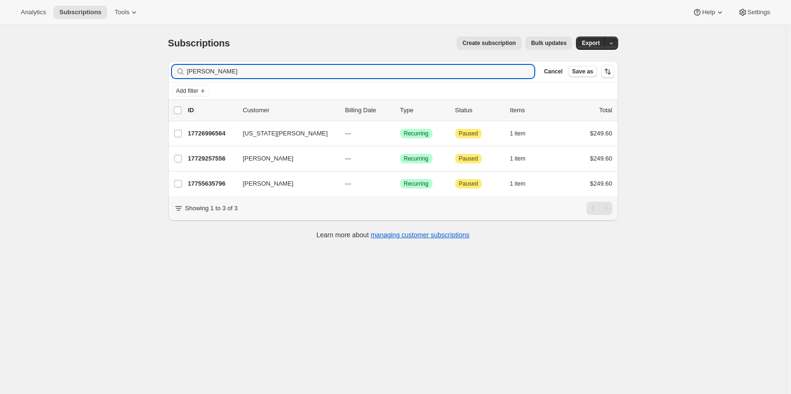
drag, startPoint x: 212, startPoint y: 75, endPoint x: 177, endPoint y: 74, distance: 34.6
click at [177, 74] on div "Fisher Clear" at bounding box center [353, 71] width 363 height 13
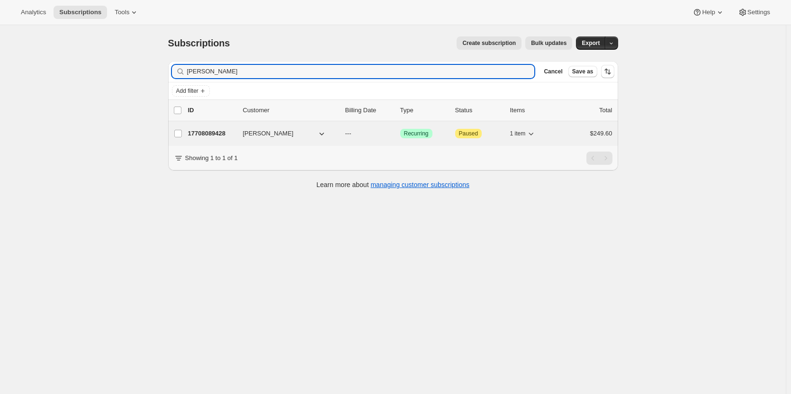
type input "Darren Fischer"
click at [208, 133] on p "17708089428" at bounding box center [211, 133] width 47 height 9
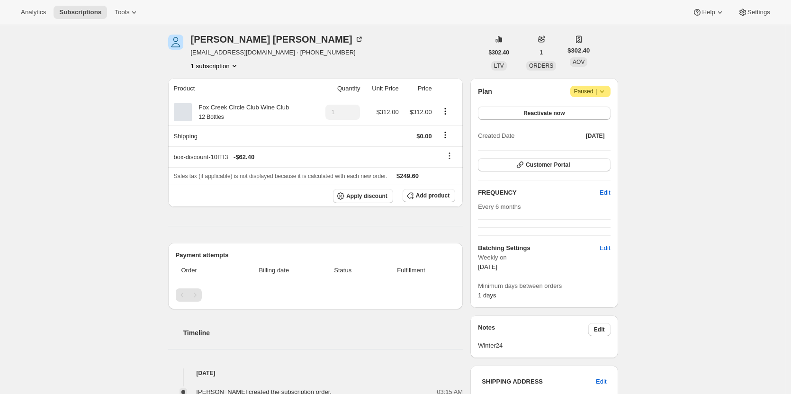
scroll to position [34, 0]
click at [471, 138] on icon at bounding box center [475, 142] width 9 height 9
click at [251, 183] on button "Edit box" at bounding box center [237, 179] width 93 height 13
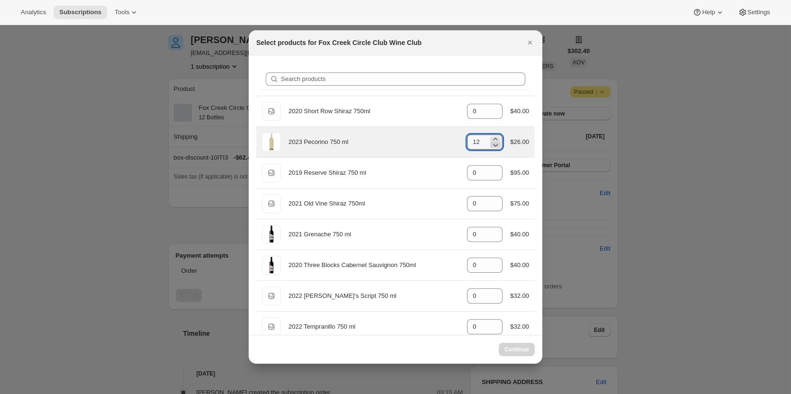
click at [493, 146] on icon ":r3th:" at bounding box center [495, 144] width 9 height 9
click at [495, 147] on icon ":r3th:" at bounding box center [495, 144] width 9 height 9
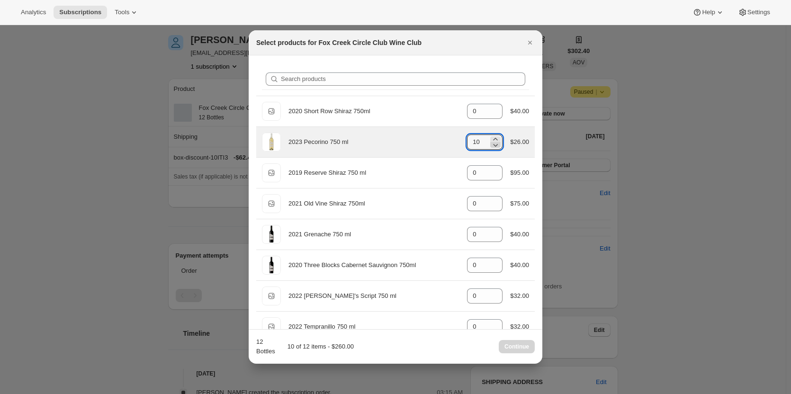
click at [495, 147] on icon ":r3th:" at bounding box center [495, 144] width 9 height 9
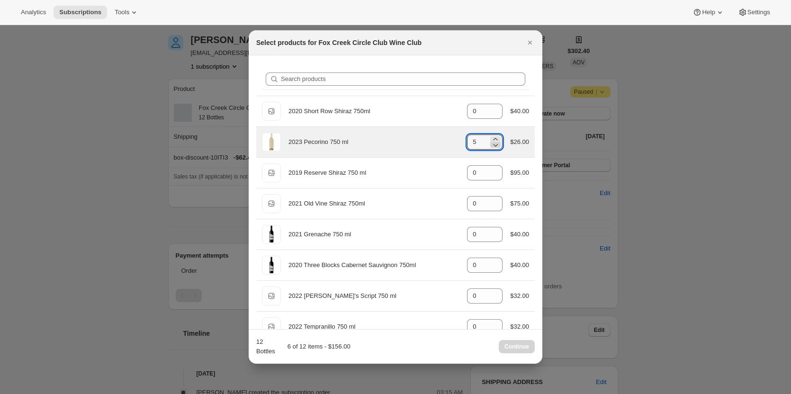
click at [495, 147] on icon ":r3th:" at bounding box center [495, 144] width 9 height 9
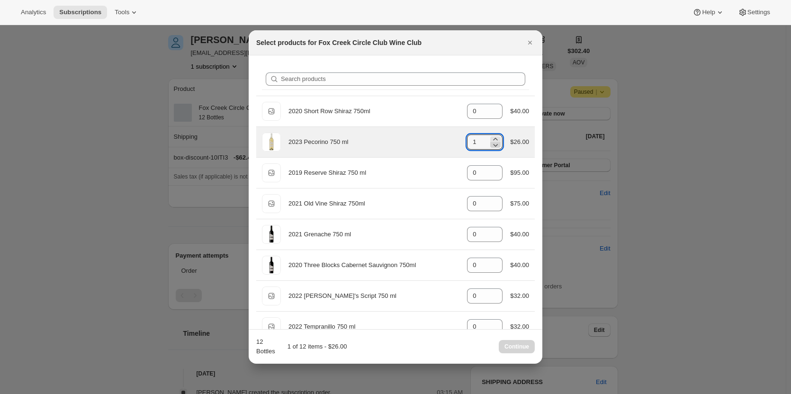
type input "0"
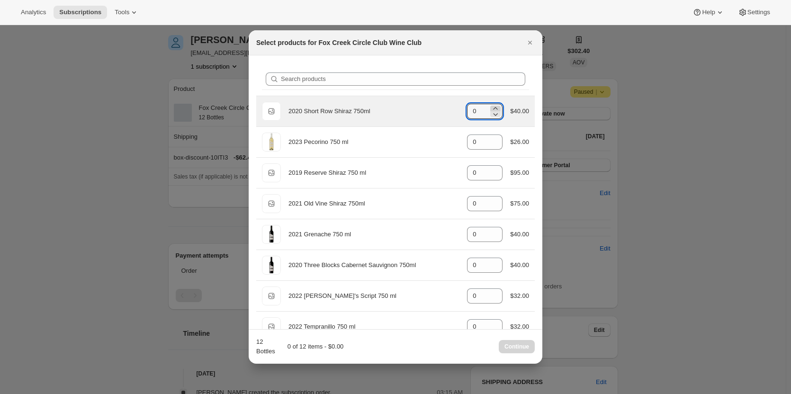
click at [492, 107] on icon ":r3th:" at bounding box center [495, 108] width 9 height 9
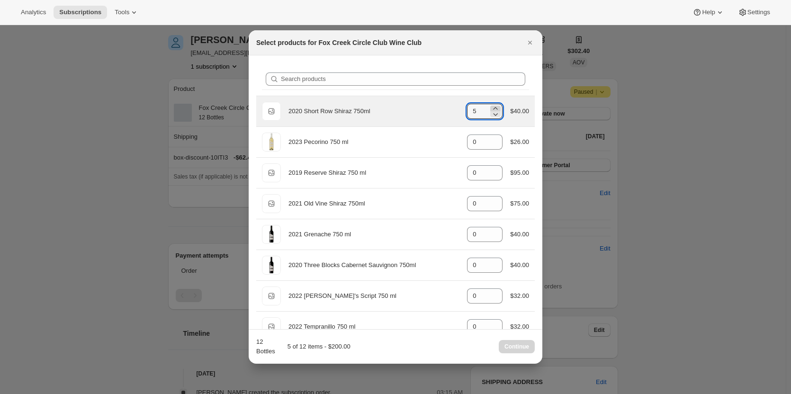
click at [492, 107] on icon ":r3th:" at bounding box center [495, 108] width 9 height 9
type input "6"
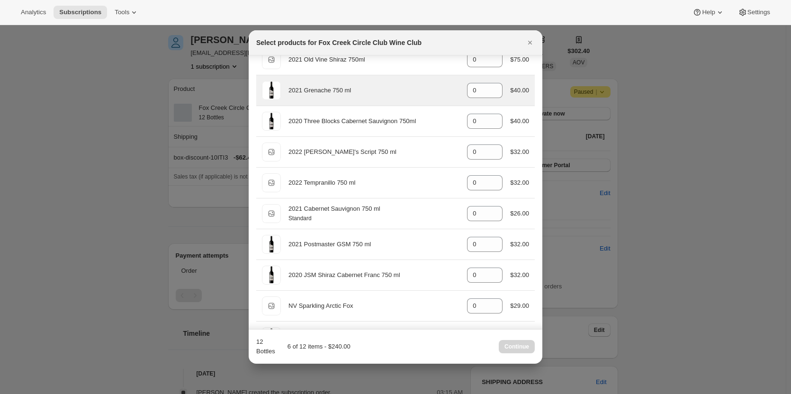
scroll to position [145, 0]
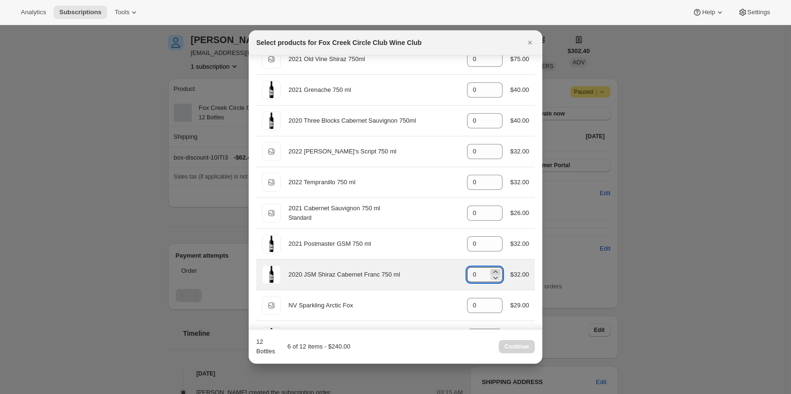
click at [491, 269] on icon ":r3th:" at bounding box center [495, 271] width 9 height 9
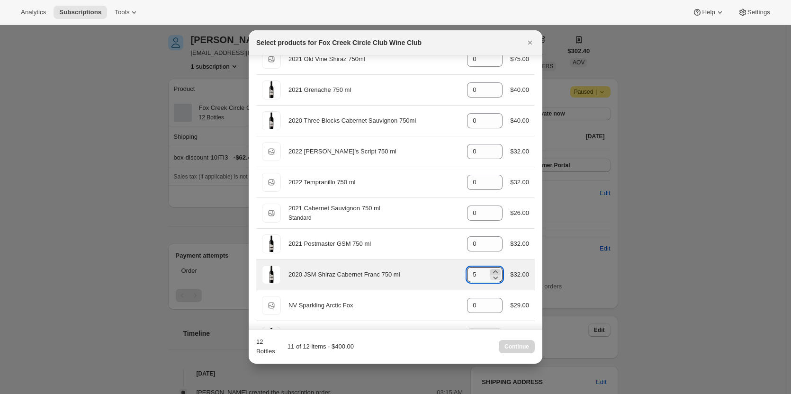
click at [491, 269] on icon ":r3th:" at bounding box center [495, 271] width 9 height 9
type input "6"
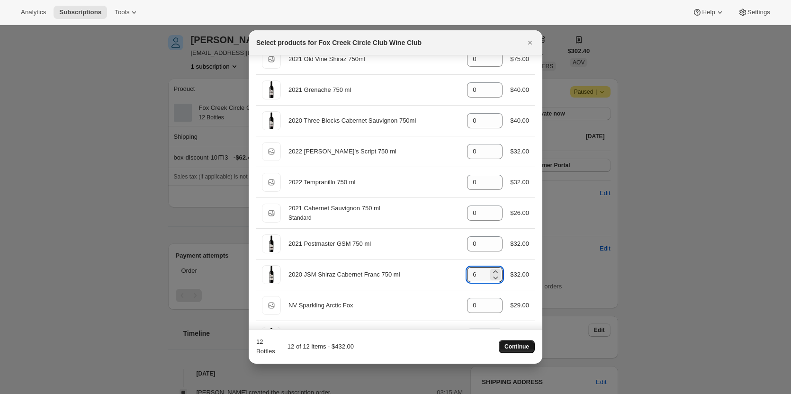
click at [516, 347] on span "Continue" at bounding box center [517, 347] width 25 height 8
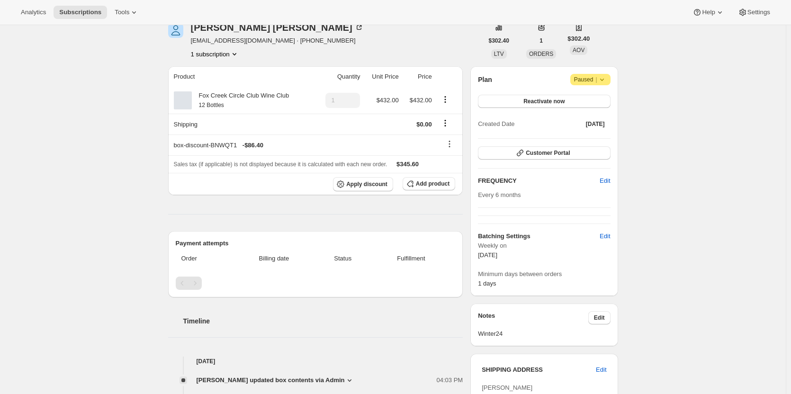
scroll to position [89, 0]
click at [471, 127] on icon at bounding box center [475, 131] width 9 height 9
click at [103, 125] on div "Subscription #17708089428. This page is ready Subscription #17708089428 Success…" at bounding box center [393, 288] width 786 height 704
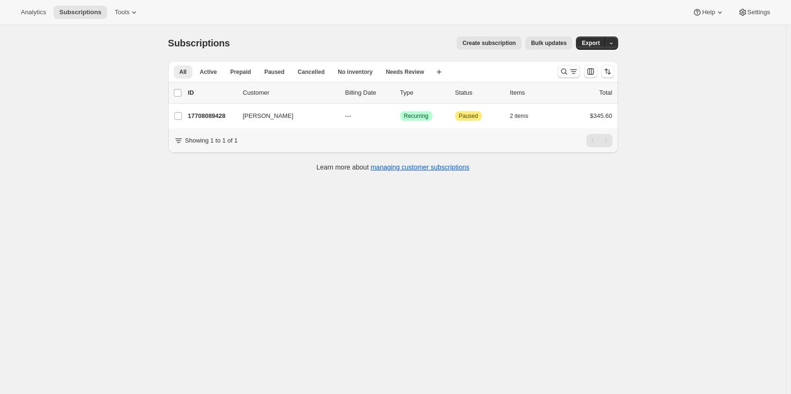
click at [565, 70] on icon "Search and filter results" at bounding box center [564, 71] width 9 height 9
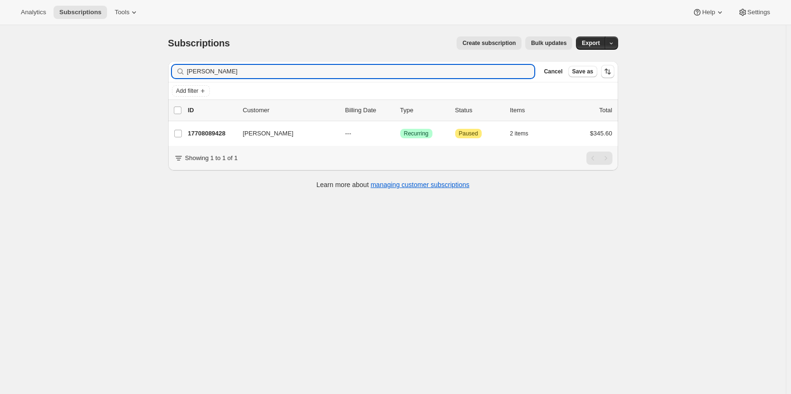
drag, startPoint x: 236, startPoint y: 66, endPoint x: 184, endPoint y: 66, distance: 52.1
click at [184, 66] on div "[PERSON_NAME] Clear" at bounding box center [353, 71] width 363 height 13
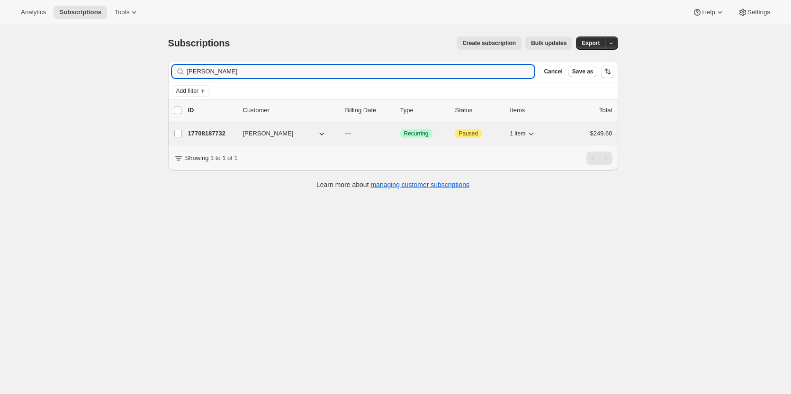
type input "[PERSON_NAME]"
click at [216, 133] on p "17708187732" at bounding box center [211, 133] width 47 height 9
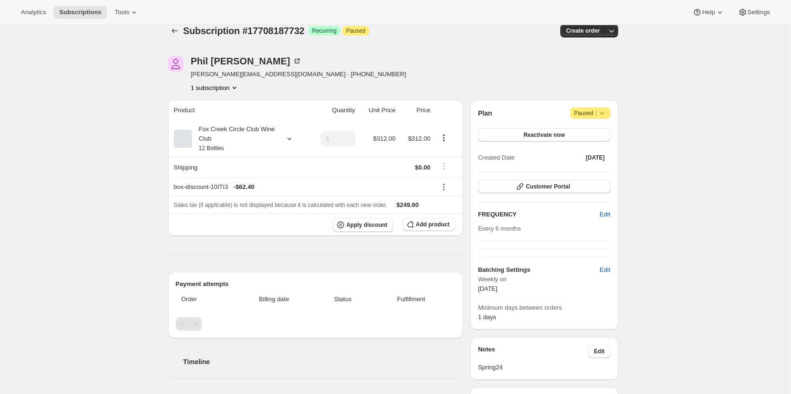
scroll to position [12, 0]
click at [156, 131] on div "Subscription #17708187732. This page is ready Subscription #17708187732 Success…" at bounding box center [393, 334] width 786 height 642
click at [289, 137] on icon at bounding box center [289, 139] width 9 height 9
click at [259, 203] on button "Edit box" at bounding box center [237, 201] width 93 height 13
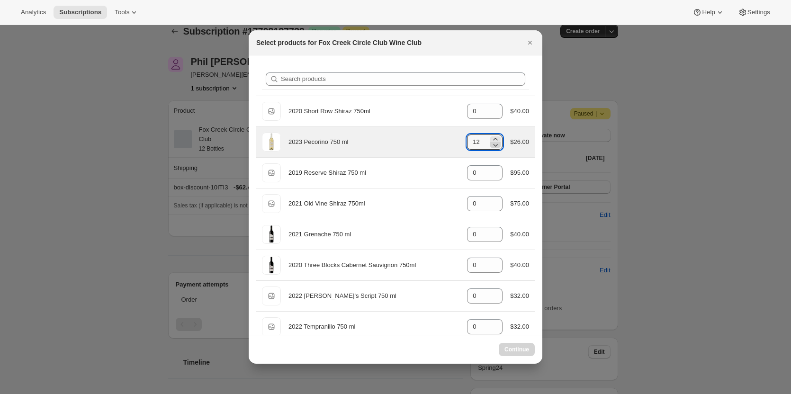
click at [495, 148] on icon ":r50:" at bounding box center [495, 144] width 9 height 9
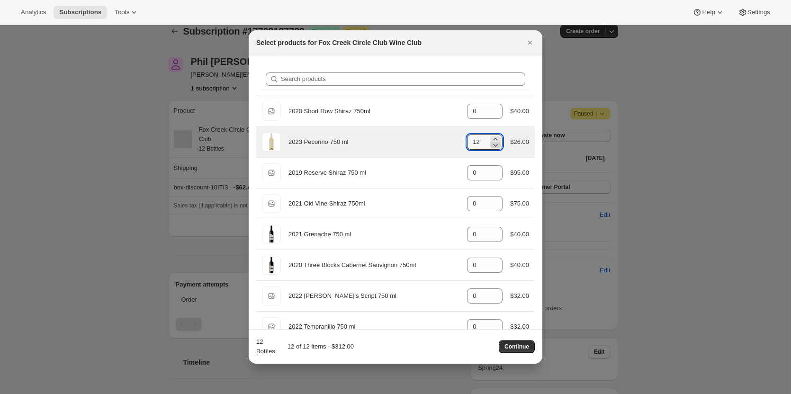
click at [494, 149] on icon ":r50:" at bounding box center [495, 144] width 9 height 9
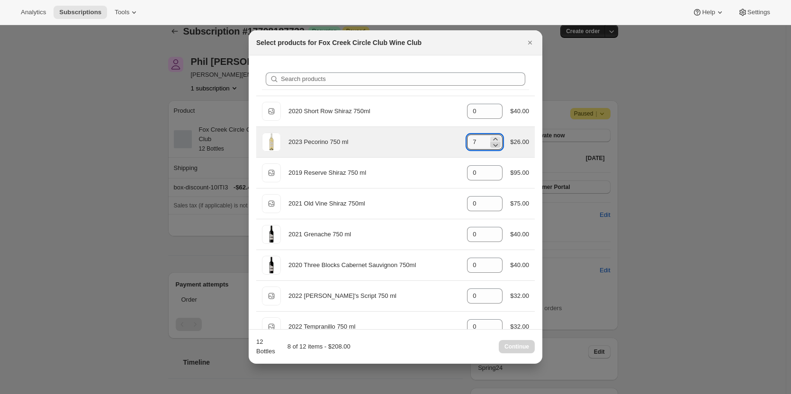
click at [494, 149] on icon ":r50:" at bounding box center [495, 144] width 9 height 9
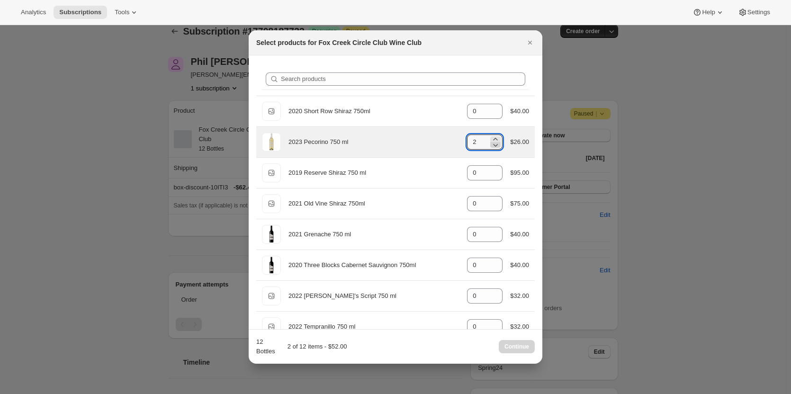
click at [494, 149] on icon ":r50:" at bounding box center [495, 144] width 9 height 9
type input "0"
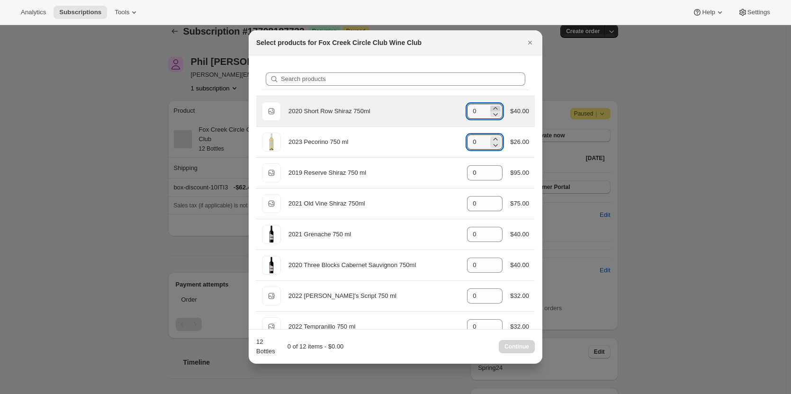
click at [492, 109] on icon ":r50:" at bounding box center [495, 108] width 9 height 9
type input "3"
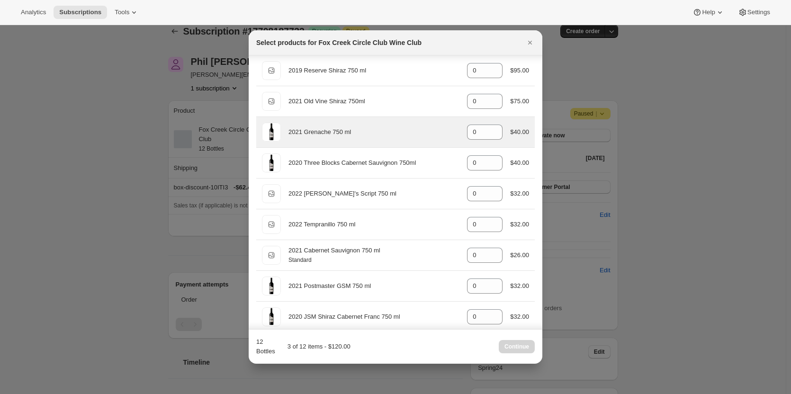
scroll to position [102, 0]
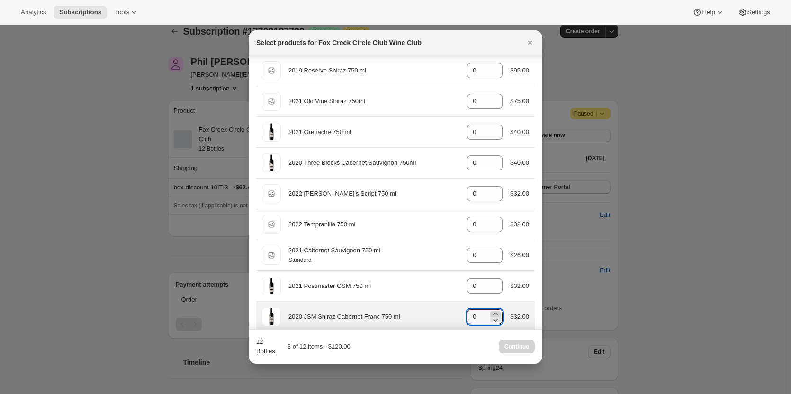
click at [493, 312] on icon ":r50:" at bounding box center [495, 313] width 9 height 9
click at [493, 318] on icon ":r50:" at bounding box center [495, 319] width 9 height 9
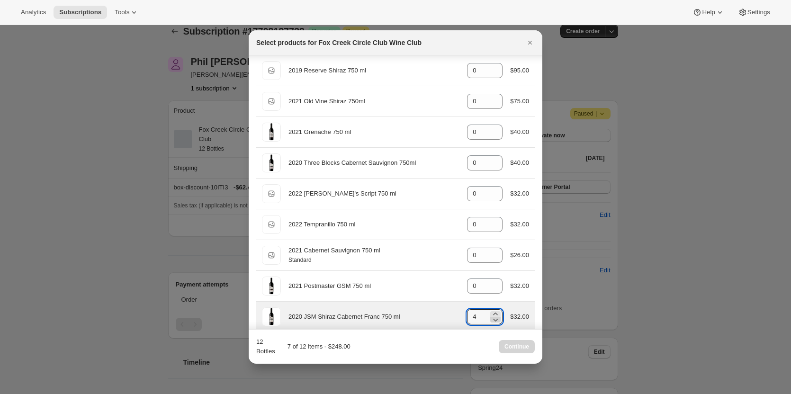
type input "3"
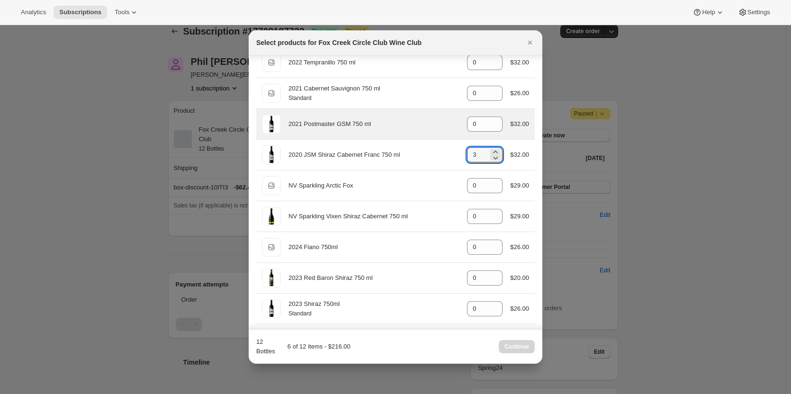
scroll to position [268, 0]
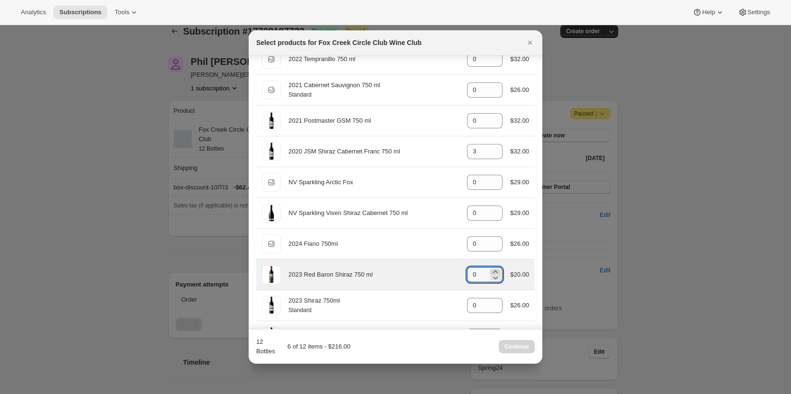
click at [494, 272] on icon ":r50:" at bounding box center [496, 272] width 4 height 2
type input "2"
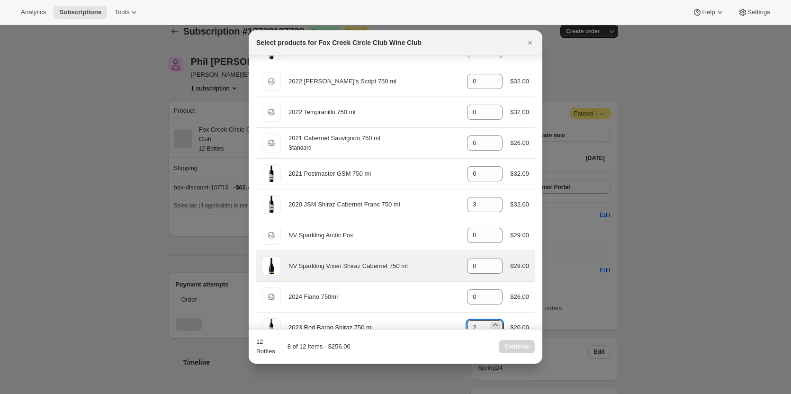
scroll to position [214, 0]
click at [491, 263] on icon ":r50:" at bounding box center [495, 263] width 9 height 9
type input "3"
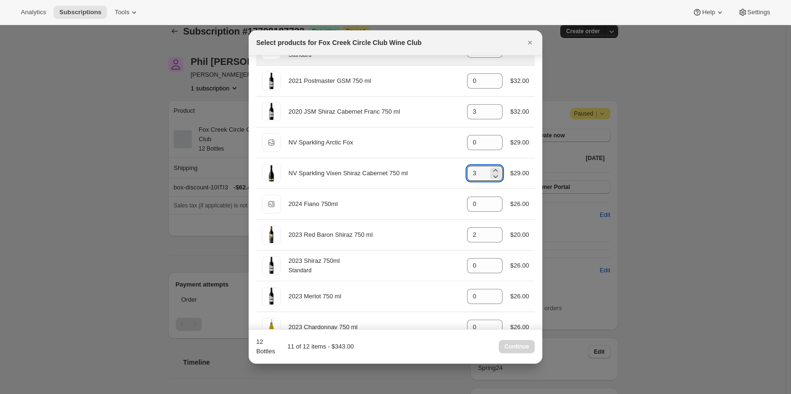
scroll to position [308, 0]
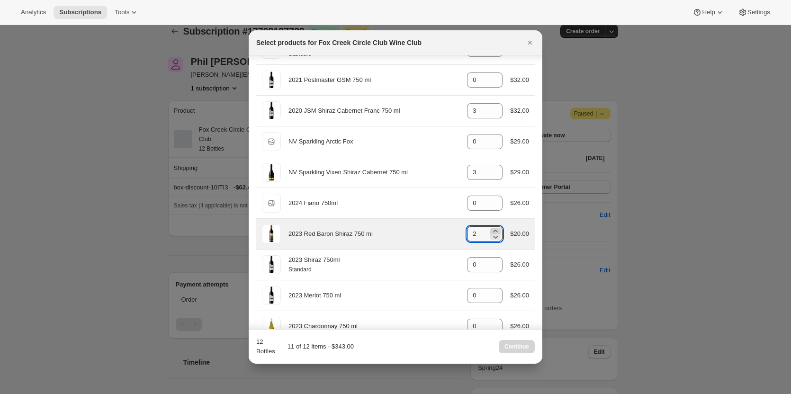
click at [492, 229] on icon ":r50:" at bounding box center [495, 230] width 9 height 9
type input "3"
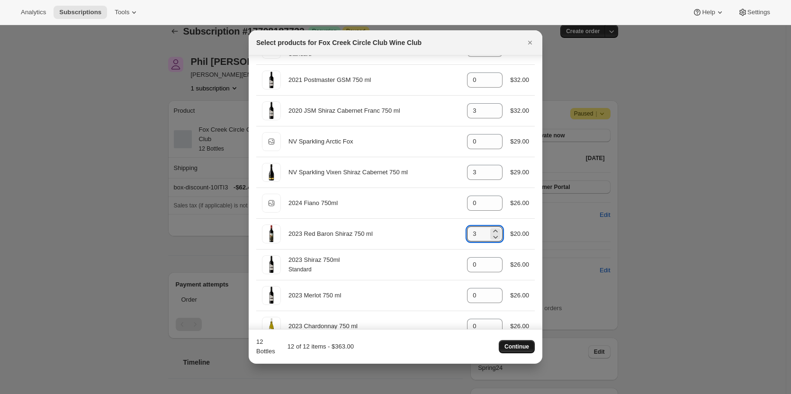
click at [522, 350] on span "Continue" at bounding box center [517, 347] width 25 height 8
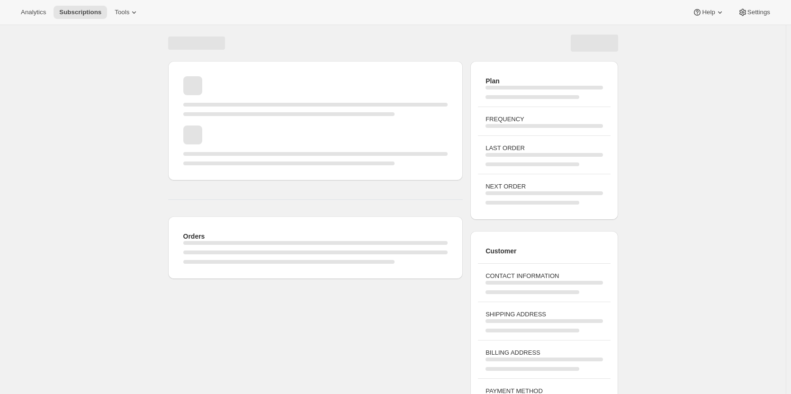
scroll to position [12, 0]
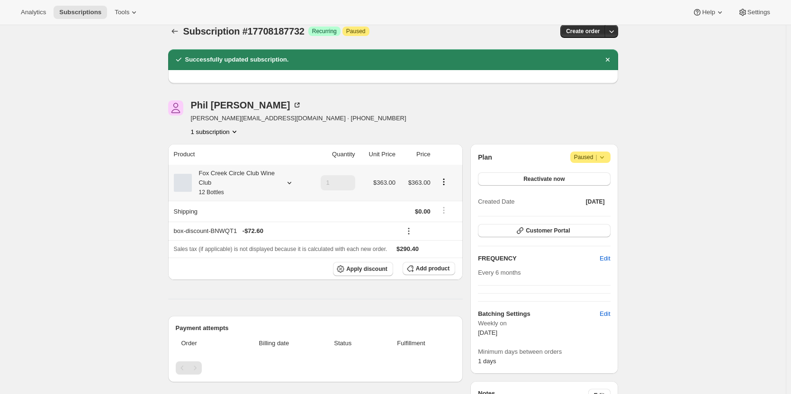
click at [292, 179] on icon at bounding box center [289, 182] width 9 height 9
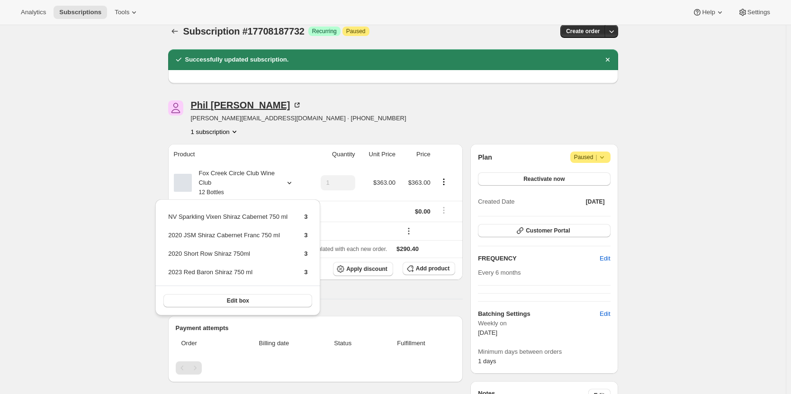
click at [292, 102] on icon at bounding box center [296, 104] width 9 height 9
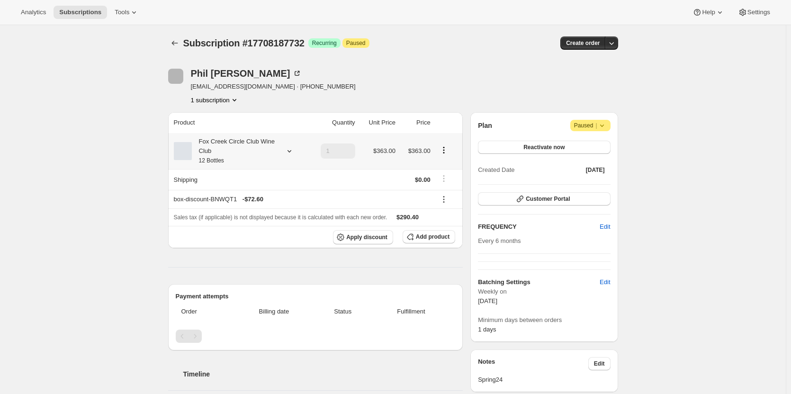
click at [289, 152] on icon at bounding box center [289, 150] width 9 height 9
click at [570, 200] on span "Customer Portal" at bounding box center [548, 199] width 44 height 8
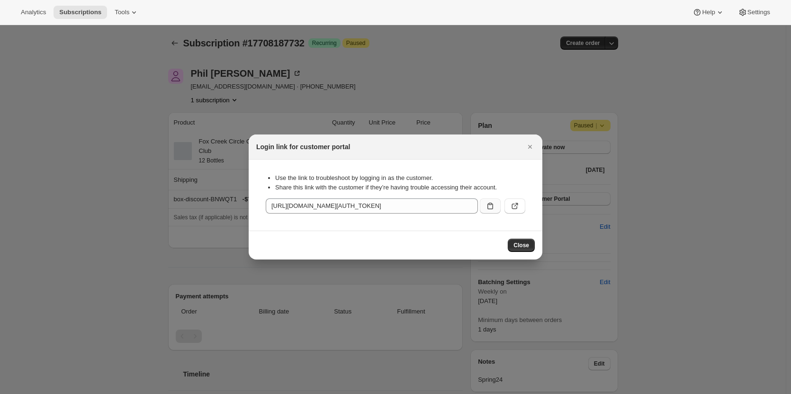
click at [487, 204] on icon ":r1c:" at bounding box center [490, 205] width 9 height 9
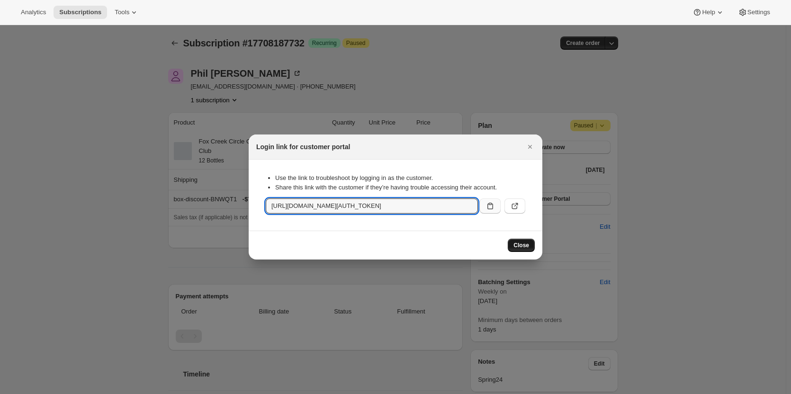
click at [522, 248] on span "Close" at bounding box center [522, 246] width 16 height 8
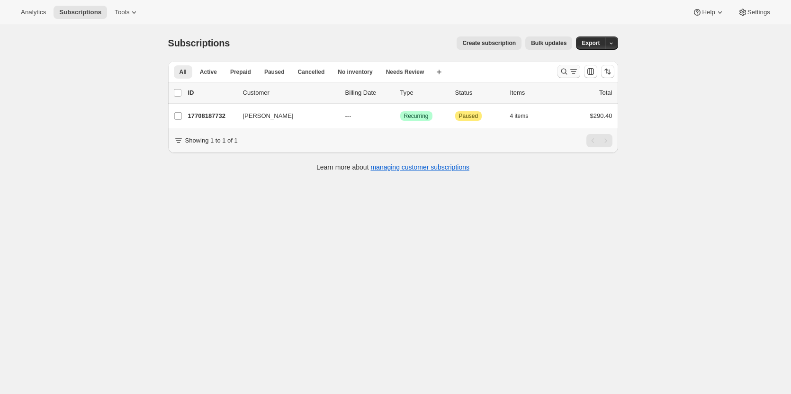
click at [568, 67] on button "Search and filter results" at bounding box center [569, 71] width 23 height 13
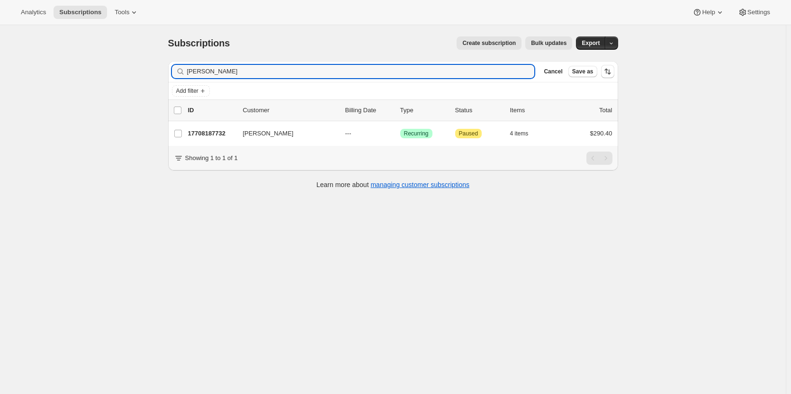
drag, startPoint x: 229, startPoint y: 73, endPoint x: 163, endPoint y: 68, distance: 65.6
click at [163, 68] on div "Filter subscribers phil Fawkes Clear Cancel Save as Add filter 0 selected Updat…" at bounding box center [390, 126] width 458 height 145
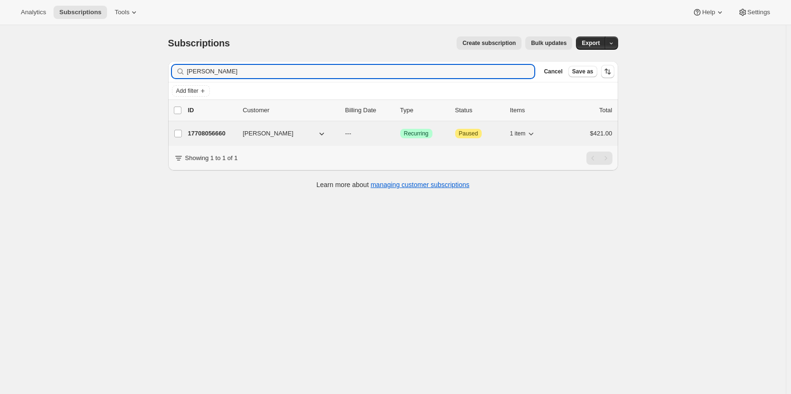
type input "Sue Simonsen"
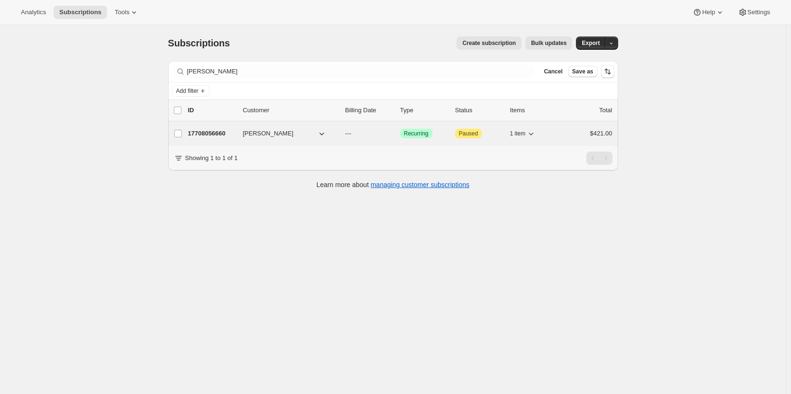
click at [215, 137] on p "17708056660" at bounding box center [211, 133] width 47 height 9
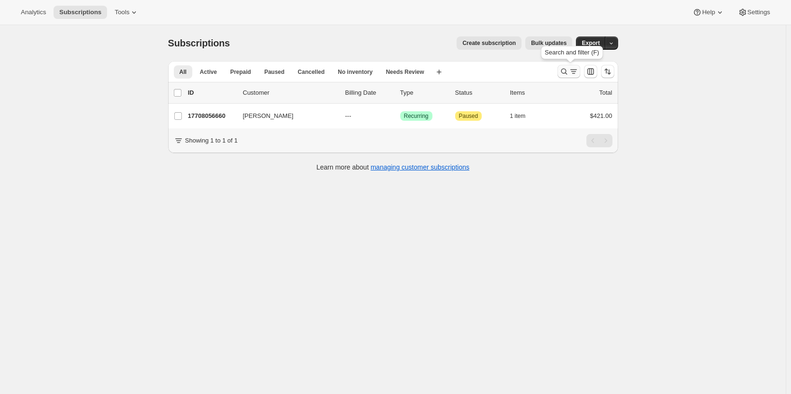
click at [564, 71] on icon "Search and filter results" at bounding box center [564, 72] width 6 height 6
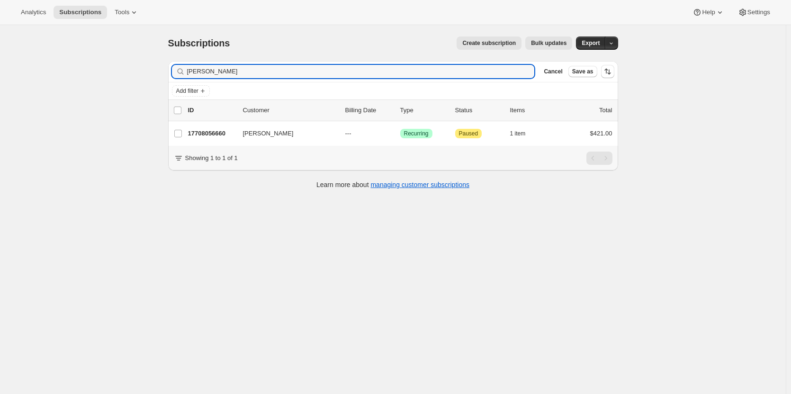
drag, startPoint x: 232, startPoint y: 73, endPoint x: 131, endPoint y: 61, distance: 102.1
click at [131, 61] on div "Subscriptions. This page is ready Subscriptions Create subscription Bulk update…" at bounding box center [393, 222] width 786 height 394
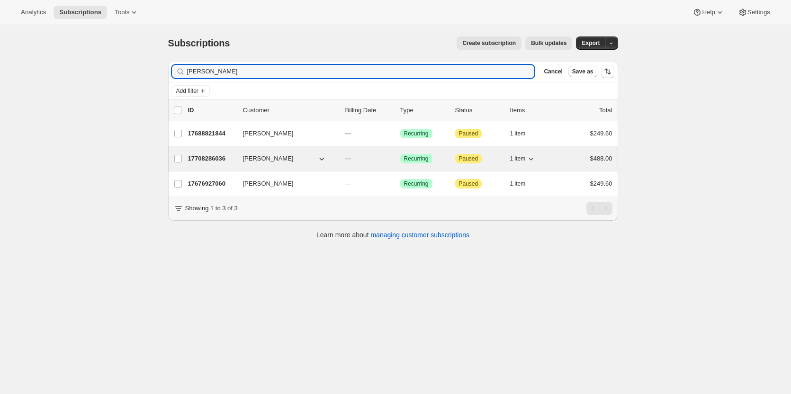
type input "barker"
click at [207, 163] on p "17708286036" at bounding box center [211, 158] width 47 height 9
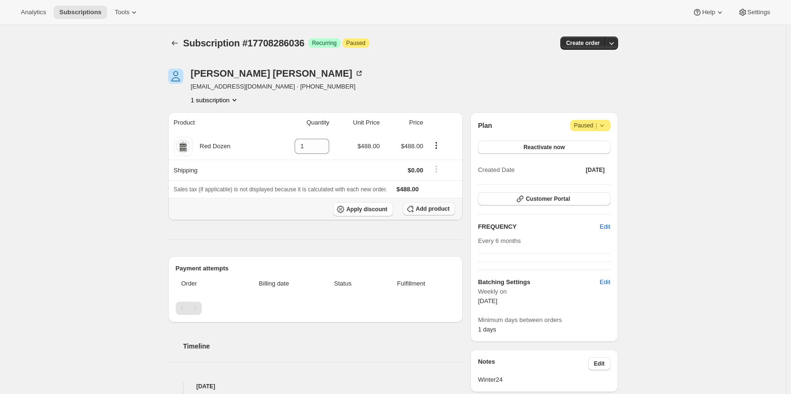
click at [439, 203] on button "Add product" at bounding box center [429, 208] width 53 height 13
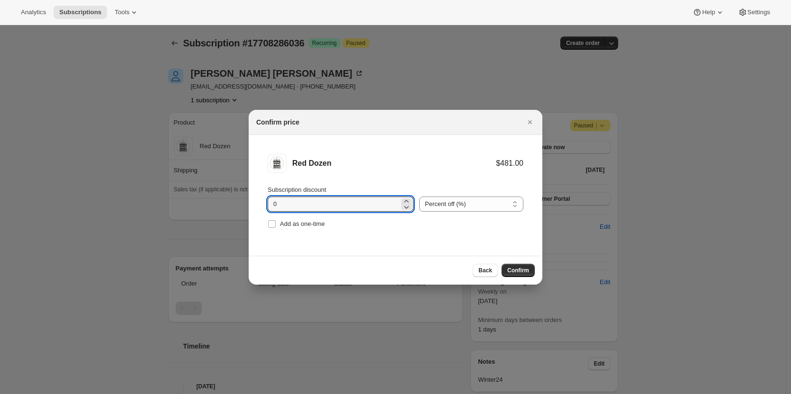
drag, startPoint x: 297, startPoint y: 207, endPoint x: 254, endPoint y: 202, distance: 43.4
click at [254, 202] on li "Red Dozen $481.00 Subscription discount 0 Percent off (%) Amount off ($) Percen…" at bounding box center [396, 192] width 294 height 115
type input "20"
click at [528, 271] on span "Confirm" at bounding box center [518, 271] width 22 height 8
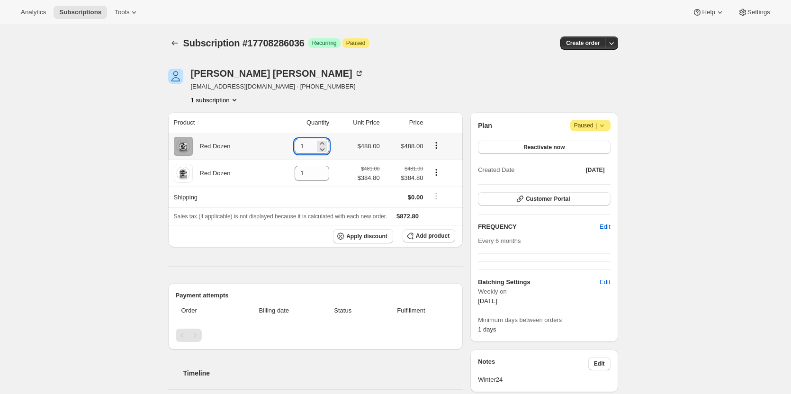
drag, startPoint x: 308, startPoint y: 149, endPoint x: 298, endPoint y: 147, distance: 10.1
click at [298, 147] on input "1" at bounding box center [305, 146] width 20 height 15
type input "0"
click at [326, 148] on icon at bounding box center [321, 149] width 9 height 9
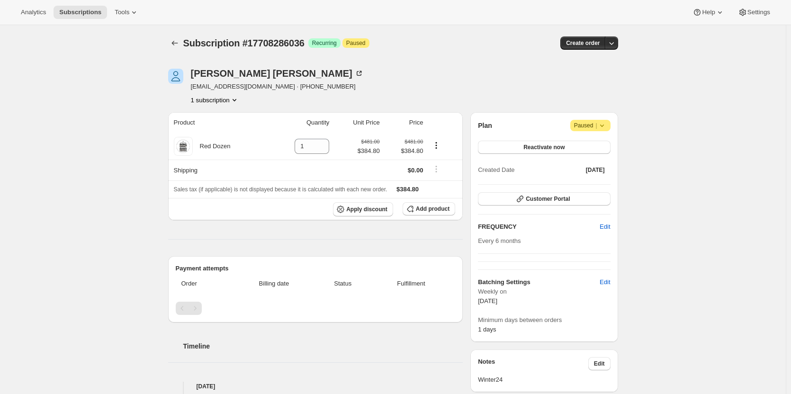
click at [601, 127] on icon at bounding box center [602, 125] width 9 height 9
click at [597, 142] on span "Cancel subscription" at bounding box center [594, 144] width 54 height 7
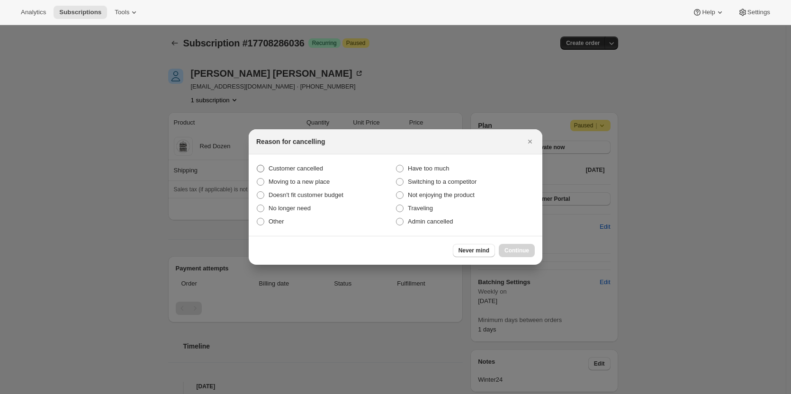
click at [304, 168] on span "Customer cancelled" at bounding box center [296, 168] width 54 height 7
click at [257, 165] on input "Customer cancelled" at bounding box center [257, 165] width 0 height 0
radio input "true"
click at [512, 247] on button "Continue" at bounding box center [517, 250] width 36 height 13
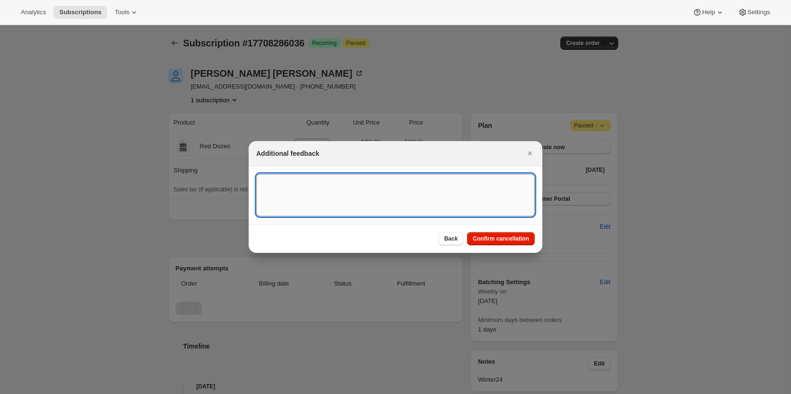
click at [378, 188] on textarea ":rf2:" at bounding box center [395, 195] width 279 height 43
type textarea "Cancelled end of 2024 - does not want any more packs"
click at [499, 240] on span "Confirm cancellation" at bounding box center [501, 239] width 56 height 8
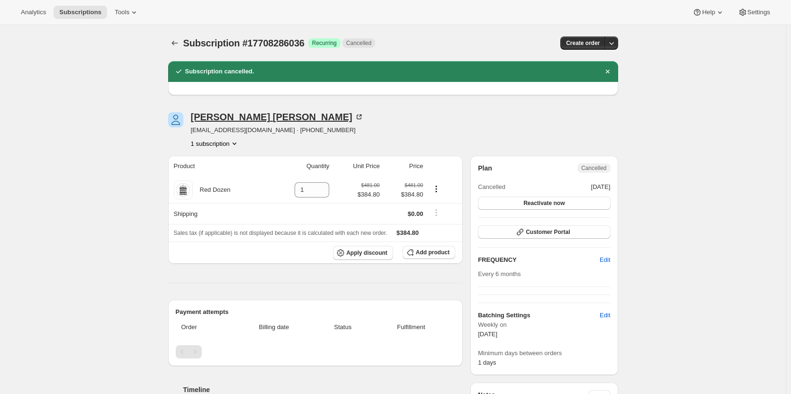
click at [357, 115] on icon at bounding box center [359, 117] width 5 height 5
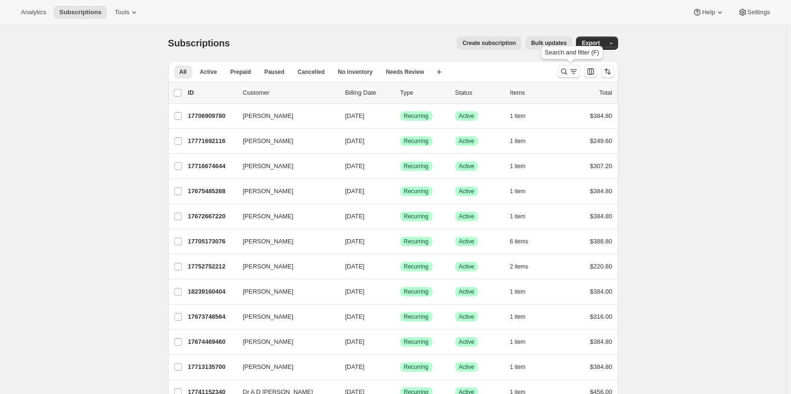
click at [570, 76] on button "Search and filter results" at bounding box center [569, 71] width 23 height 13
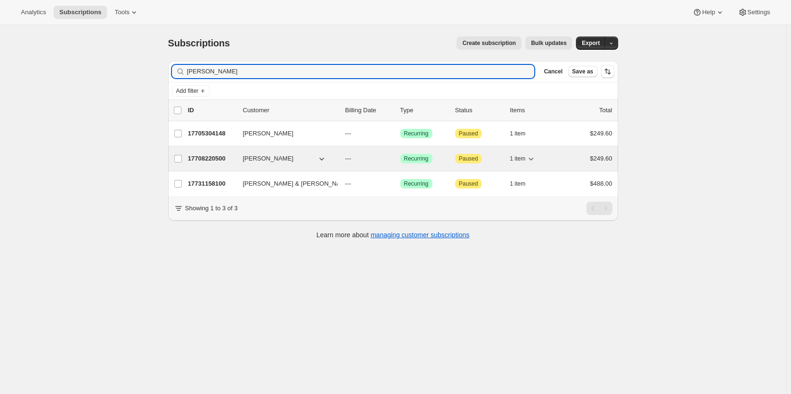
type input "[PERSON_NAME]"
click at [205, 156] on p "17708220500" at bounding box center [211, 158] width 47 height 9
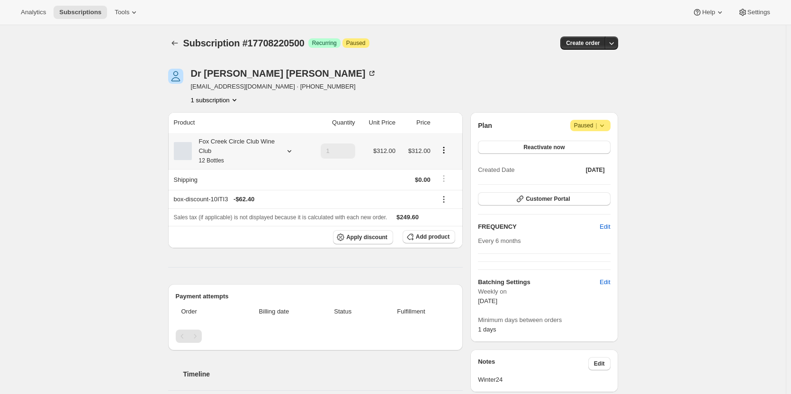
click at [280, 148] on div "Fox Creek Circle Club Wine Club 12 Bottles" at bounding box center [239, 151] width 131 height 28
click at [290, 152] on icon at bounding box center [289, 150] width 9 height 9
click at [253, 209] on button "Edit box" at bounding box center [237, 213] width 93 height 13
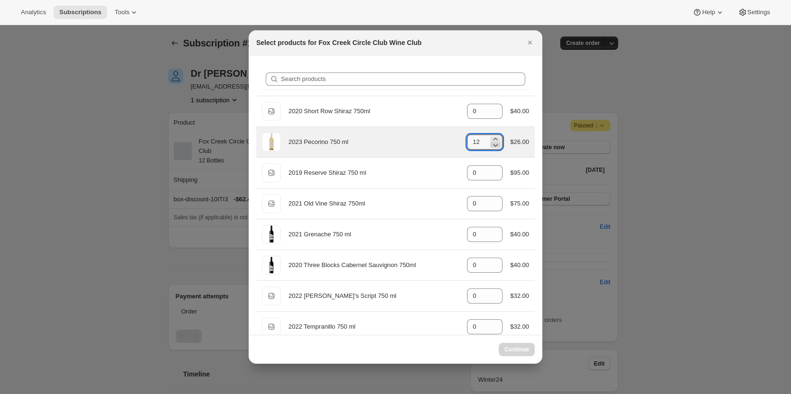
click at [494, 148] on icon ":re8:" at bounding box center [495, 144] width 9 height 9
click at [495, 147] on icon ":re8:" at bounding box center [495, 144] width 9 height 9
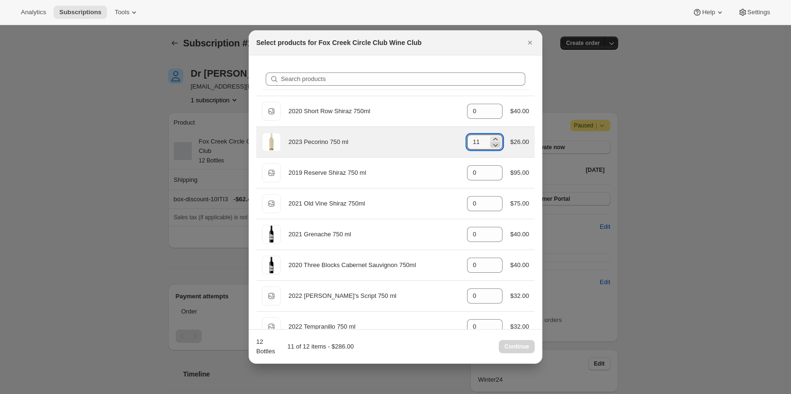
click at [495, 147] on icon ":re8:" at bounding box center [495, 144] width 9 height 9
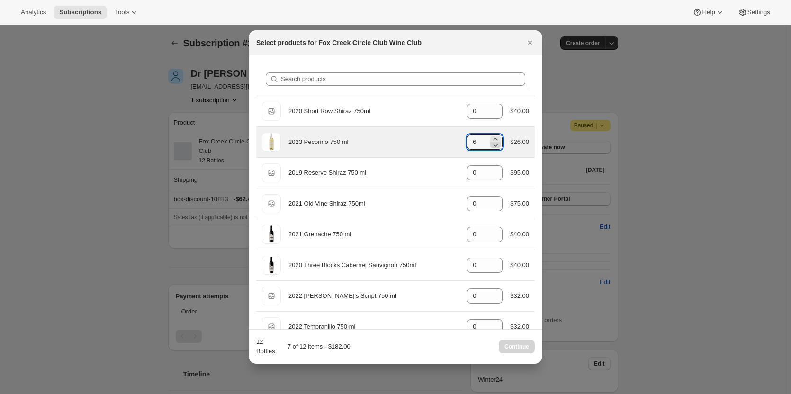
click at [495, 147] on icon ":re8:" at bounding box center [495, 144] width 9 height 9
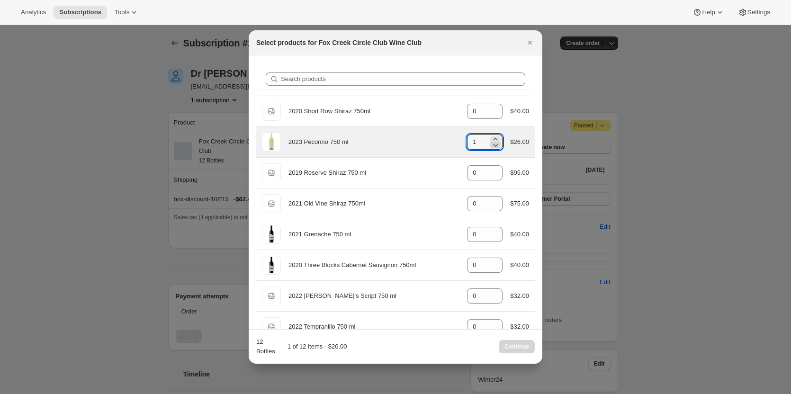
click at [495, 147] on icon ":re8:" at bounding box center [495, 144] width 9 height 9
type input "0"
click at [395, 136] on div "2023 Pecorino 750 ml gid://shopify/ProductVariant/41594933280852 0 $26.00" at bounding box center [395, 142] width 267 height 19
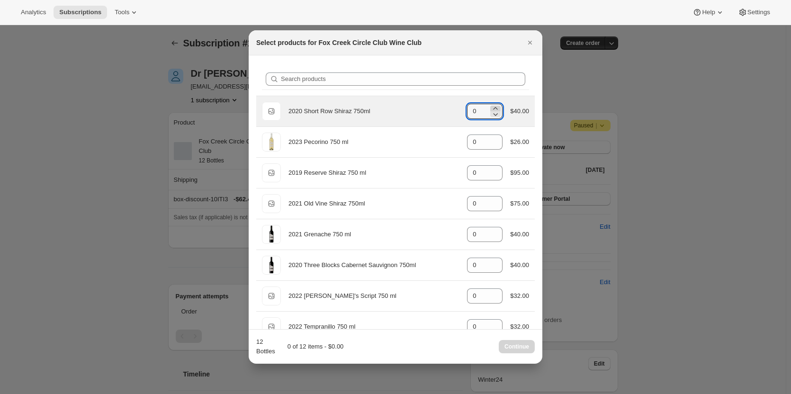
click at [494, 108] on icon ":re8:" at bounding box center [496, 108] width 4 height 2
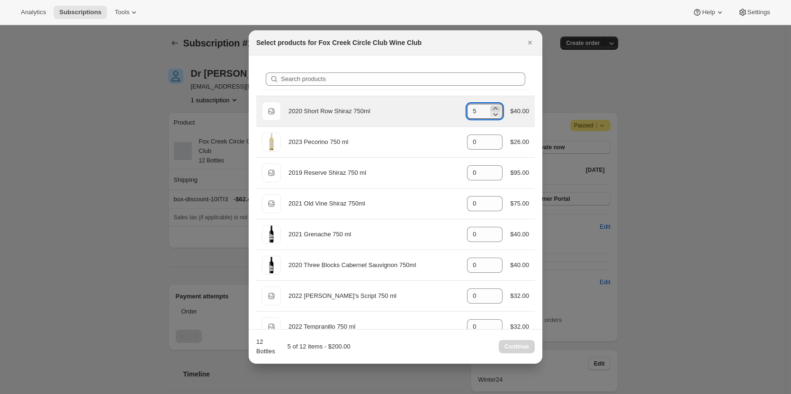
click at [494, 108] on icon ":re8:" at bounding box center [496, 108] width 4 height 2
type input "6"
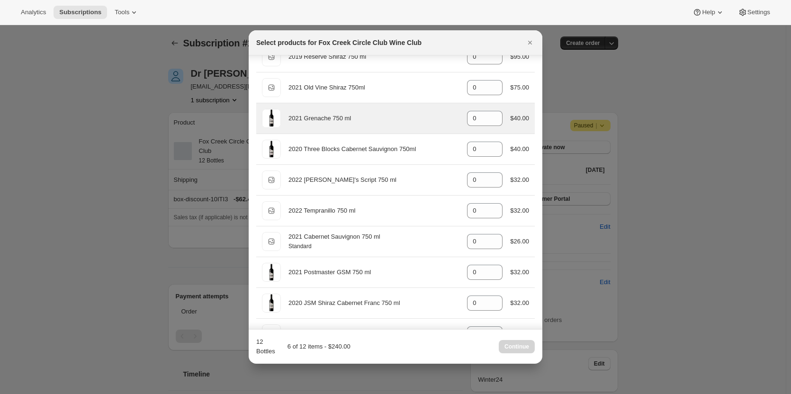
scroll to position [135, 0]
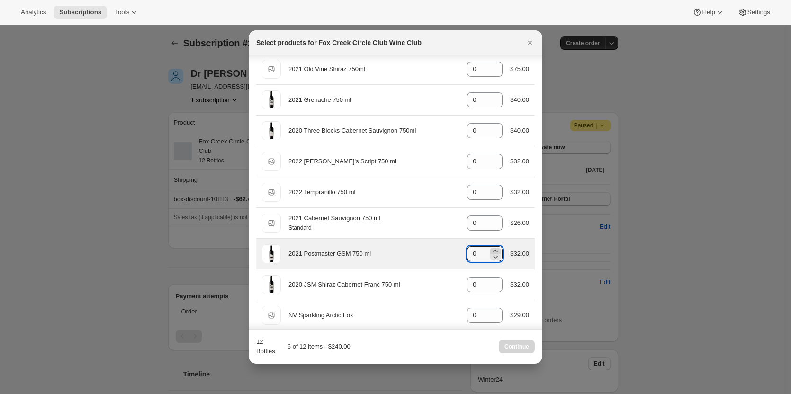
click at [491, 250] on icon ":re8:" at bounding box center [495, 250] width 9 height 9
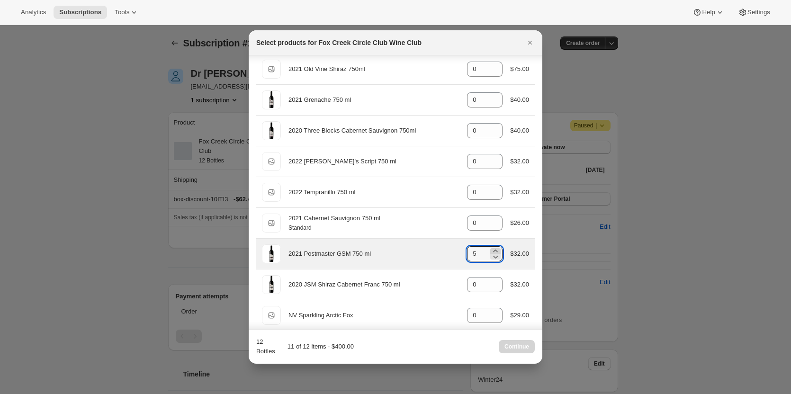
click at [491, 250] on icon ":re8:" at bounding box center [495, 250] width 9 height 9
type input "6"
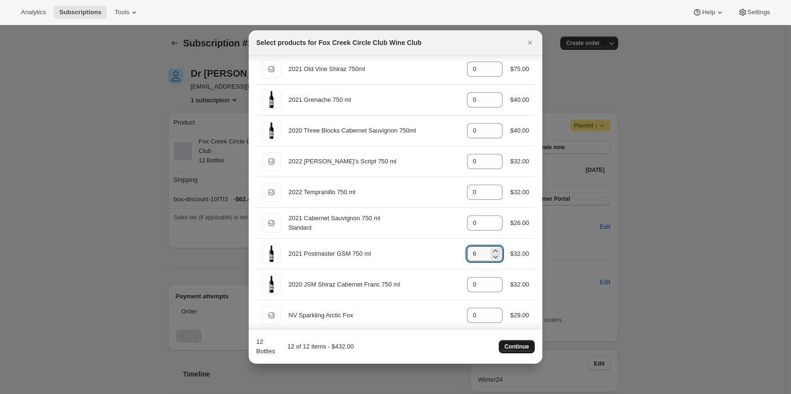
click at [507, 347] on span "Continue" at bounding box center [517, 347] width 25 height 8
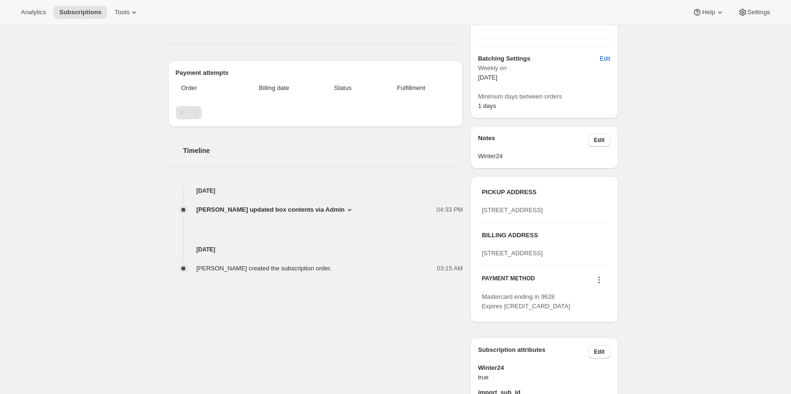
scroll to position [268, 0]
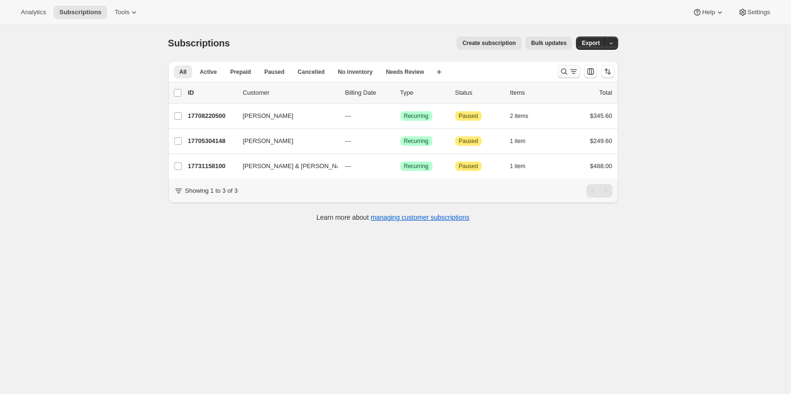
click at [563, 72] on icon "Search and filter results" at bounding box center [564, 71] width 9 height 9
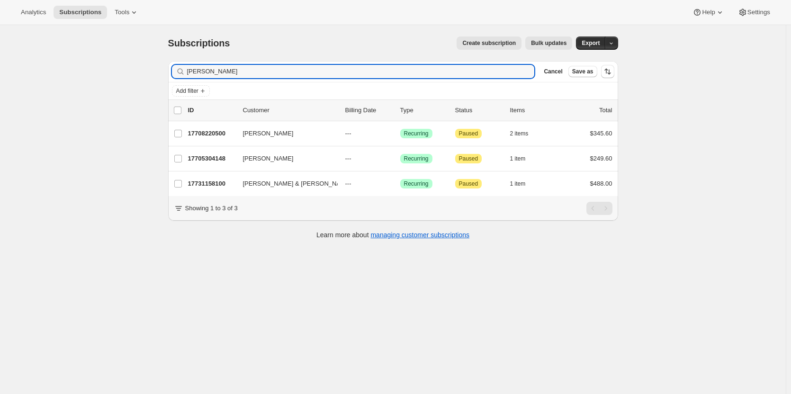
drag, startPoint x: 219, startPoint y: 69, endPoint x: 154, endPoint y: 75, distance: 66.2
click at [154, 75] on div "Subscriptions. This page is ready Subscriptions Create subscription Bulk update…" at bounding box center [393, 222] width 786 height 394
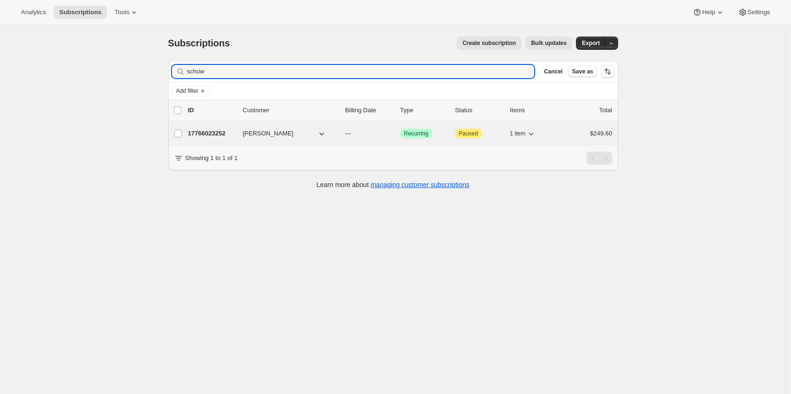
type input "schuw"
click at [204, 128] on div "17766023252 [PERSON_NAME] --- Success Recurring Attention Paused 1 item $249.60" at bounding box center [400, 133] width 425 height 13
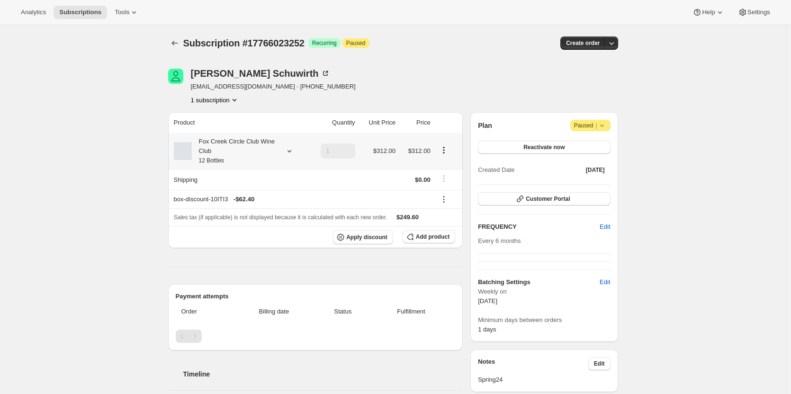
click at [284, 151] on div at bounding box center [287, 150] width 13 height 9
click at [242, 212] on span "Edit box" at bounding box center [237, 214] width 22 height 8
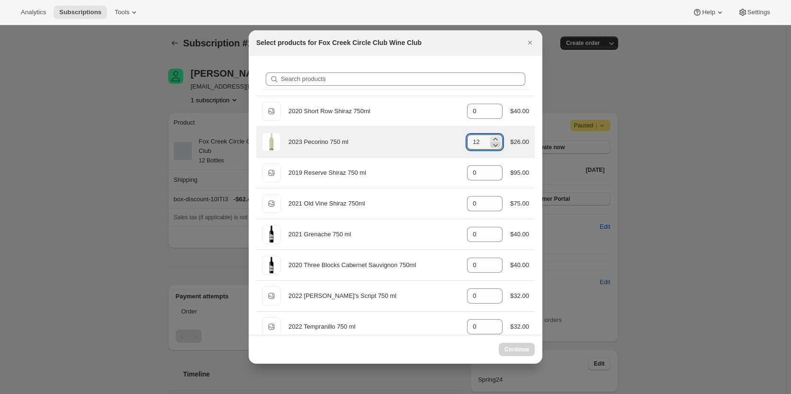
click at [494, 147] on icon ":rcm:" at bounding box center [495, 144] width 9 height 9
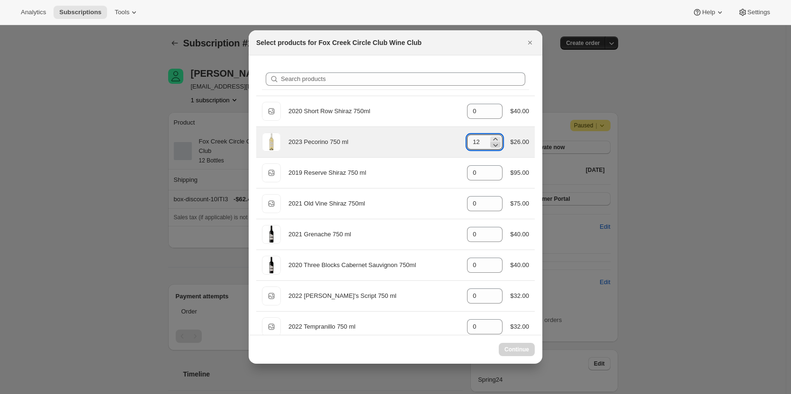
click at [494, 147] on icon ":rcm:" at bounding box center [495, 144] width 9 height 9
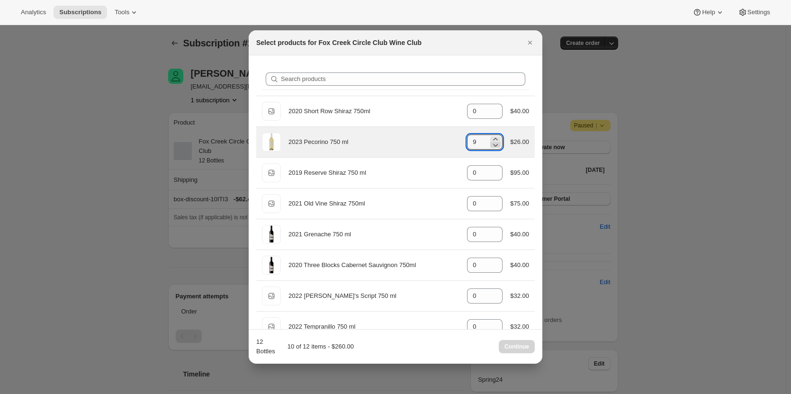
click at [494, 147] on icon ":rcm:" at bounding box center [495, 144] width 9 height 9
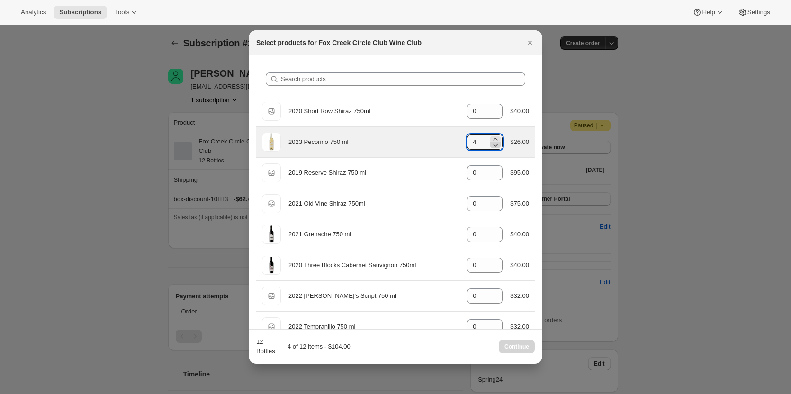
click at [494, 147] on icon ":rcm:" at bounding box center [495, 144] width 9 height 9
type input "0"
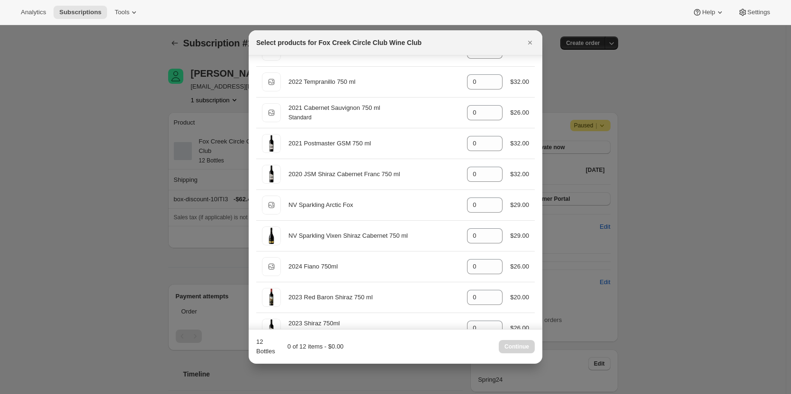
scroll to position [245, 0]
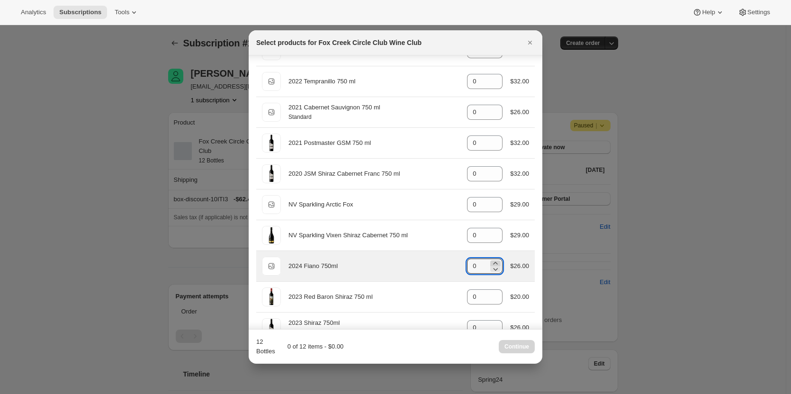
click at [491, 261] on icon ":rcm:" at bounding box center [495, 263] width 9 height 9
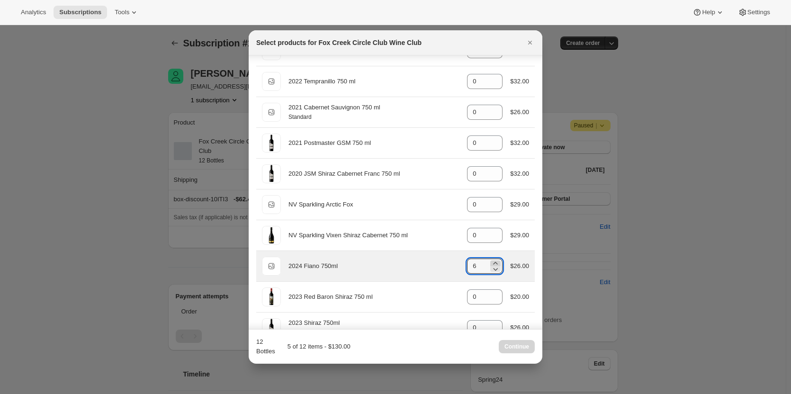
click at [491, 261] on icon ":rcm:" at bounding box center [495, 263] width 9 height 9
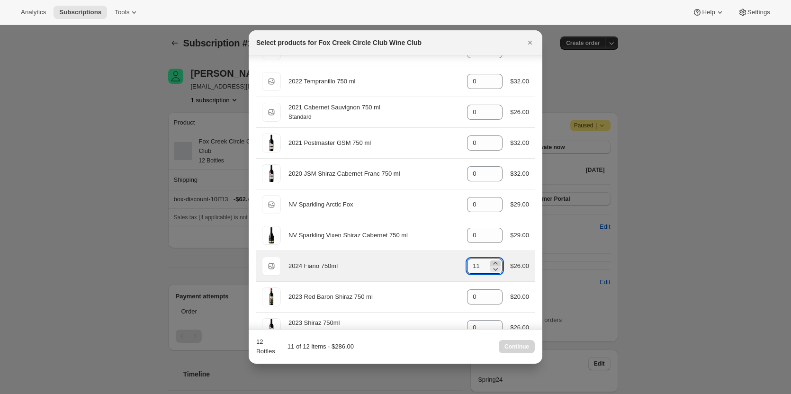
click at [491, 261] on icon ":rcm:" at bounding box center [495, 263] width 9 height 9
type input "12"
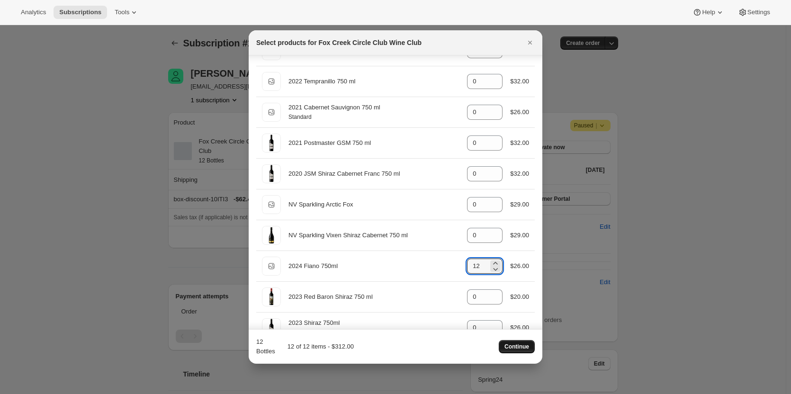
click at [511, 347] on span "Continue" at bounding box center [517, 347] width 25 height 8
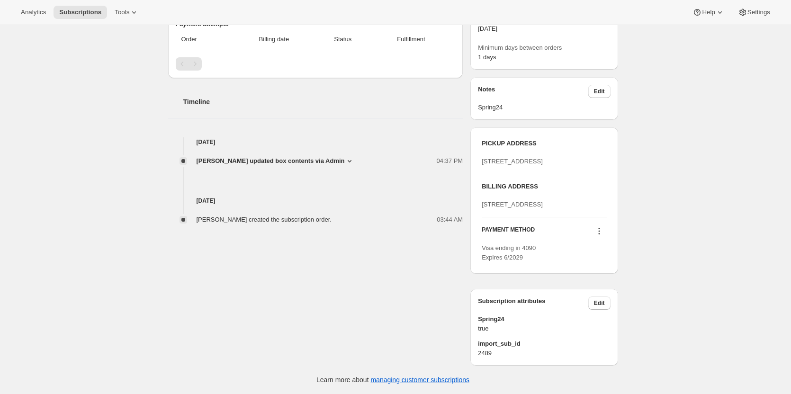
scroll to position [353, 0]
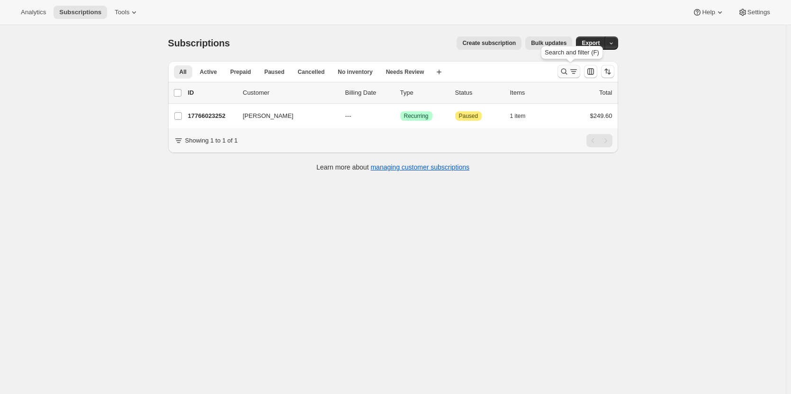
click at [569, 67] on icon "Search and filter results" at bounding box center [564, 71] width 9 height 9
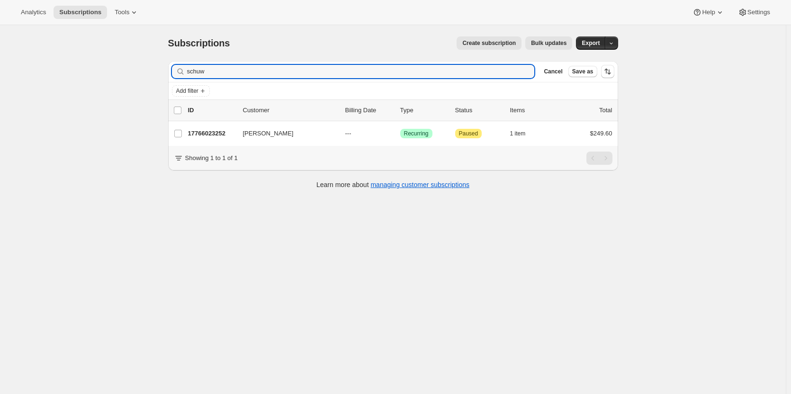
drag, startPoint x: 209, startPoint y: 75, endPoint x: 176, endPoint y: 66, distance: 35.0
click at [176, 66] on div "schuw Clear" at bounding box center [353, 71] width 363 height 13
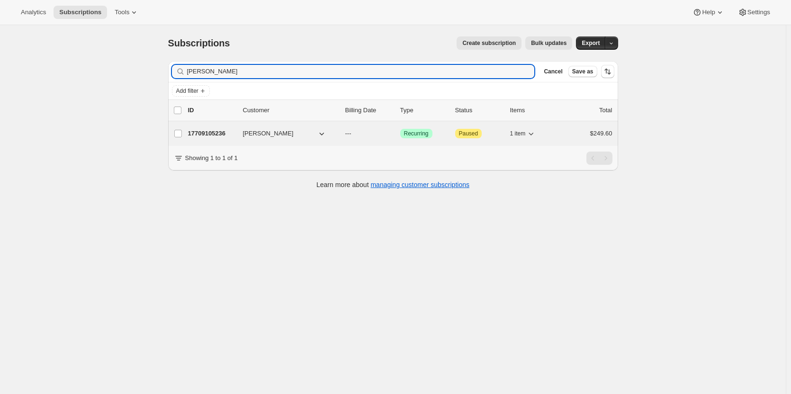
type input "[PERSON_NAME]"
click at [211, 127] on div "17709105236 Ross Smith --- Success Recurring Attention Paused 1 item $249.60" at bounding box center [400, 133] width 425 height 13
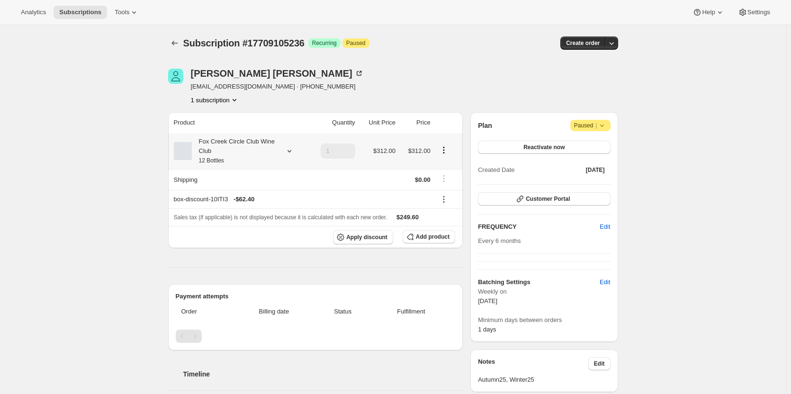
click at [292, 154] on icon at bounding box center [289, 150] width 9 height 9
click at [277, 218] on button "Edit box" at bounding box center [237, 213] width 93 height 13
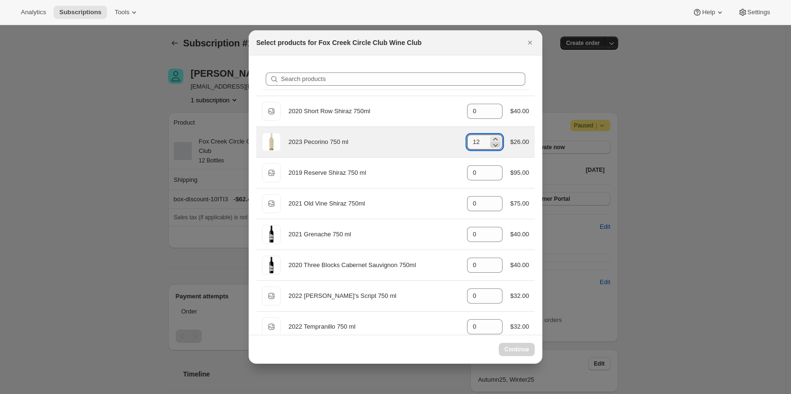
click at [495, 148] on icon ":rq9:" at bounding box center [495, 144] width 9 height 9
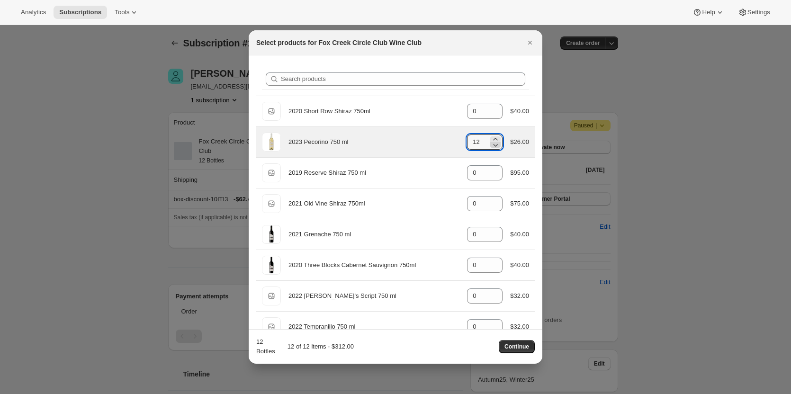
click at [495, 148] on icon ":rq9:" at bounding box center [495, 144] width 9 height 9
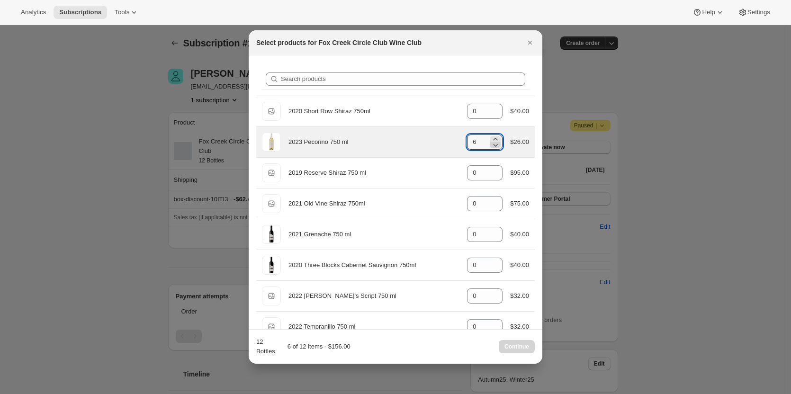
click at [495, 148] on icon ":rq9:" at bounding box center [495, 144] width 9 height 9
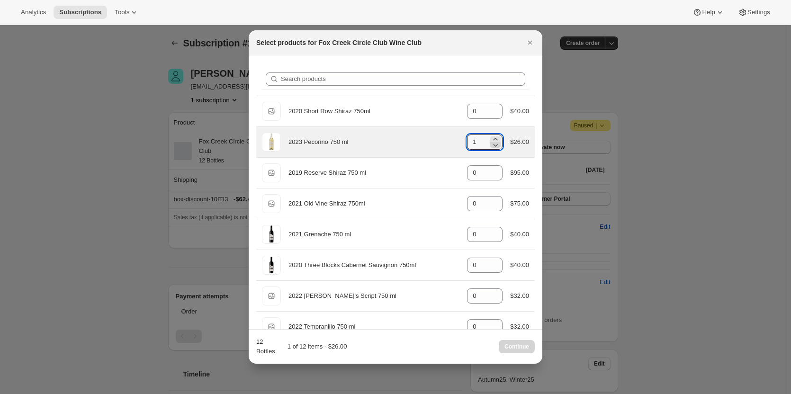
click at [495, 148] on icon ":rq9:" at bounding box center [495, 144] width 9 height 9
type input "0"
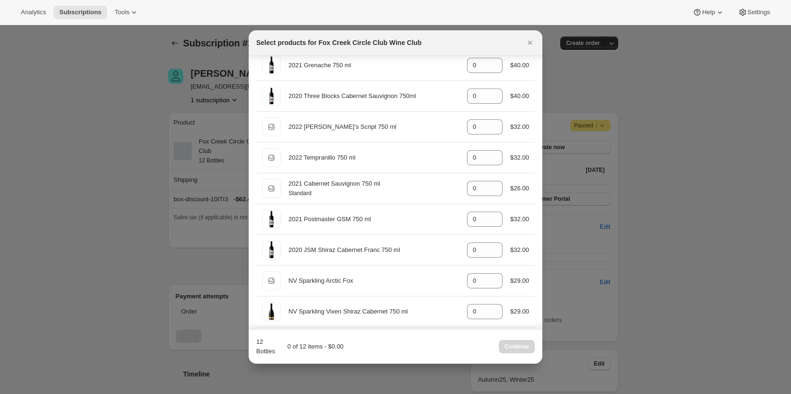
scroll to position [243, 0]
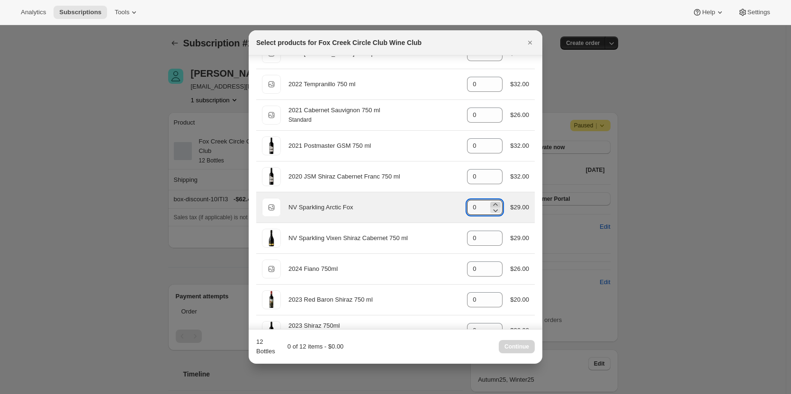
click at [493, 201] on icon ":rq9:" at bounding box center [495, 204] width 9 height 9
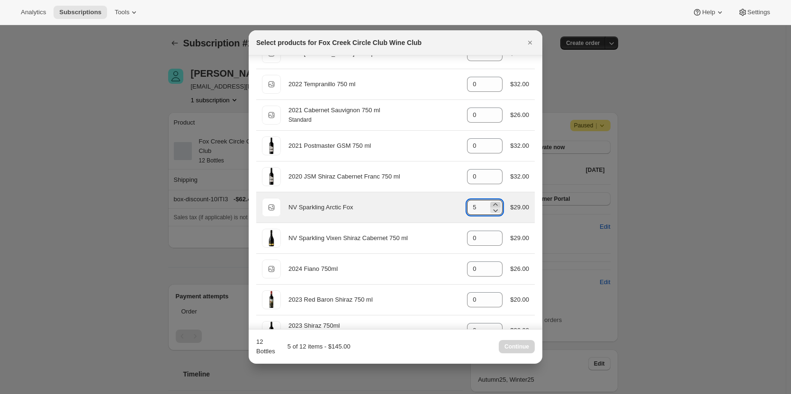
click at [493, 201] on icon ":rq9:" at bounding box center [495, 204] width 9 height 9
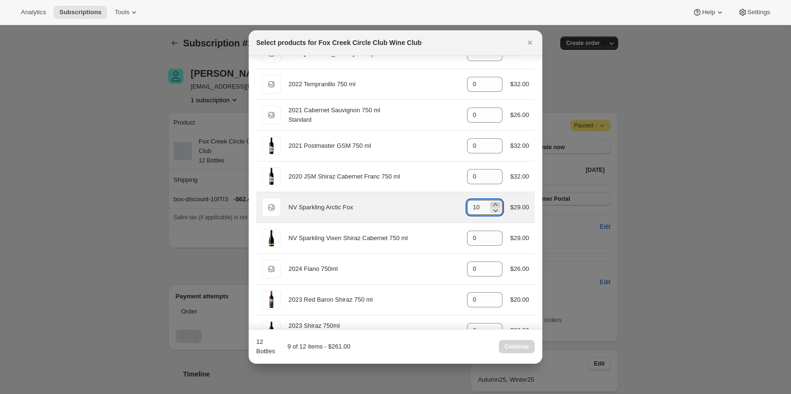
click at [493, 201] on icon ":rq9:" at bounding box center [495, 204] width 9 height 9
type input "12"
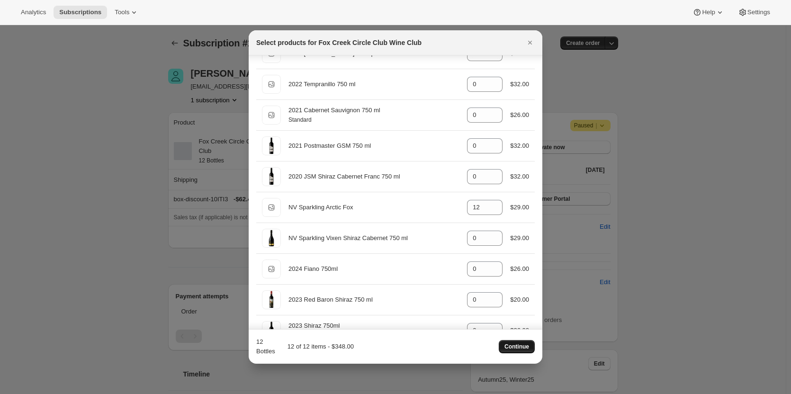
click at [522, 347] on span "Continue" at bounding box center [517, 347] width 25 height 8
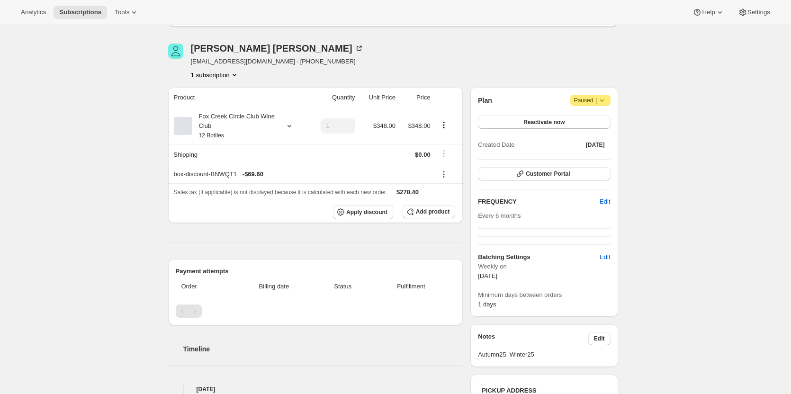
scroll to position [68, 0]
click at [290, 130] on icon at bounding box center [289, 126] width 9 height 9
click at [262, 183] on button "Edit box" at bounding box center [237, 188] width 98 height 13
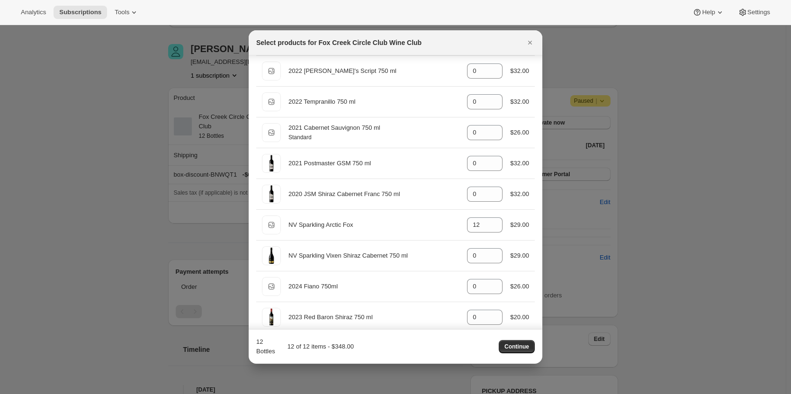
scroll to position [226, 0]
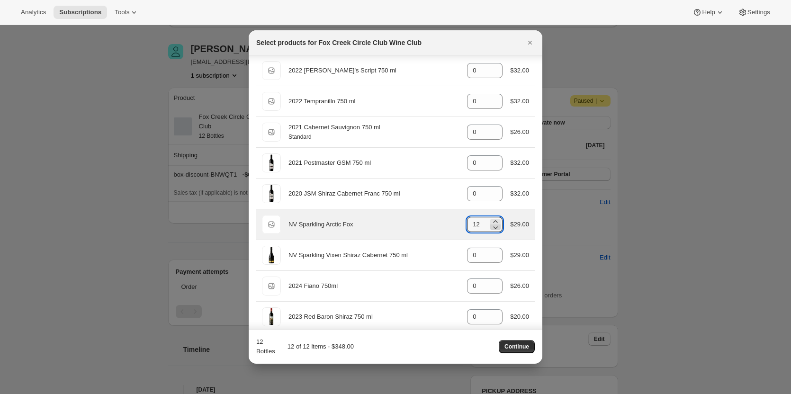
click at [493, 229] on icon ":rum:" at bounding box center [495, 227] width 9 height 9
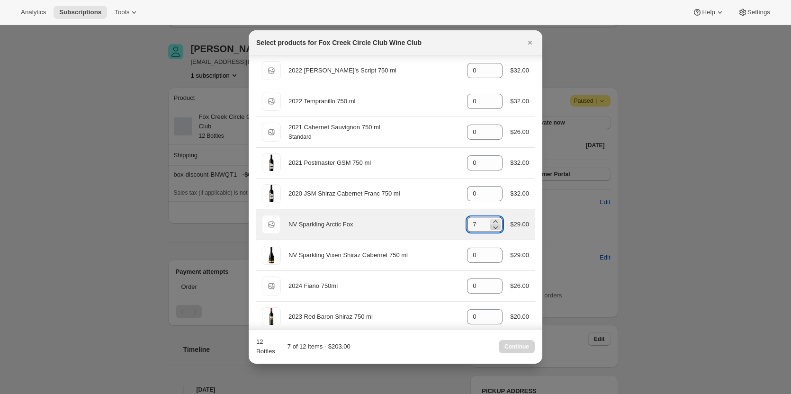
click at [493, 229] on icon ":rum:" at bounding box center [495, 227] width 9 height 9
type input "6"
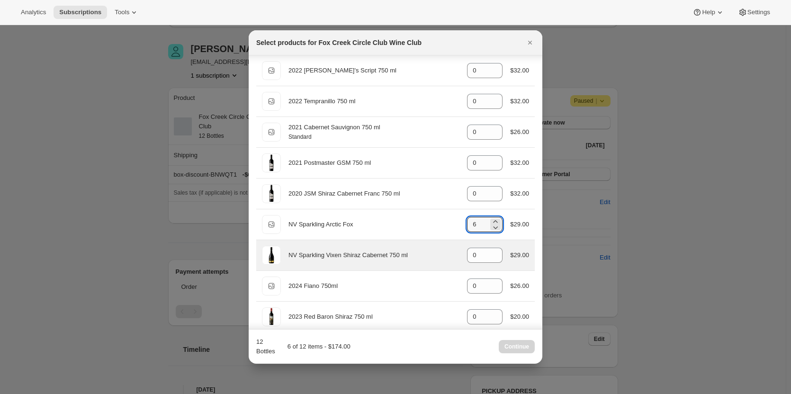
scroll to position [359, 0]
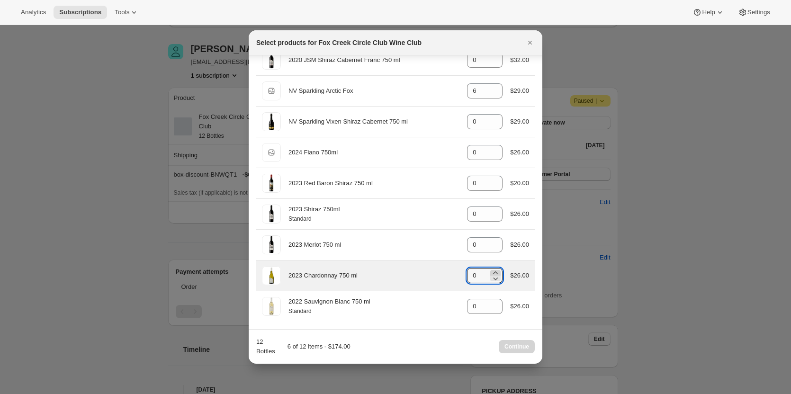
click at [493, 271] on icon ":rum:" at bounding box center [495, 272] width 9 height 9
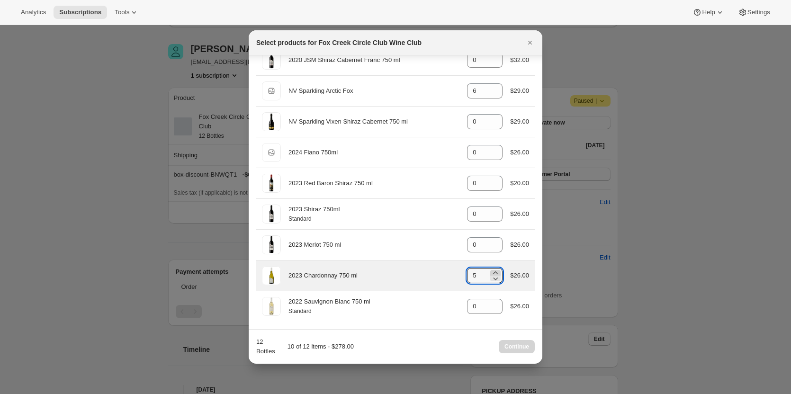
click at [493, 271] on icon ":rum:" at bounding box center [495, 272] width 9 height 9
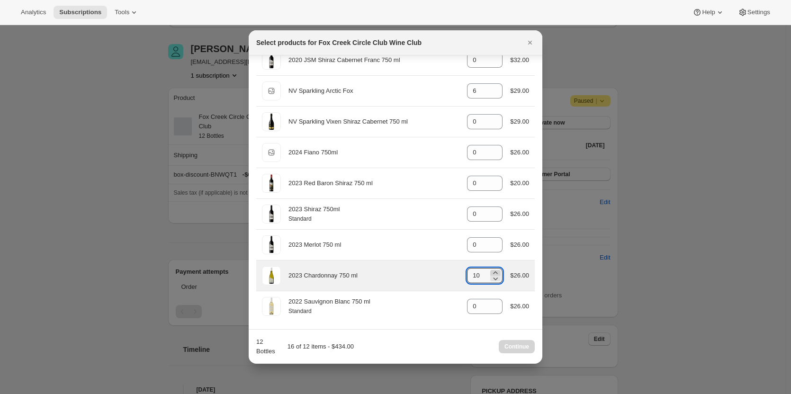
click at [493, 271] on icon ":rum:" at bounding box center [495, 272] width 9 height 9
click at [494, 280] on icon ":rum:" at bounding box center [496, 279] width 5 height 3
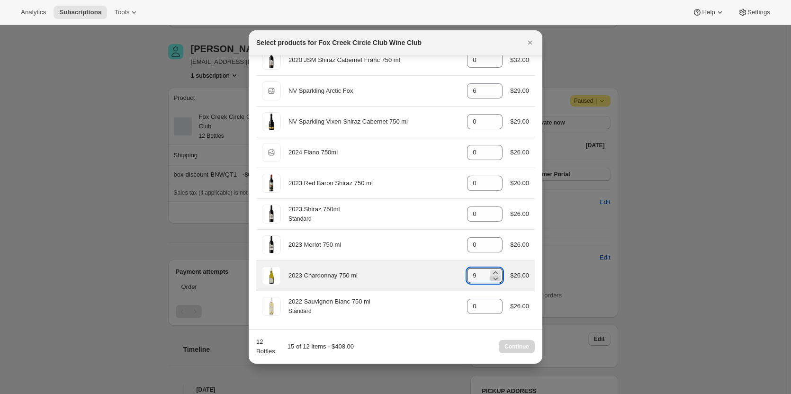
click at [494, 280] on icon ":rum:" at bounding box center [496, 279] width 5 height 3
click at [491, 272] on icon ":rum:" at bounding box center [495, 272] width 9 height 9
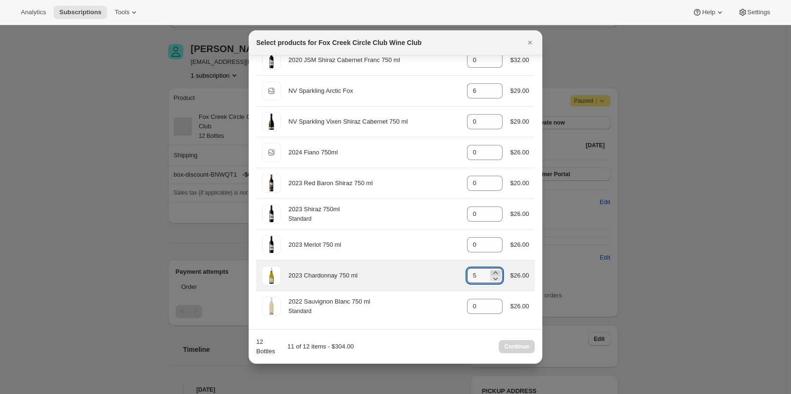
type input "6"
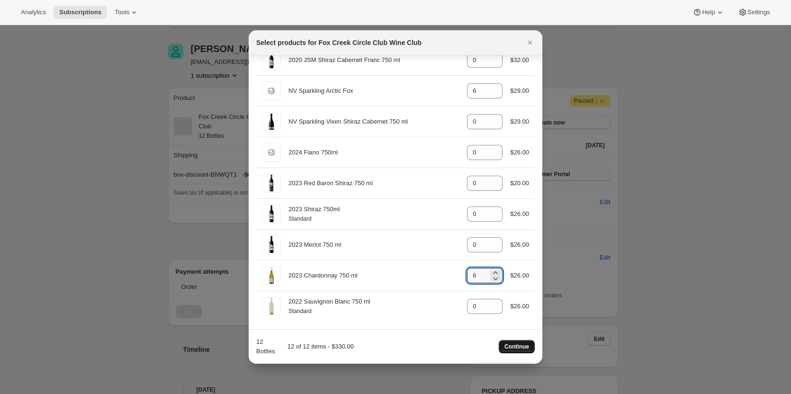
click at [515, 345] on span "Continue" at bounding box center [517, 347] width 25 height 8
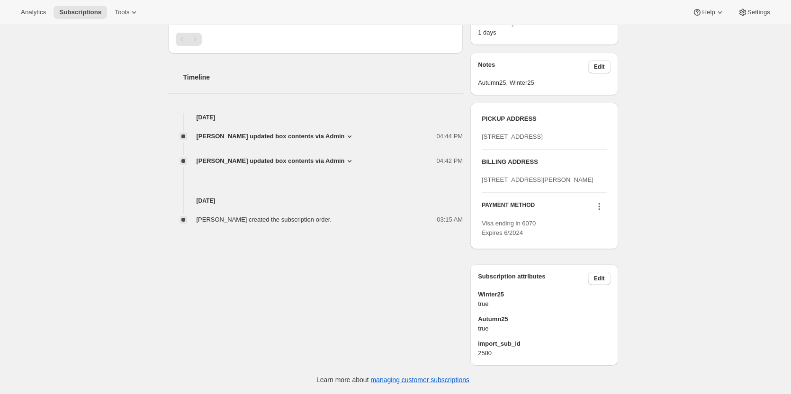
scroll to position [431, 0]
click at [600, 203] on icon at bounding box center [599, 206] width 9 height 9
click at [600, 268] on span "Send link to update card" at bounding box center [601, 271] width 66 height 7
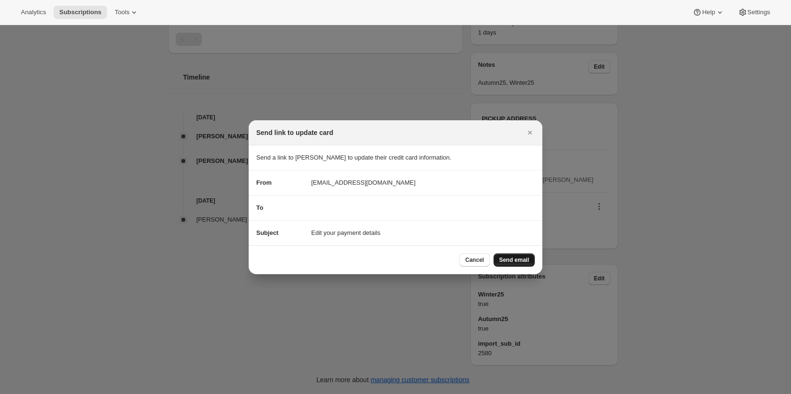
click at [522, 261] on span "Send email" at bounding box center [514, 260] width 30 height 8
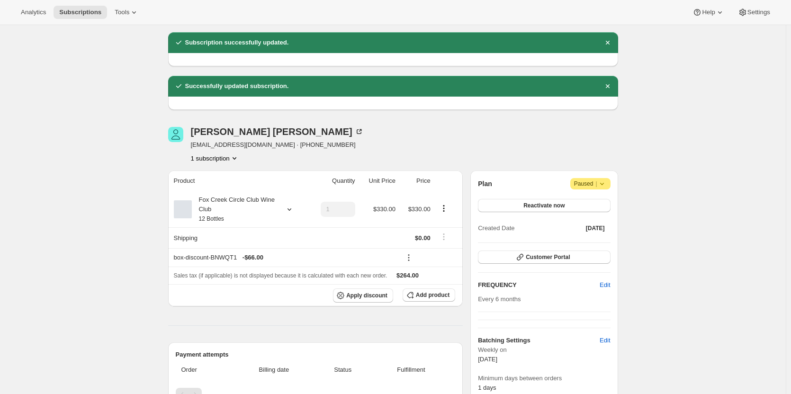
scroll to position [72, 0]
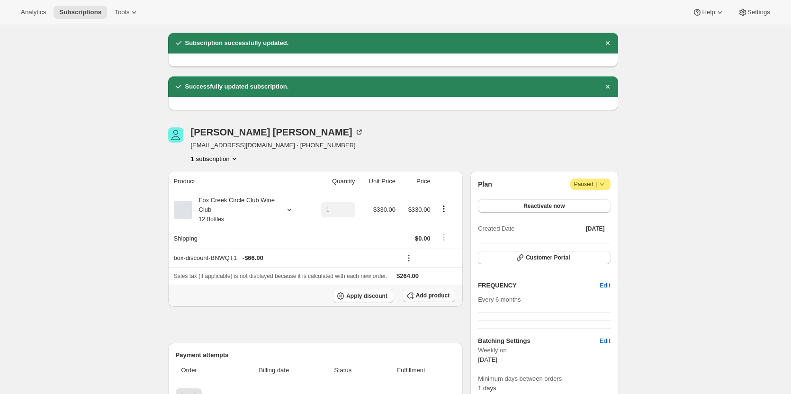
click at [424, 292] on span "Add product" at bounding box center [433, 296] width 34 height 8
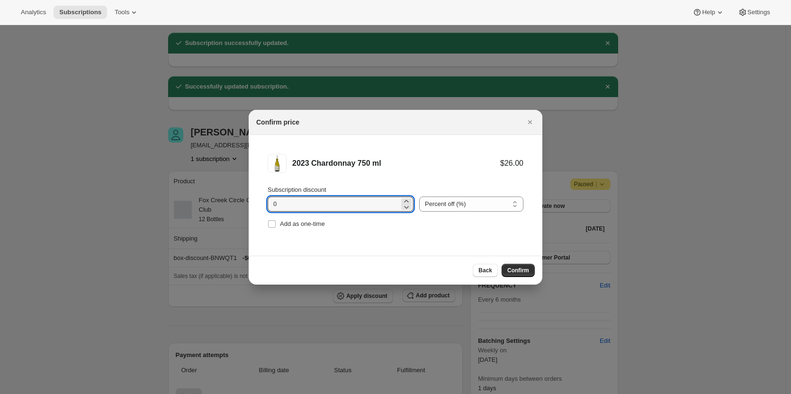
drag, startPoint x: 298, startPoint y: 205, endPoint x: 258, endPoint y: 210, distance: 40.6
click at [258, 210] on li "2023 Chardonnay 750 ml $26.00 Subscription discount 0 Percent off (%) Amount of…" at bounding box center [396, 192] width 294 height 115
type input "20"
click at [509, 265] on button "Confirm" at bounding box center [518, 270] width 33 height 13
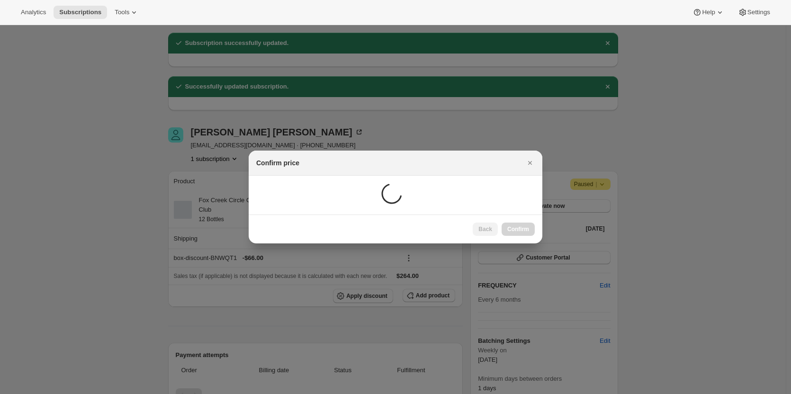
scroll to position [34, 0]
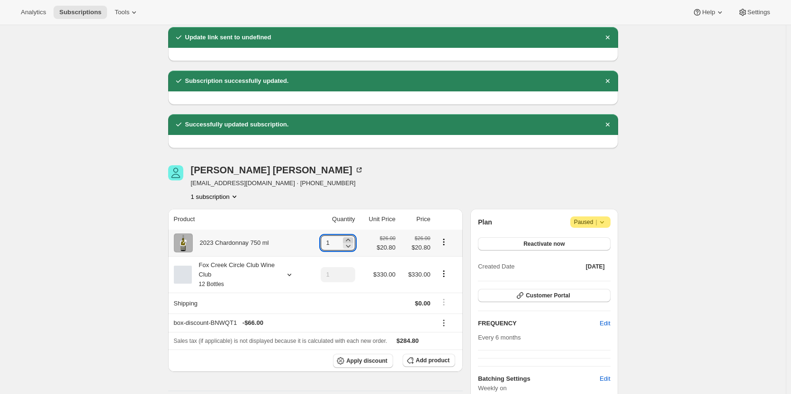
click at [351, 238] on icon at bounding box center [348, 239] width 9 height 9
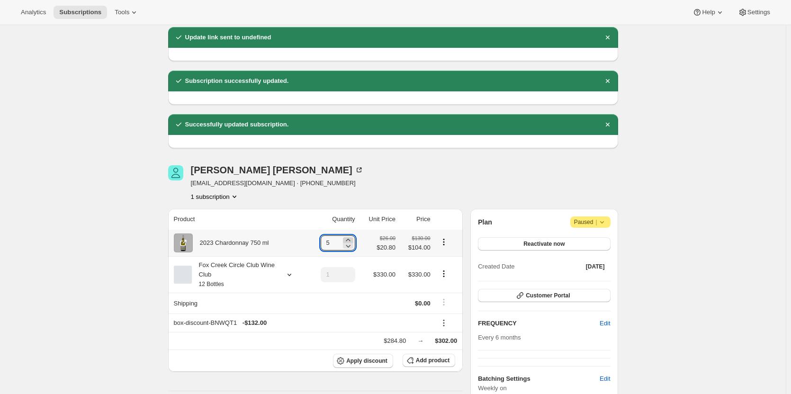
type input "6"
click at [287, 279] on icon at bounding box center [289, 274] width 9 height 9
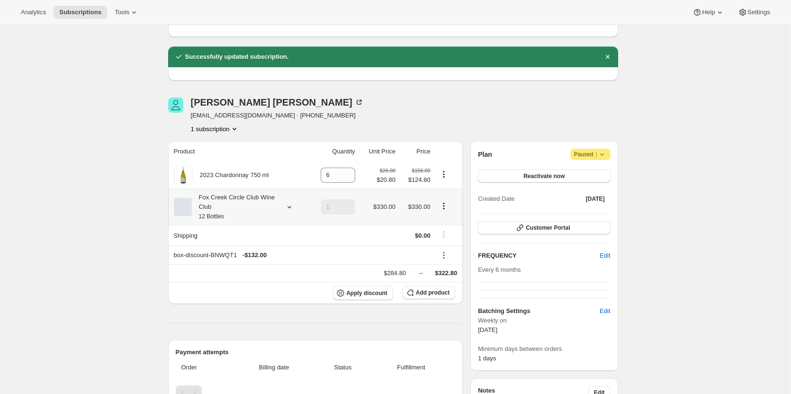
scroll to position [103, 0]
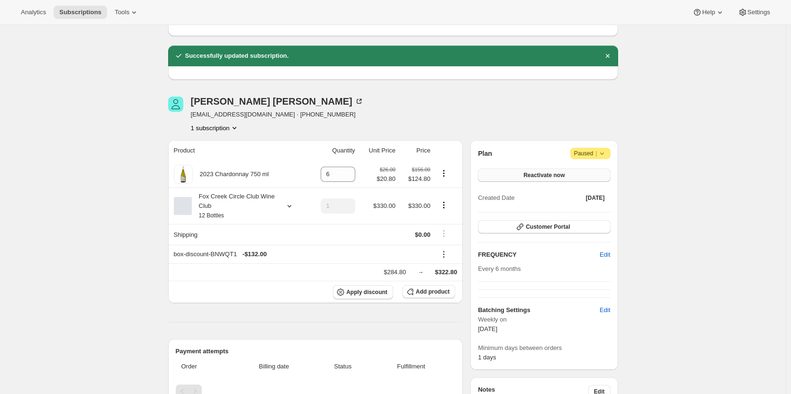
click at [548, 179] on span "Reactivate now" at bounding box center [544, 176] width 41 height 8
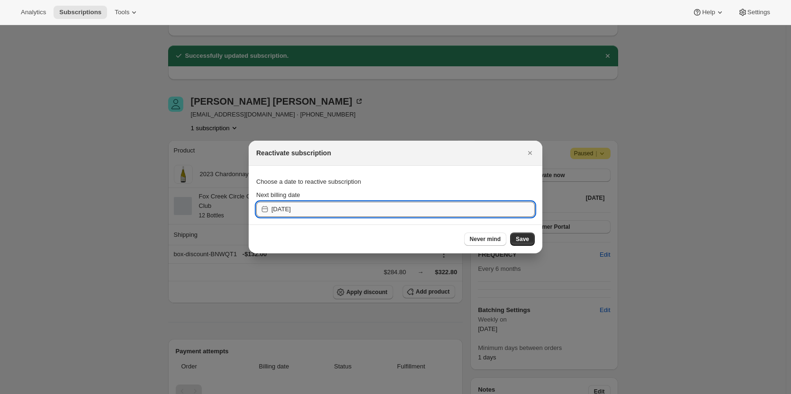
click at [497, 209] on input "2025-10-11" at bounding box center [403, 209] width 263 height 15
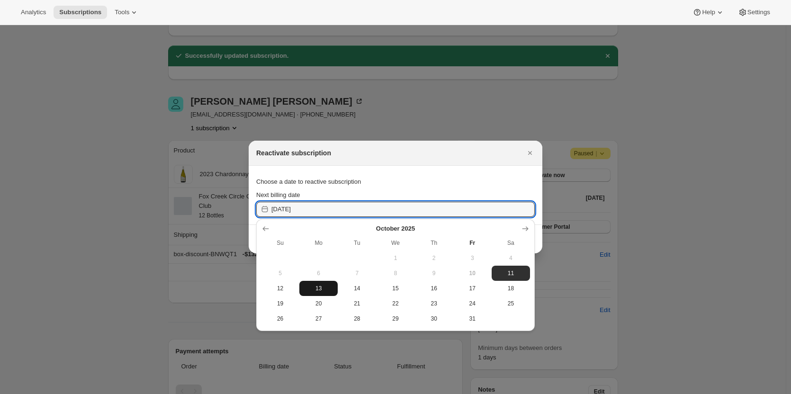
click at [323, 292] on span "13" at bounding box center [318, 289] width 31 height 8
type input "2025-10-12"
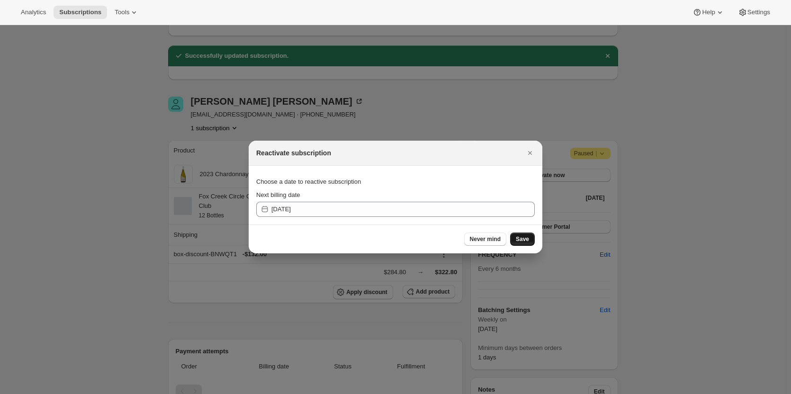
click at [529, 239] on button "Save" at bounding box center [522, 239] width 25 height 13
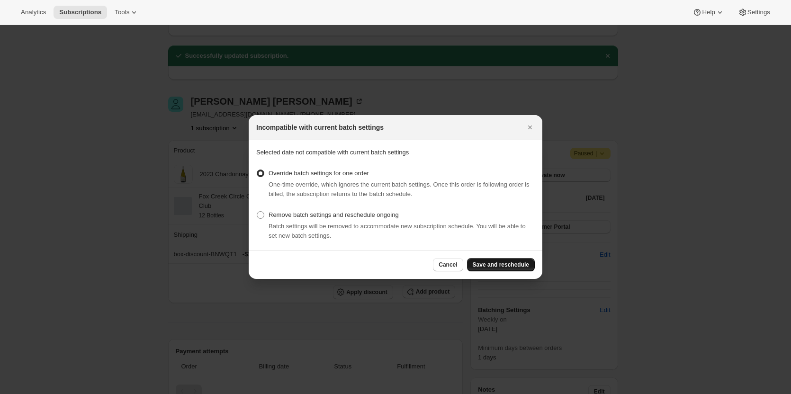
click at [515, 263] on span "Save and reschedule" at bounding box center [501, 265] width 56 height 8
type input "1"
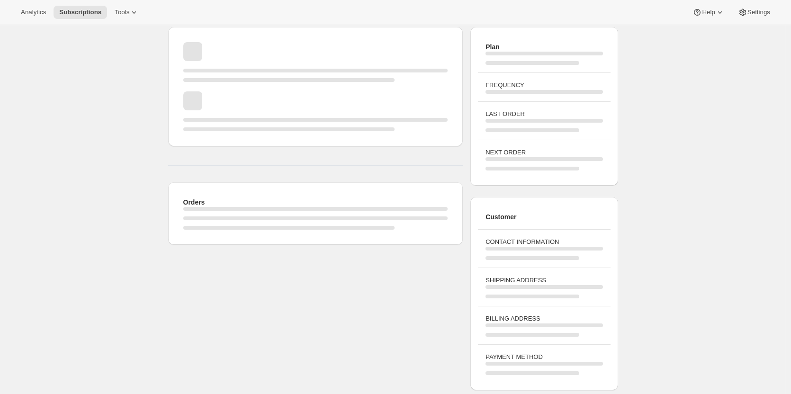
scroll to position [103, 0]
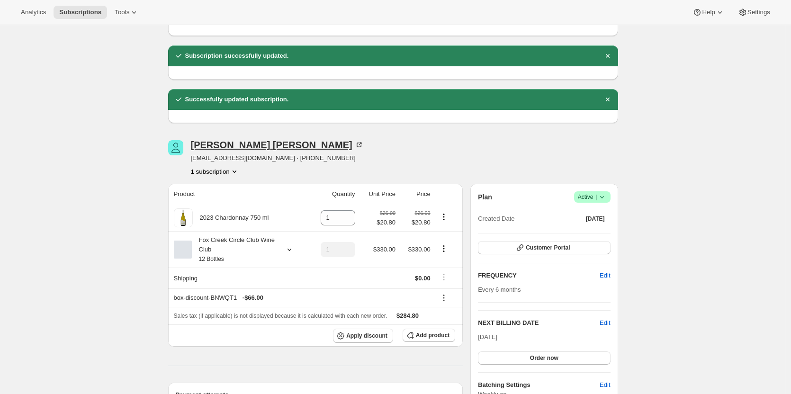
click at [359, 144] on icon at bounding box center [360, 144] width 3 height 3
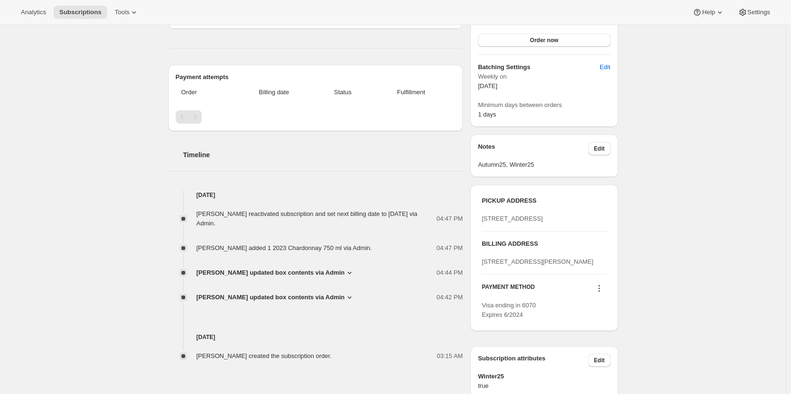
scroll to position [420, 0]
click at [600, 290] on icon at bounding box center [598, 289] width 1 height 1
click at [598, 286] on span "Send link to update card" at bounding box center [601, 285] width 66 height 7
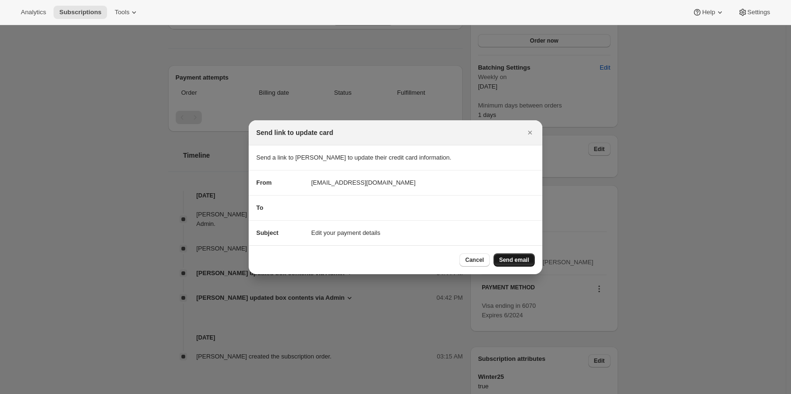
click at [510, 260] on span "Send email" at bounding box center [514, 260] width 30 height 8
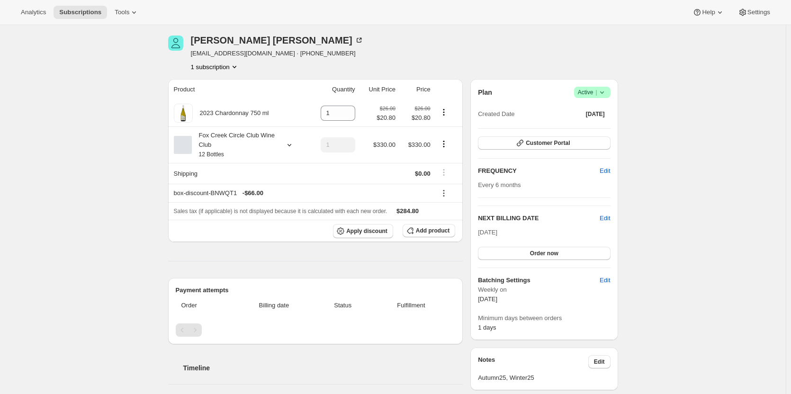
scroll to position [252, 0]
click at [574, 141] on button "Customer Portal" at bounding box center [544, 142] width 132 height 13
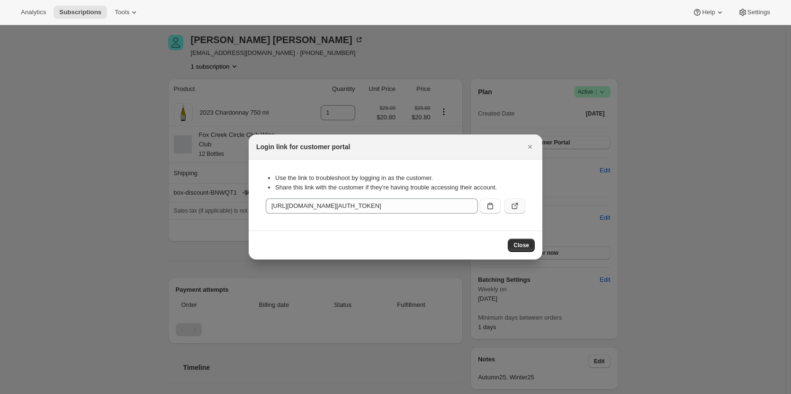
click at [519, 204] on icon ":r1b3:" at bounding box center [514, 205] width 9 height 9
click at [532, 146] on icon "Close" at bounding box center [529, 146] width 9 height 9
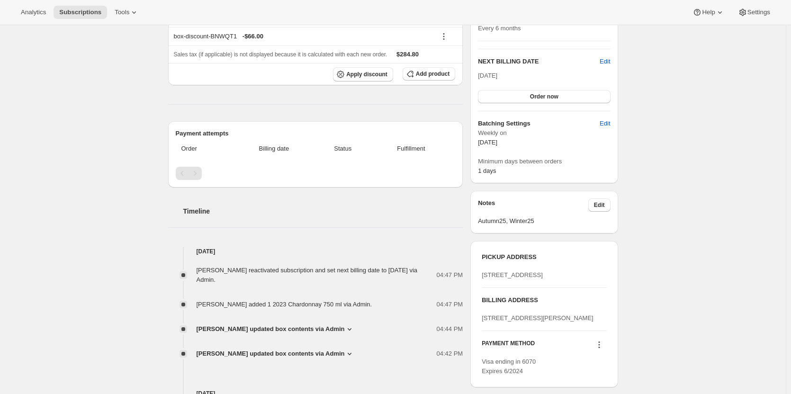
scroll to position [190, 0]
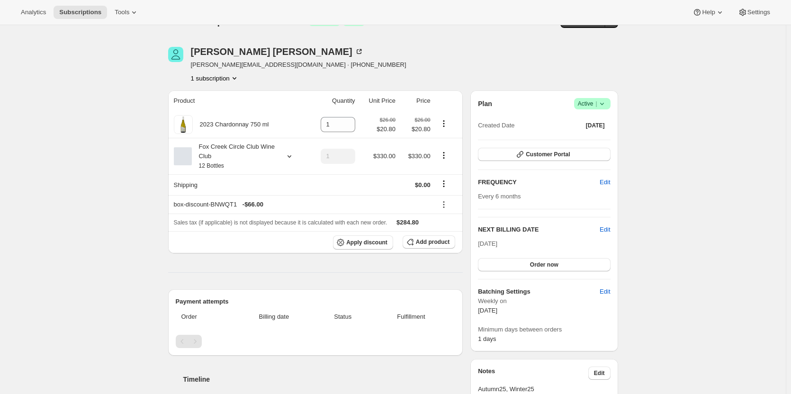
scroll to position [20, 0]
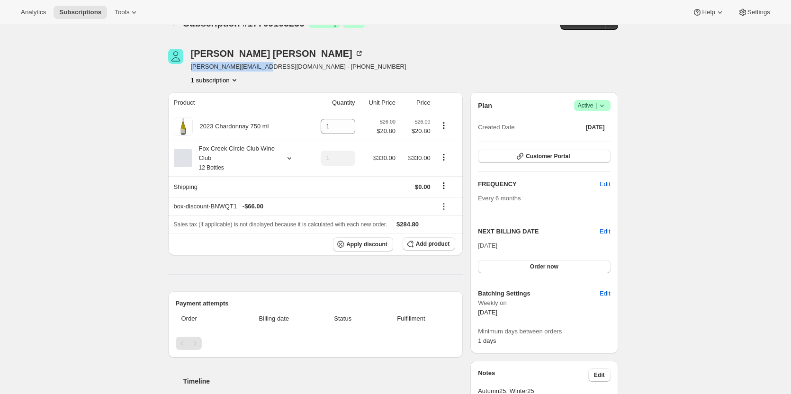
drag, startPoint x: 262, startPoint y: 65, endPoint x: 192, endPoint y: 63, distance: 69.7
click at [192, 63] on div "[PERSON_NAME] [EMAIL_ADDRESS][DOMAIN_NAME] · [PHONE_NUMBER] 1 subscription" at bounding box center [325, 67] width 315 height 36
copy span "[EMAIL_ADDRESS][DOMAIN_NAME]"
click at [555, 156] on span "Customer Portal" at bounding box center [548, 157] width 44 height 8
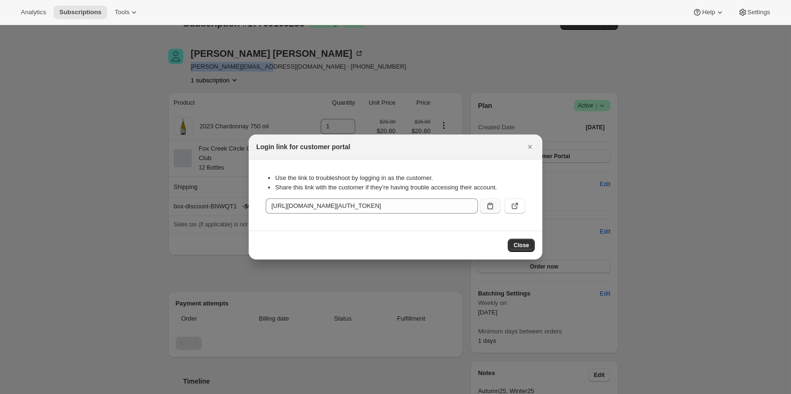
click at [489, 206] on icon ":r1m:" at bounding box center [490, 205] width 9 height 9
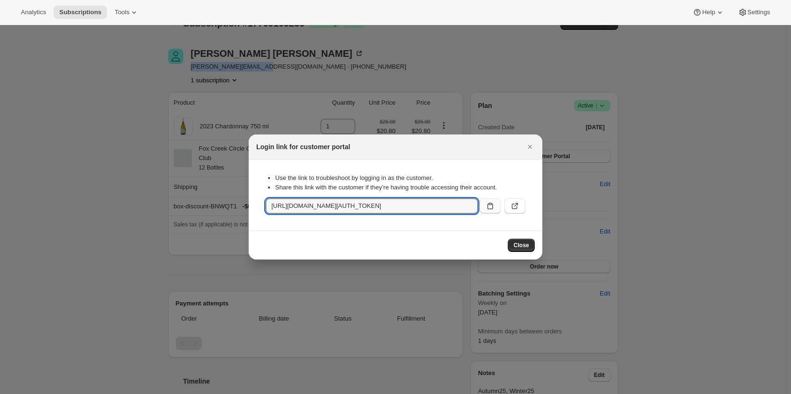
copy span "[EMAIL_ADDRESS][DOMAIN_NAME]"
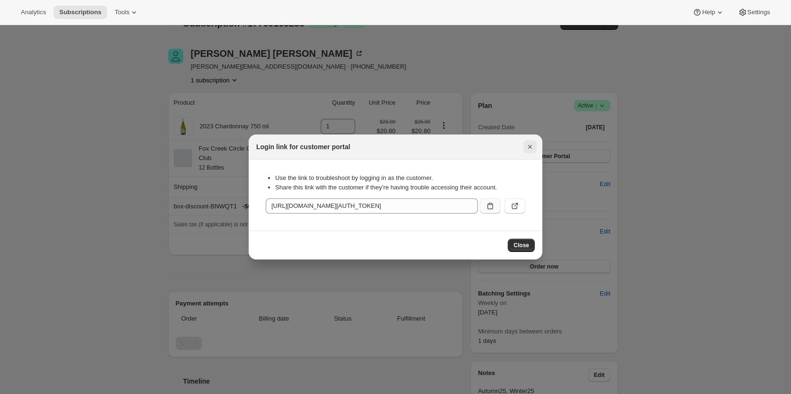
click at [529, 145] on icon "Close" at bounding box center [529, 146] width 9 height 9
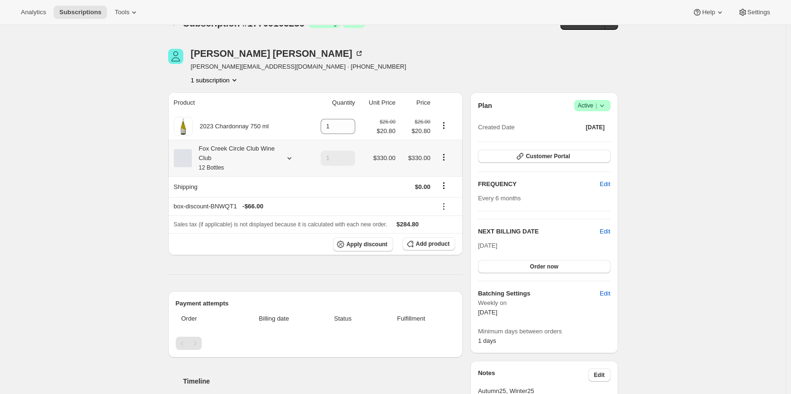
click at [294, 156] on icon at bounding box center [289, 158] width 9 height 9
click at [100, 218] on div "Subscription #17709105236. This page is ready Subscription #17709105236 Success…" at bounding box center [393, 363] width 786 height 716
drag, startPoint x: 337, startPoint y: 127, endPoint x: 321, endPoint y: 129, distance: 15.8
click at [321, 129] on td "1" at bounding box center [333, 126] width 50 height 27
type input "6"
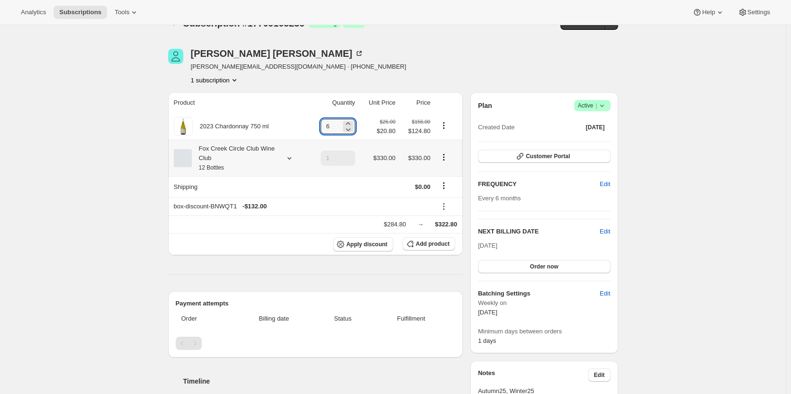
click at [288, 161] on icon at bounding box center [289, 158] width 9 height 9
click at [354, 51] on icon at bounding box center [358, 53] width 9 height 9
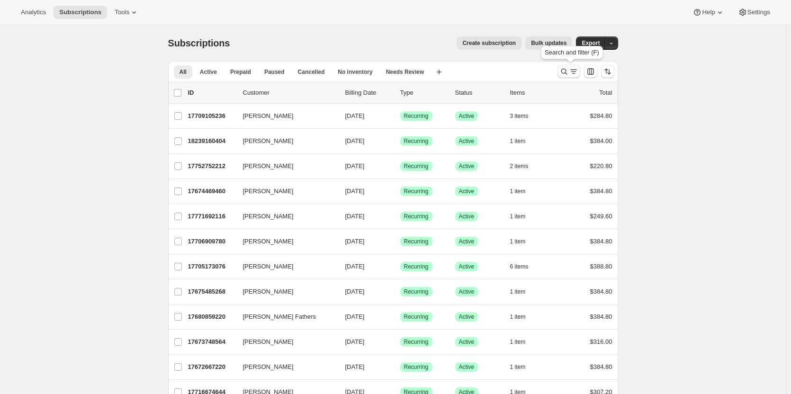
click at [566, 70] on icon "Search and filter results" at bounding box center [564, 71] width 9 height 9
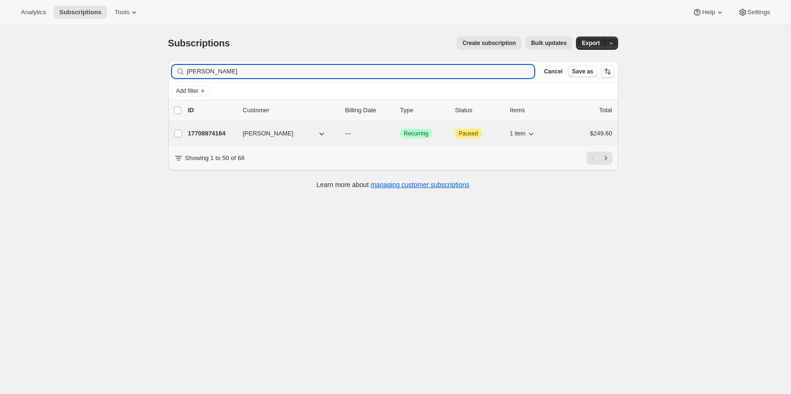
type input "[PERSON_NAME]"
click at [209, 136] on p "17708974164" at bounding box center [211, 133] width 47 height 9
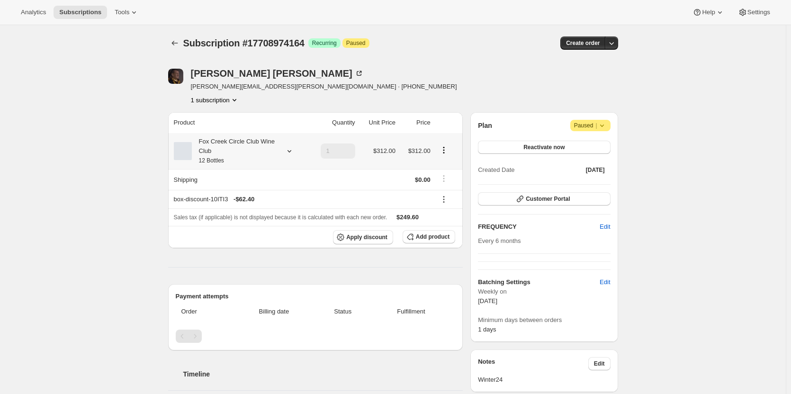
click at [291, 148] on icon at bounding box center [289, 150] width 9 height 9
click at [269, 215] on button "Edit box" at bounding box center [237, 213] width 93 height 13
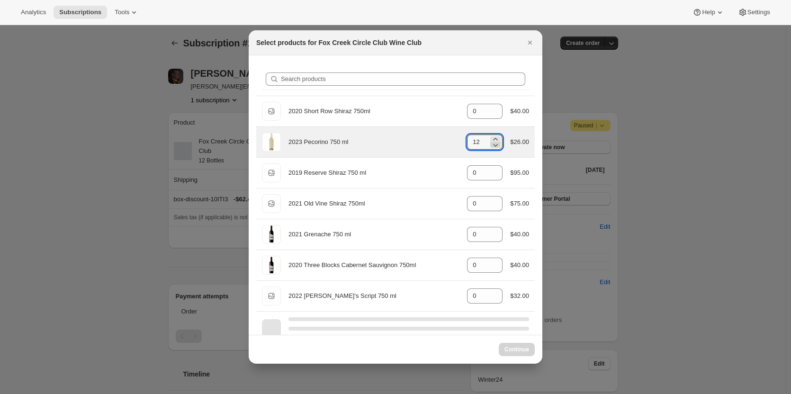
click at [493, 148] on icon ":re7:" at bounding box center [495, 144] width 9 height 9
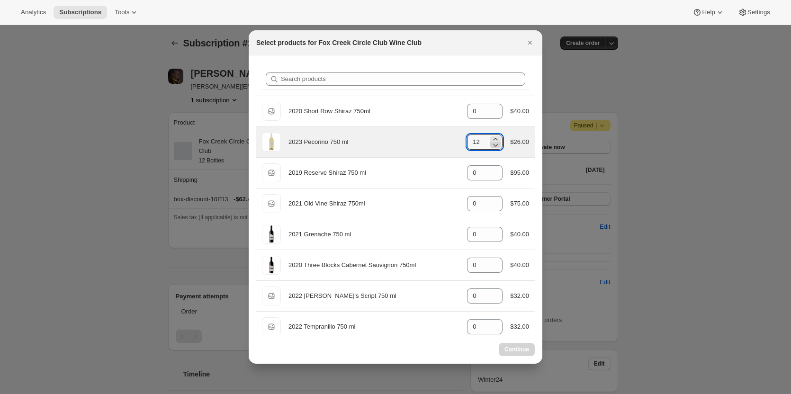
click at [493, 148] on icon ":re7:" at bounding box center [495, 144] width 9 height 9
click at [494, 148] on icon ":re7:" at bounding box center [495, 144] width 9 height 9
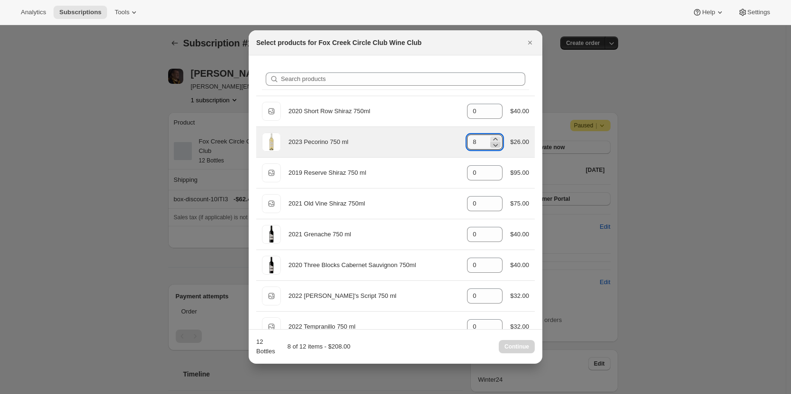
click at [494, 148] on icon ":re7:" at bounding box center [495, 144] width 9 height 9
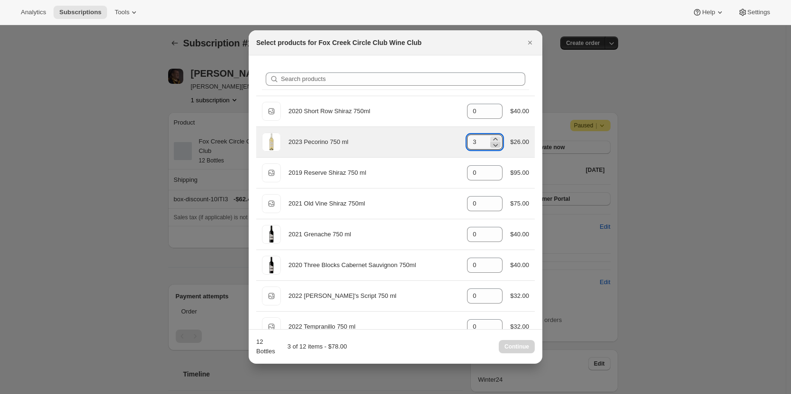
click at [494, 148] on icon ":re7:" at bounding box center [495, 144] width 9 height 9
type input "0"
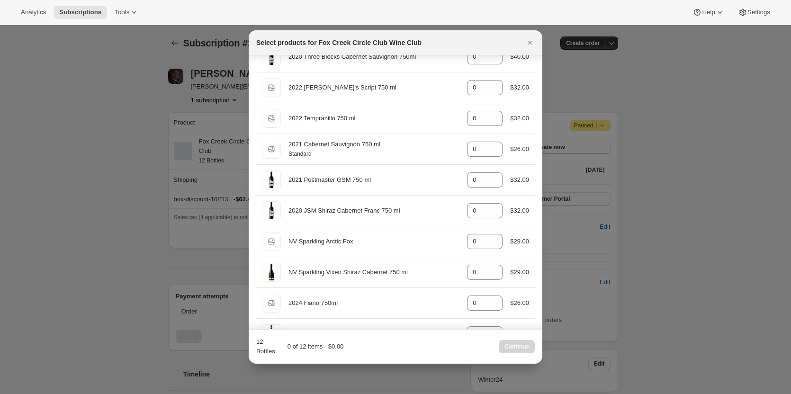
scroll to position [208, 0]
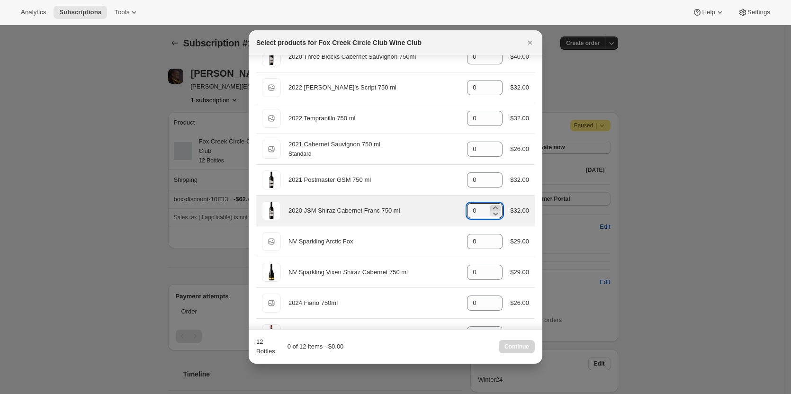
click at [494, 208] on icon ":re7:" at bounding box center [496, 208] width 4 height 2
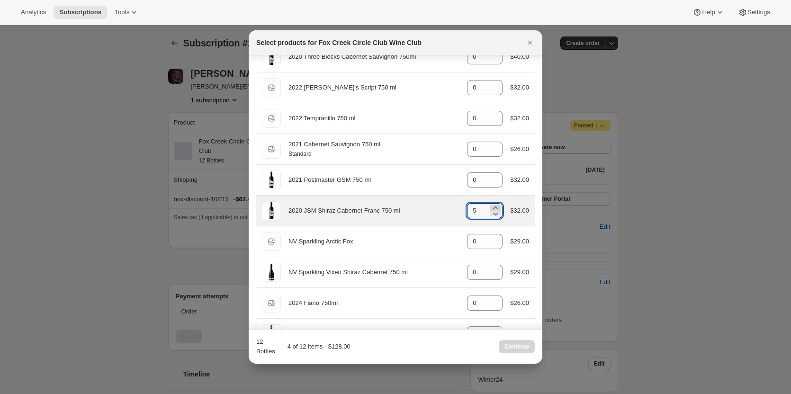
click at [494, 208] on icon ":re7:" at bounding box center [496, 208] width 4 height 2
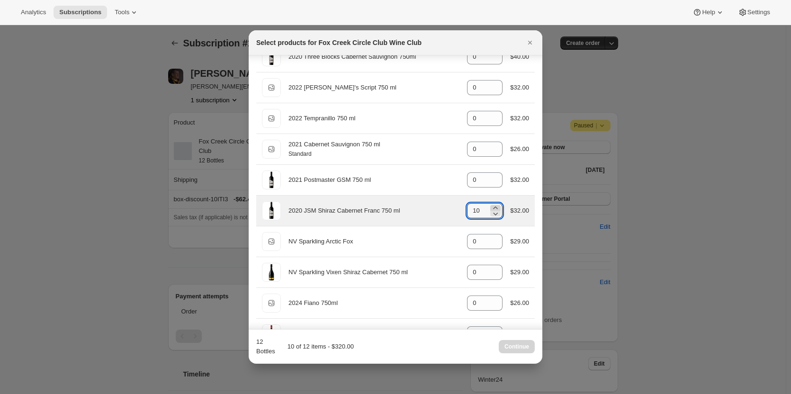
click at [494, 208] on icon ":re7:" at bounding box center [496, 208] width 4 height 2
type input "12"
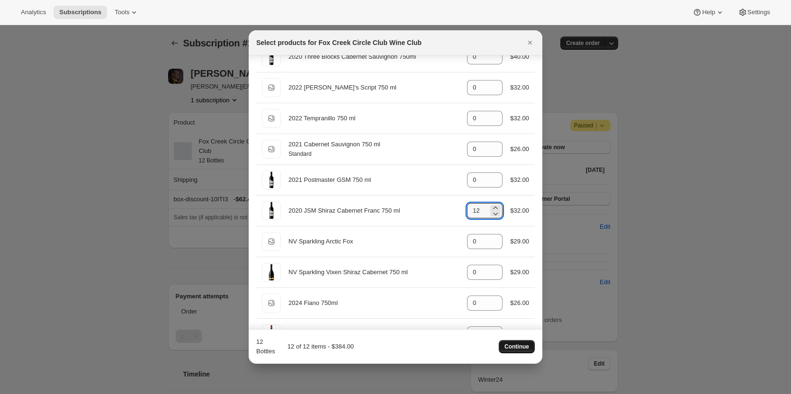
click at [528, 345] on span "Continue" at bounding box center [517, 347] width 25 height 8
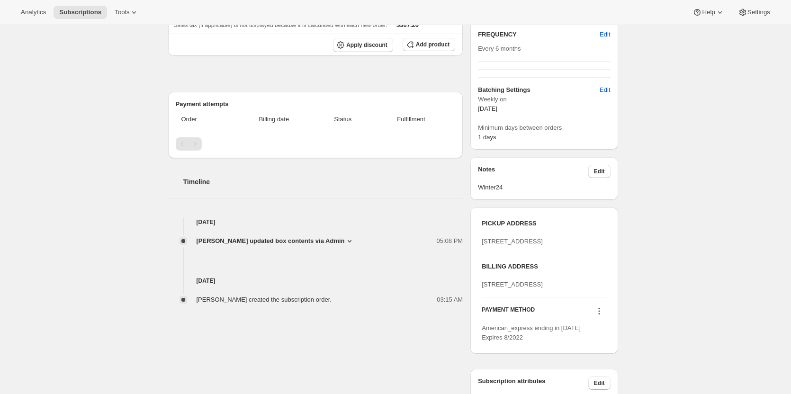
scroll to position [273, 0]
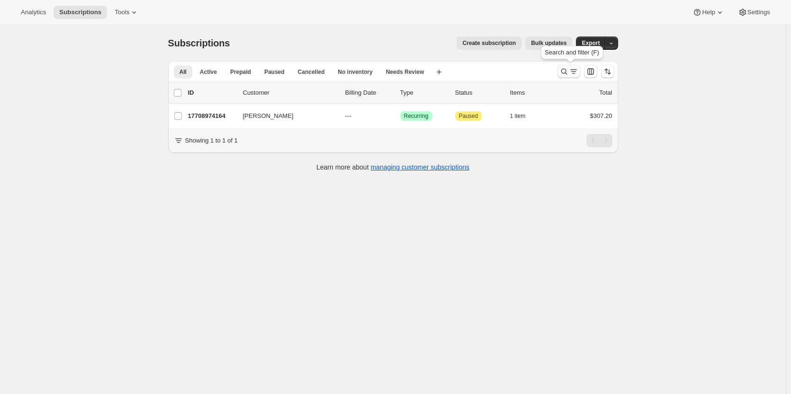
click at [572, 70] on icon "Search and filter results" at bounding box center [573, 71] width 9 height 9
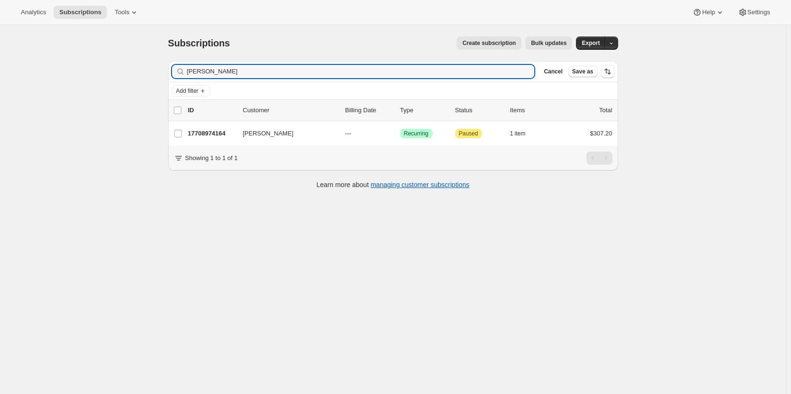
drag, startPoint x: 240, startPoint y: 65, endPoint x: 163, endPoint y: 69, distance: 77.8
click at [163, 69] on div "Filter subscribers [PERSON_NAME] Clear Cancel Save as Add filter 0 selected Upd…" at bounding box center [390, 126] width 458 height 145
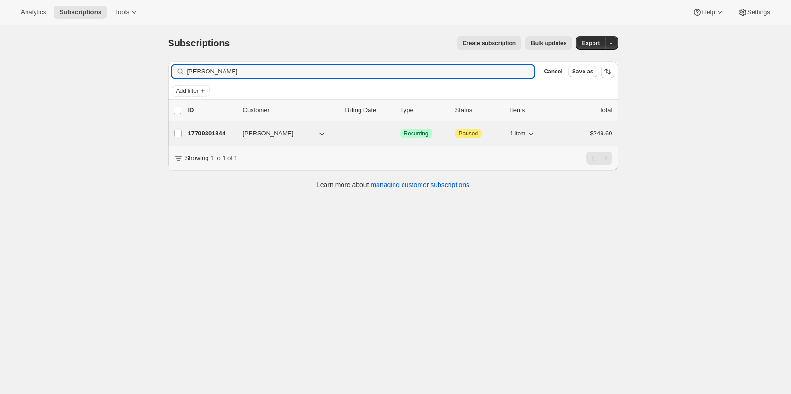
type input "[PERSON_NAME]"
click at [205, 130] on p "17709301844" at bounding box center [211, 133] width 47 height 9
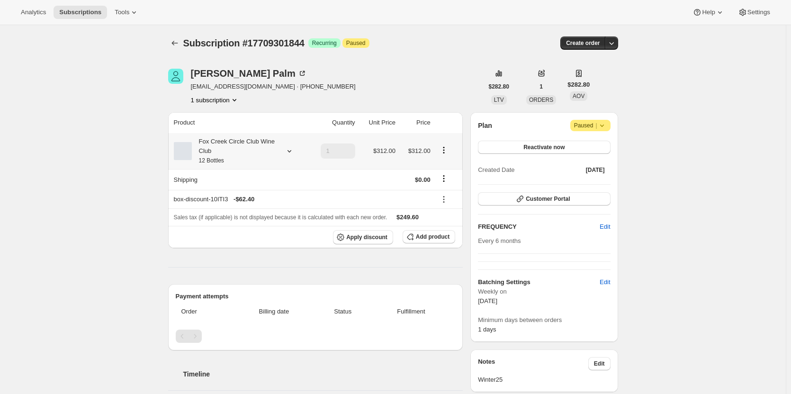
click at [290, 152] on icon at bounding box center [289, 150] width 9 height 9
click at [230, 213] on span "Edit box" at bounding box center [237, 214] width 22 height 8
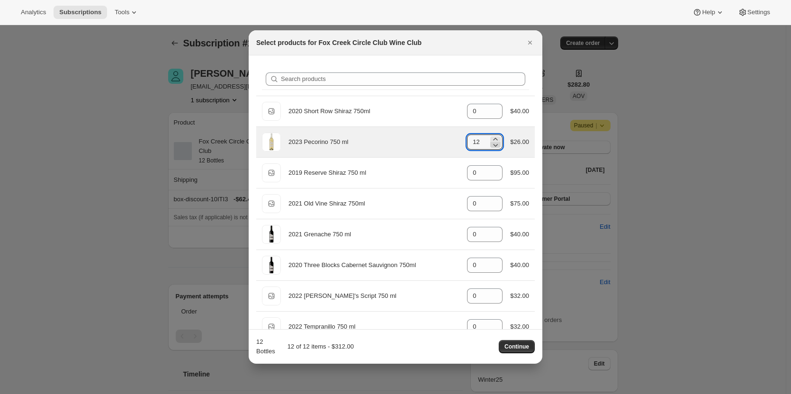
click at [493, 148] on icon ":rol:" at bounding box center [495, 144] width 9 height 9
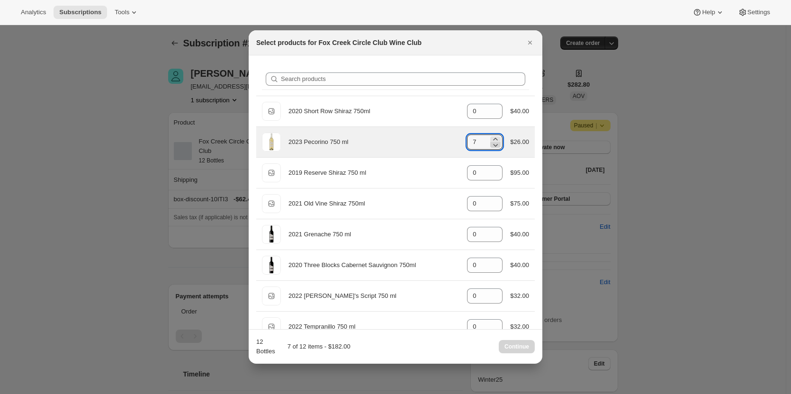
click at [493, 148] on icon ":rol:" at bounding box center [495, 144] width 9 height 9
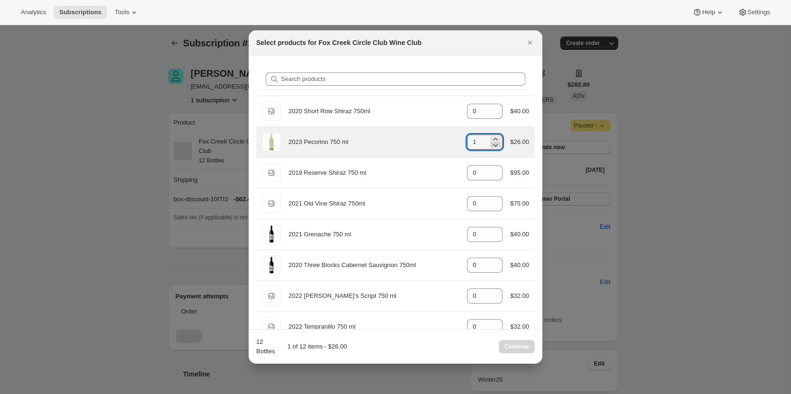
click at [493, 148] on icon ":rol:" at bounding box center [495, 144] width 9 height 9
type input "0"
click at [493, 148] on icon ":rol:" at bounding box center [495, 144] width 9 height 9
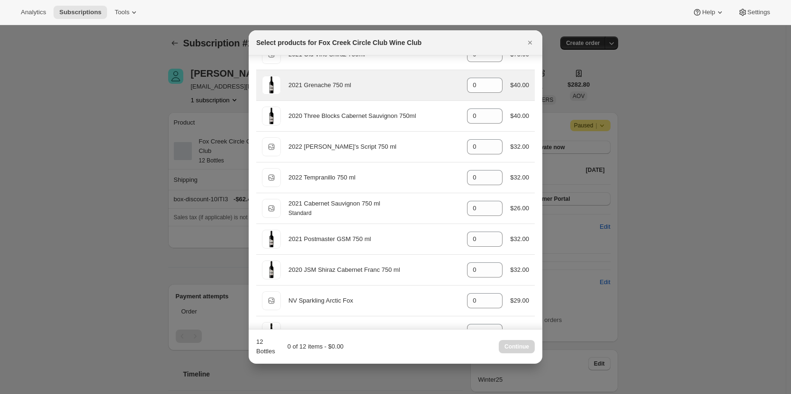
scroll to position [150, 0]
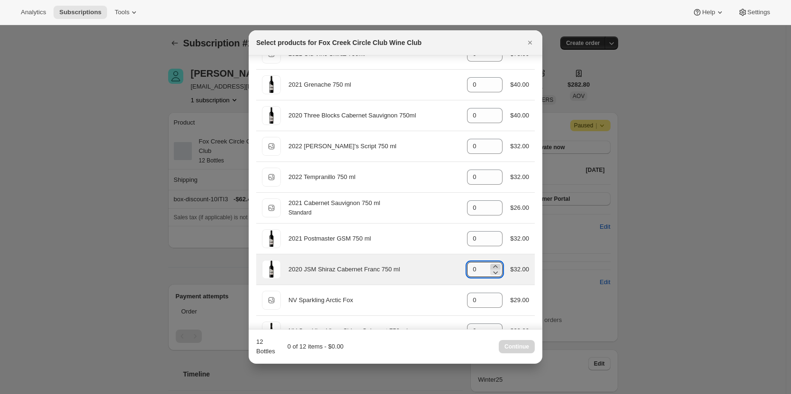
click at [491, 264] on icon ":rol:" at bounding box center [495, 266] width 9 height 9
type input "2"
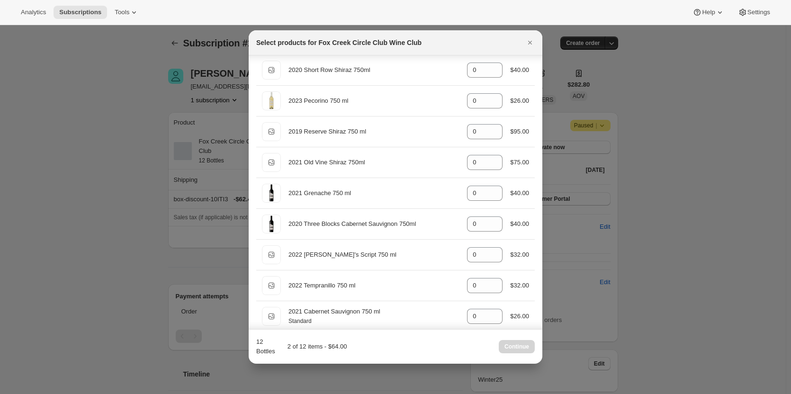
scroll to position [41, 0]
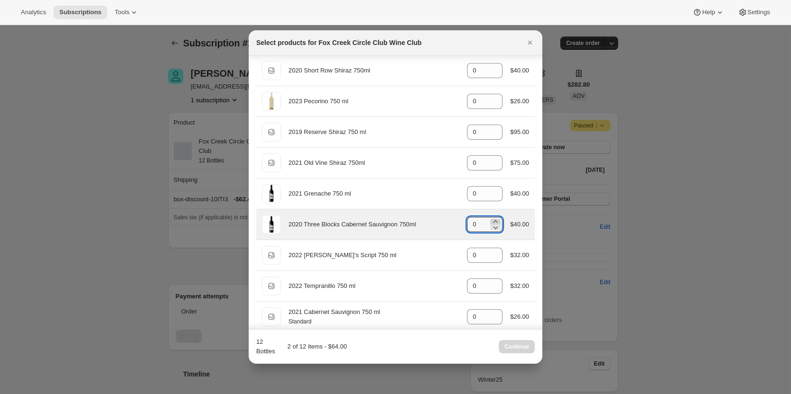
click at [494, 221] on icon ":rol:" at bounding box center [495, 221] width 9 height 9
type input "4"
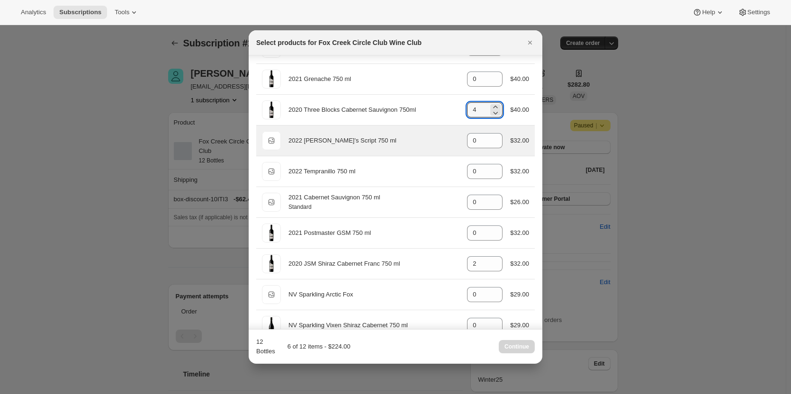
scroll to position [155, 0]
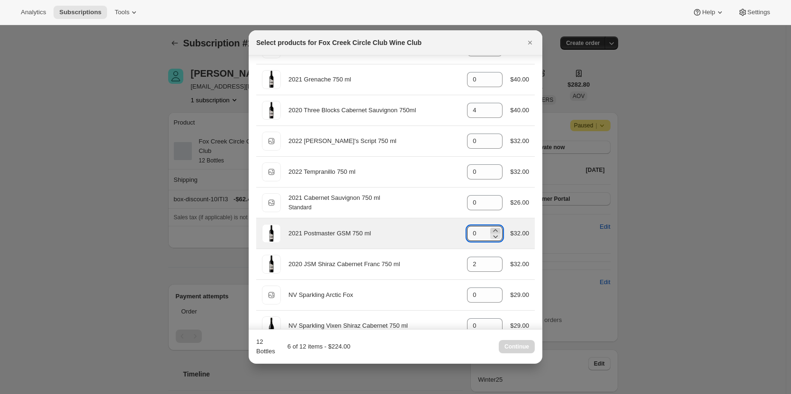
click at [492, 229] on icon ":rol:" at bounding box center [495, 230] width 9 height 9
type input "2"
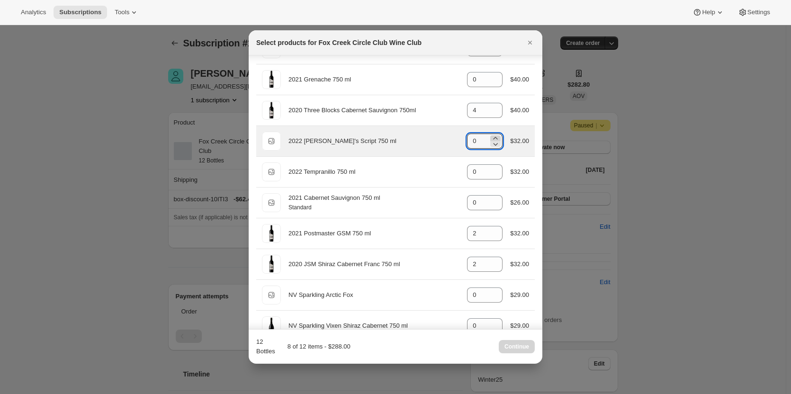
click at [494, 136] on icon ":rol:" at bounding box center [495, 138] width 9 height 9
type input "2"
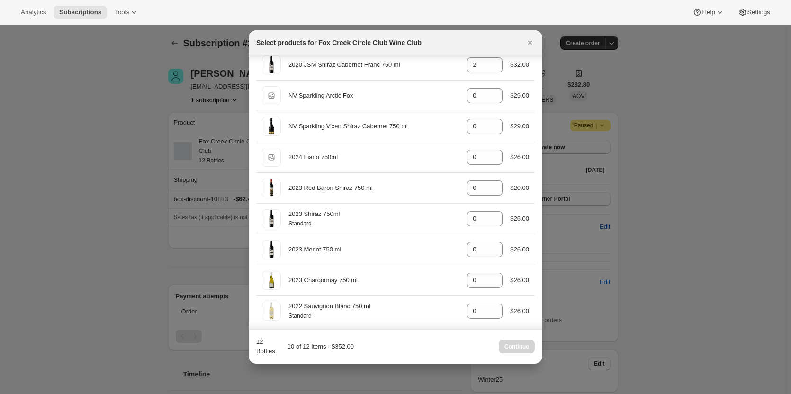
scroll to position [359, 0]
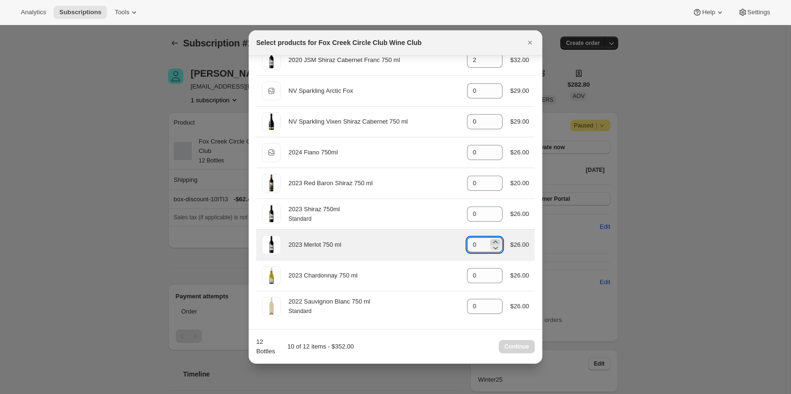
click at [494, 241] on icon ":rol:" at bounding box center [495, 241] width 9 height 9
type input "2"
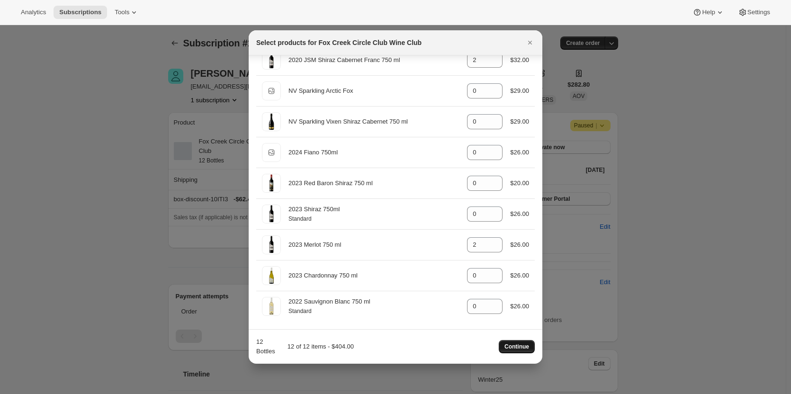
click at [516, 349] on span "Continue" at bounding box center [517, 347] width 25 height 8
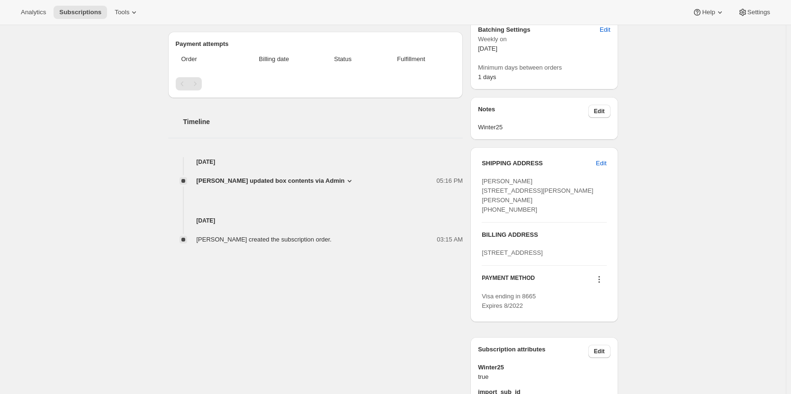
scroll to position [296, 0]
